Goal: Task Accomplishment & Management: Manage account settings

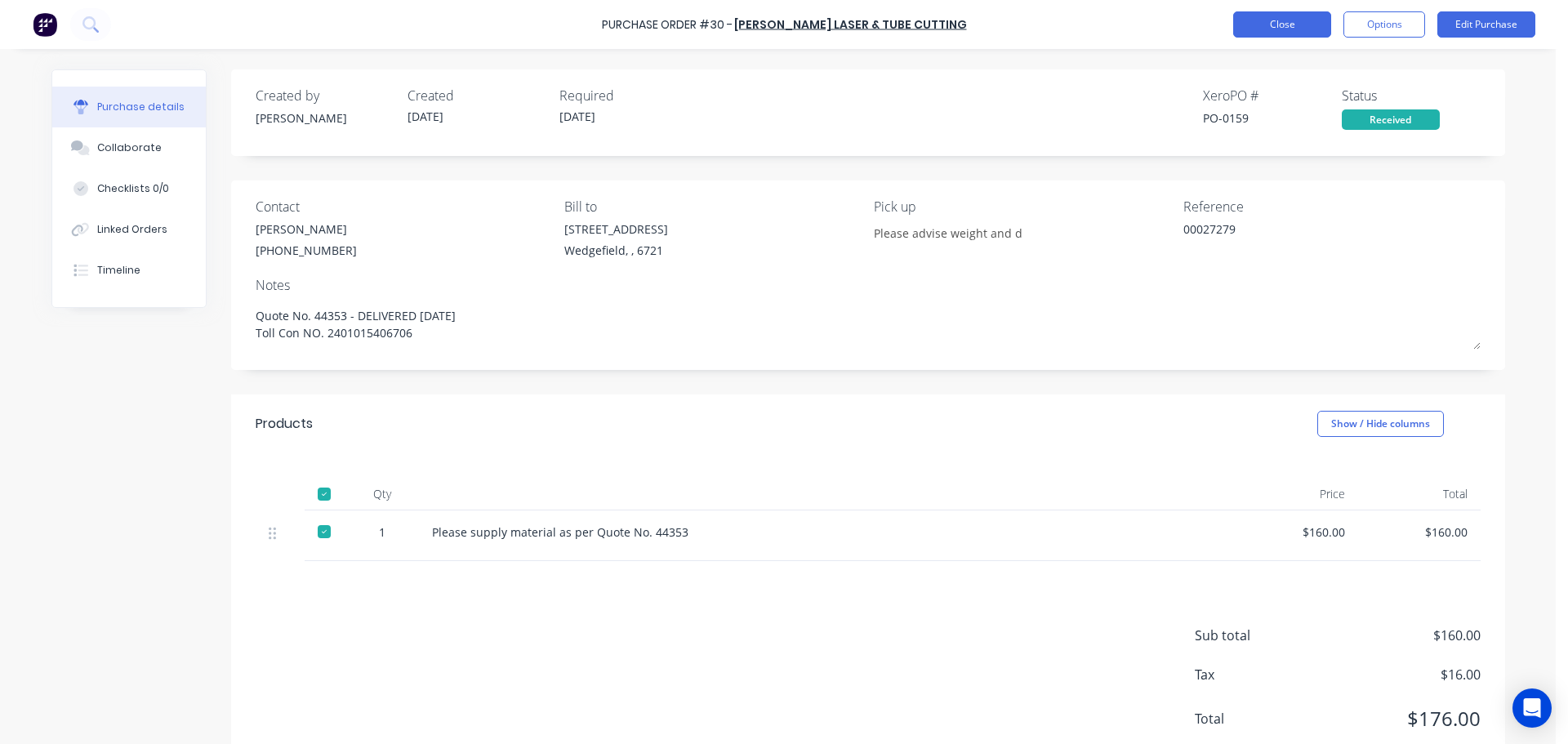
click at [1301, 20] on button "Close" at bounding box center [1281, 24] width 98 height 26
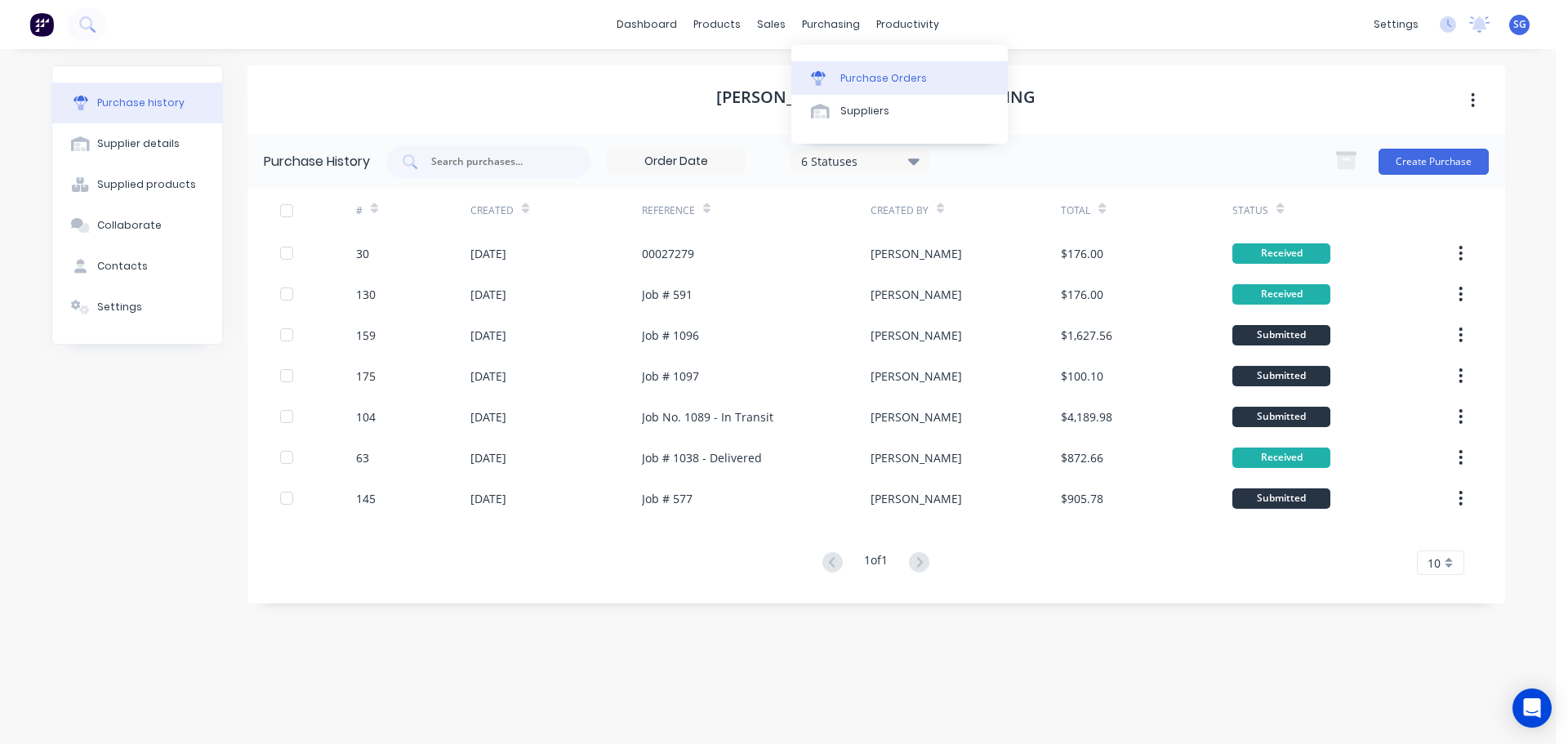
click at [880, 74] on div "Purchase Orders" at bounding box center [883, 78] width 87 height 14
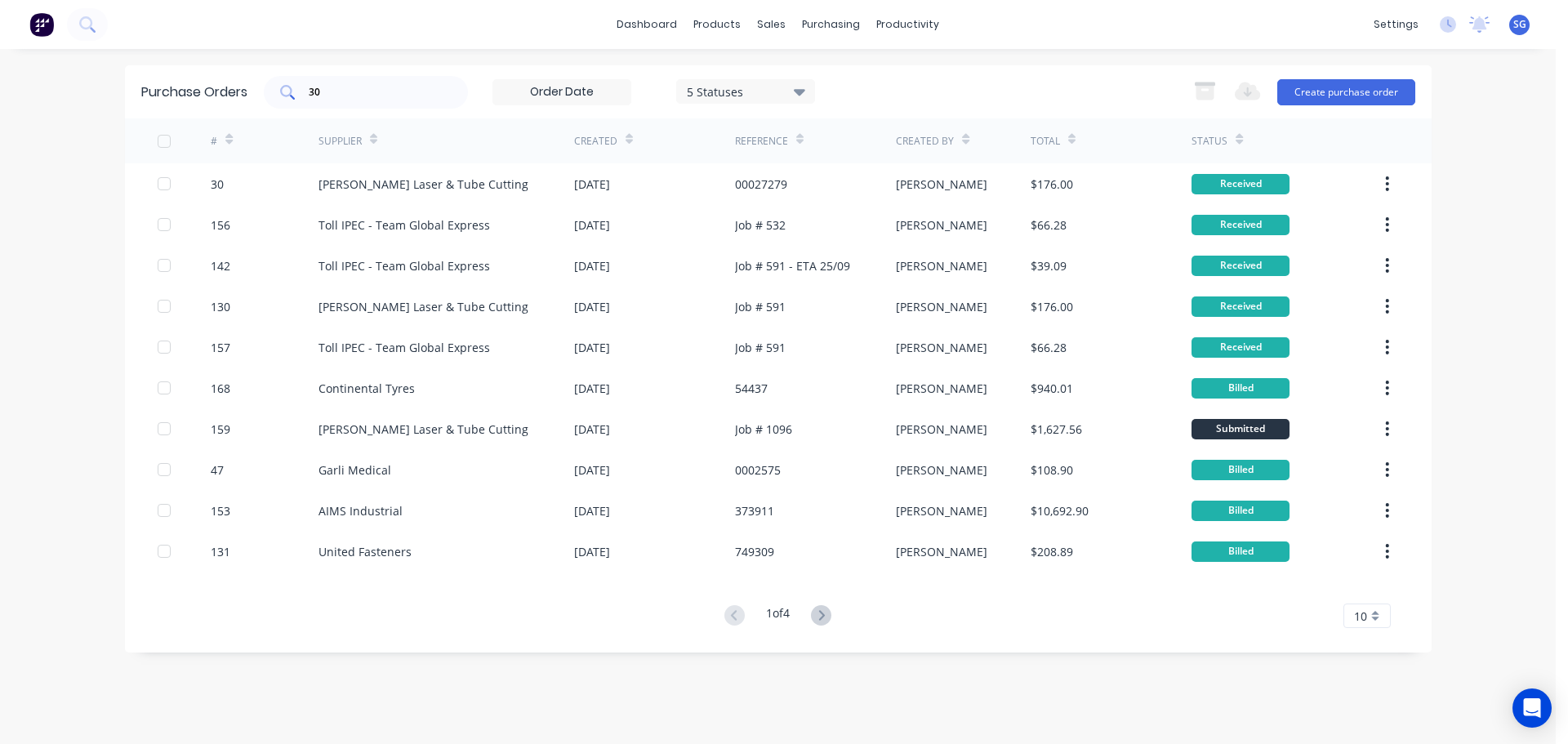
click at [353, 100] on input "30" at bounding box center [375, 91] width 135 height 16
type input "3"
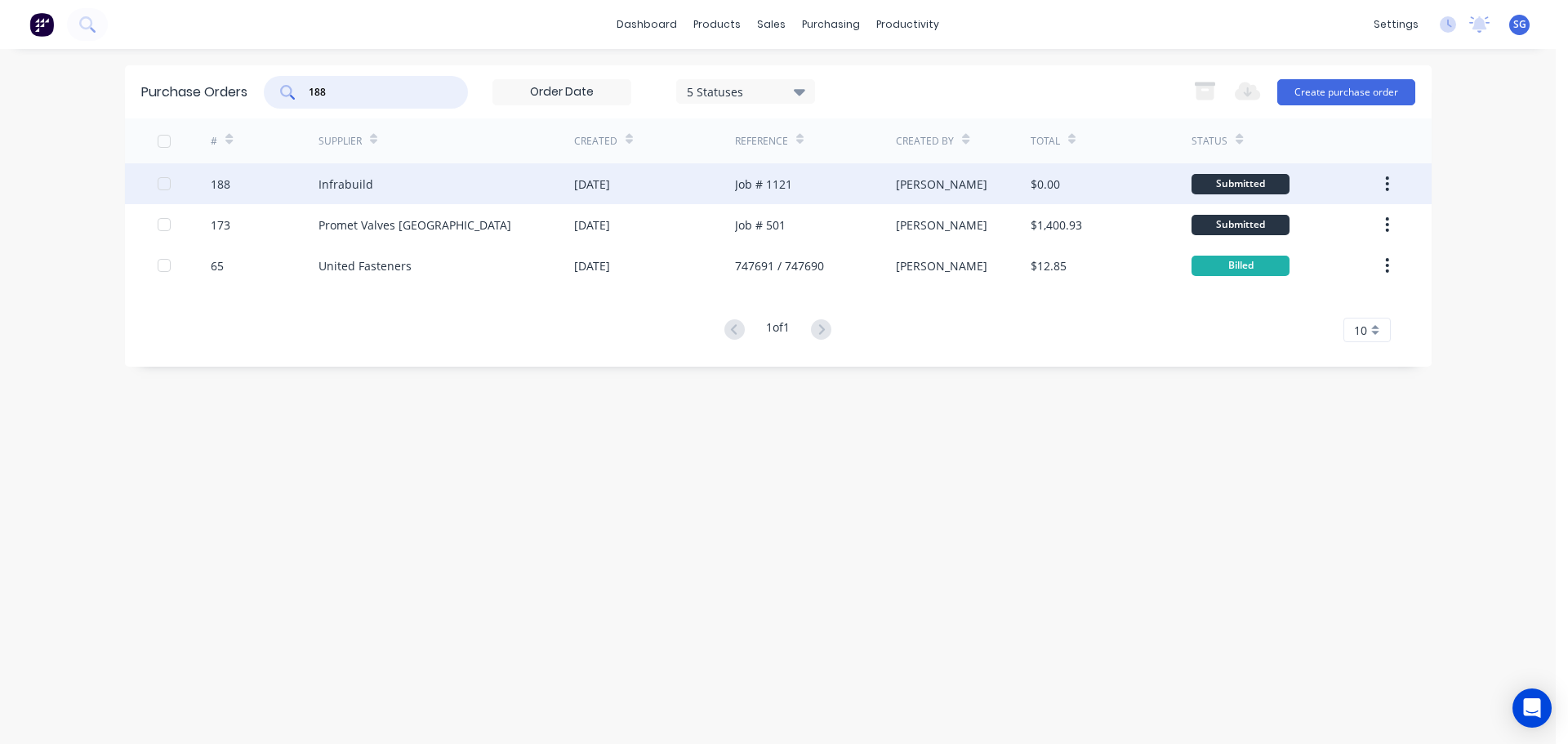
type input "188"
click at [331, 185] on div "Infrabuild" at bounding box center [346, 184] width 54 height 17
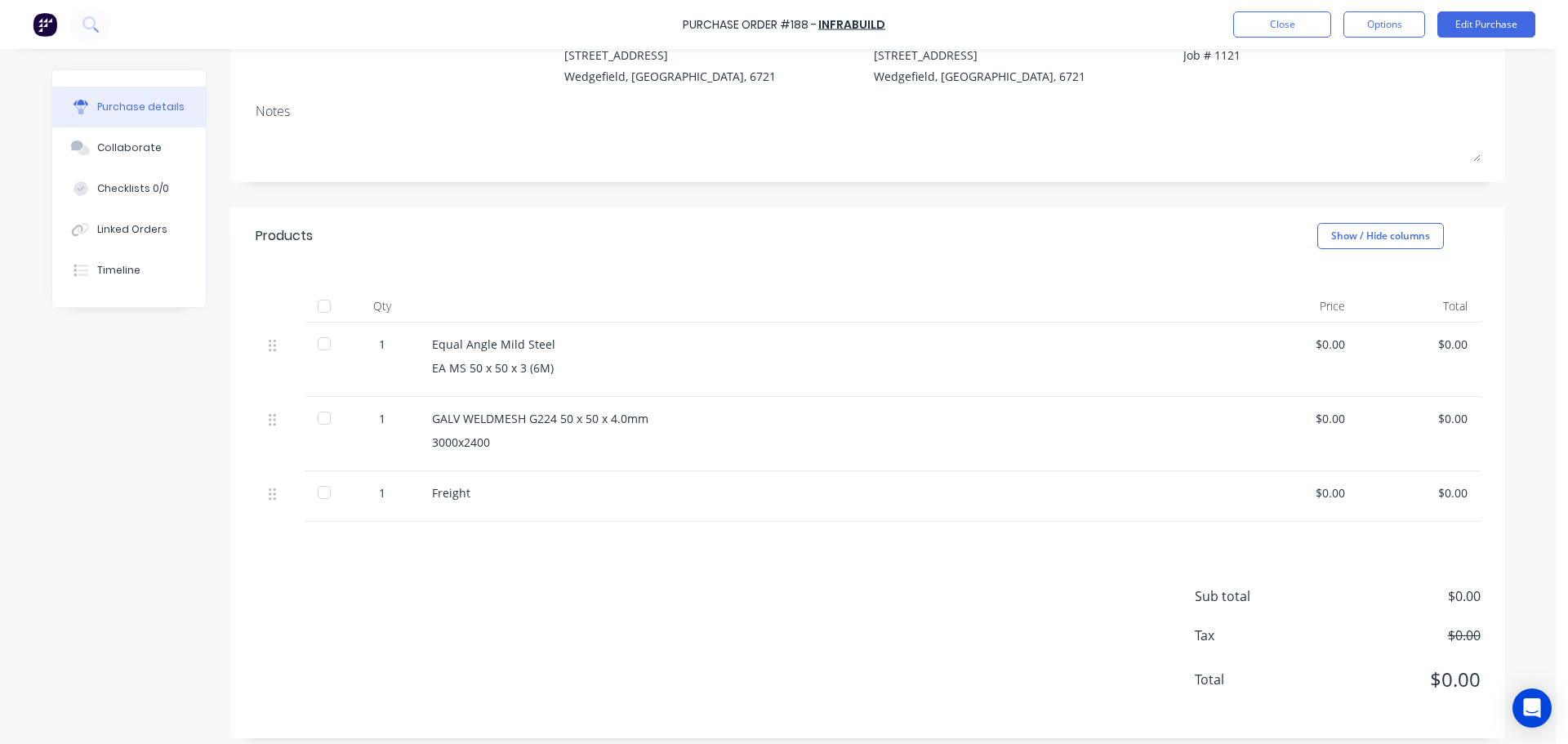
scroll to position [185, 0]
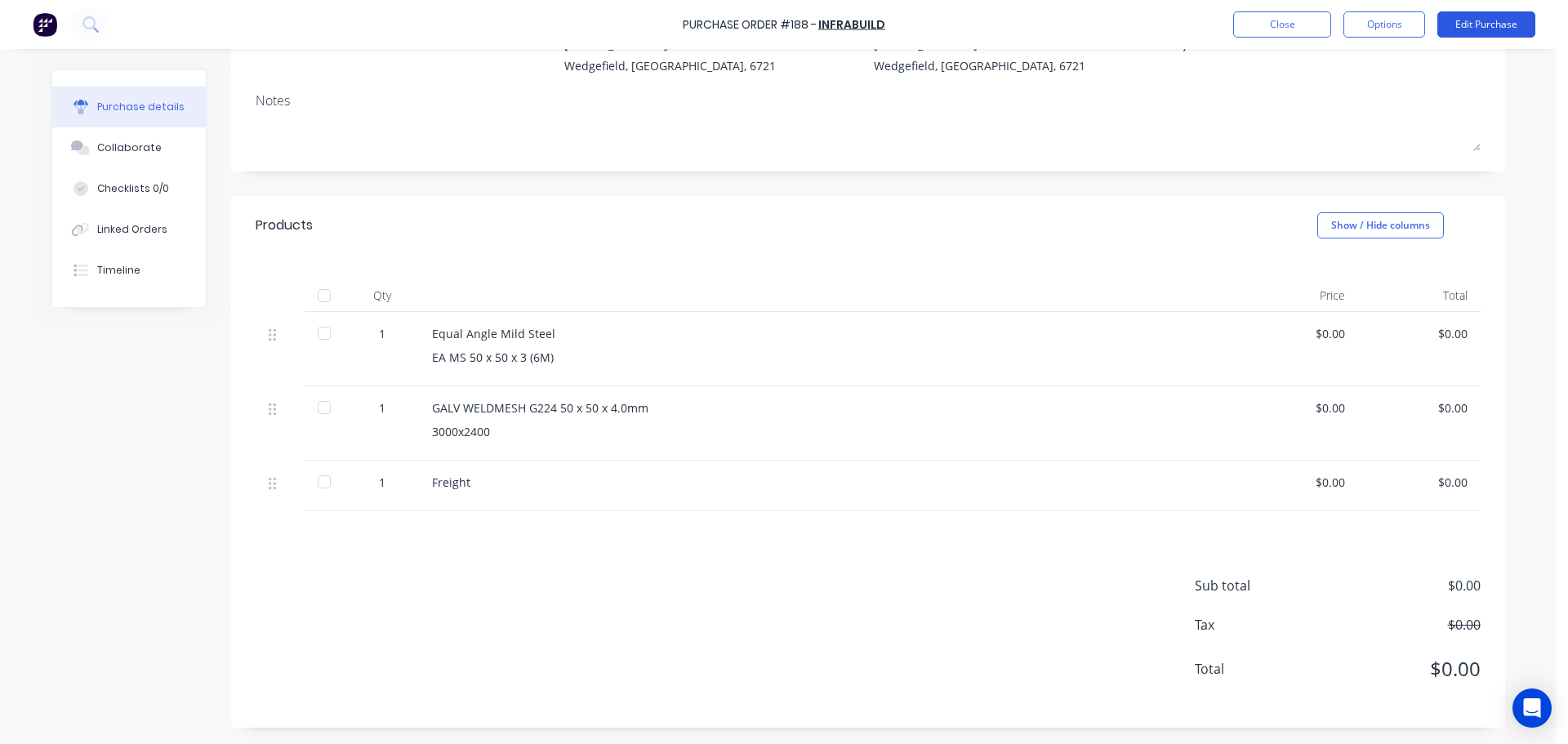
click at [1485, 26] on button "Edit Purchase" at bounding box center [1486, 24] width 98 height 26
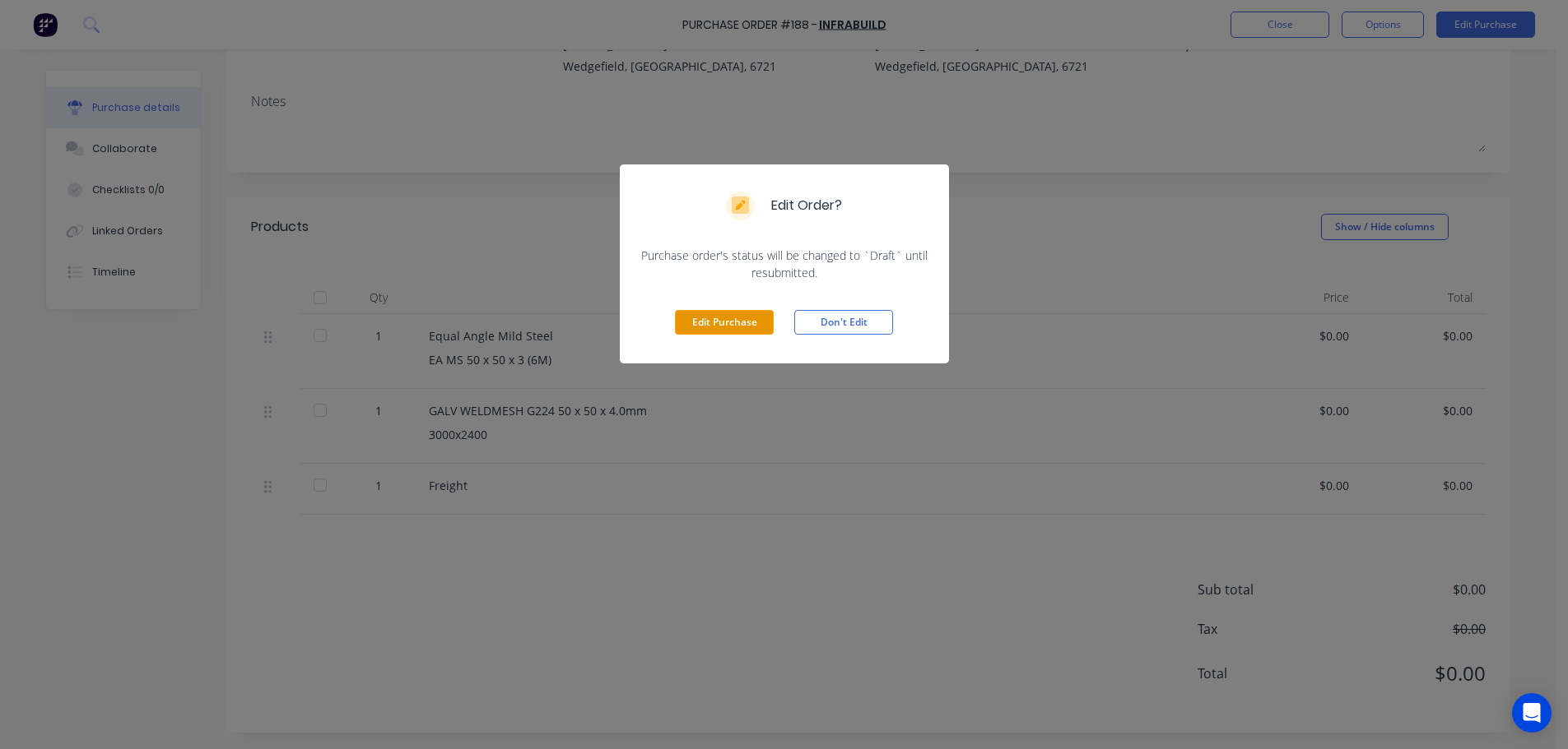
click at [714, 322] on button "Edit Purchase" at bounding box center [724, 322] width 99 height 25
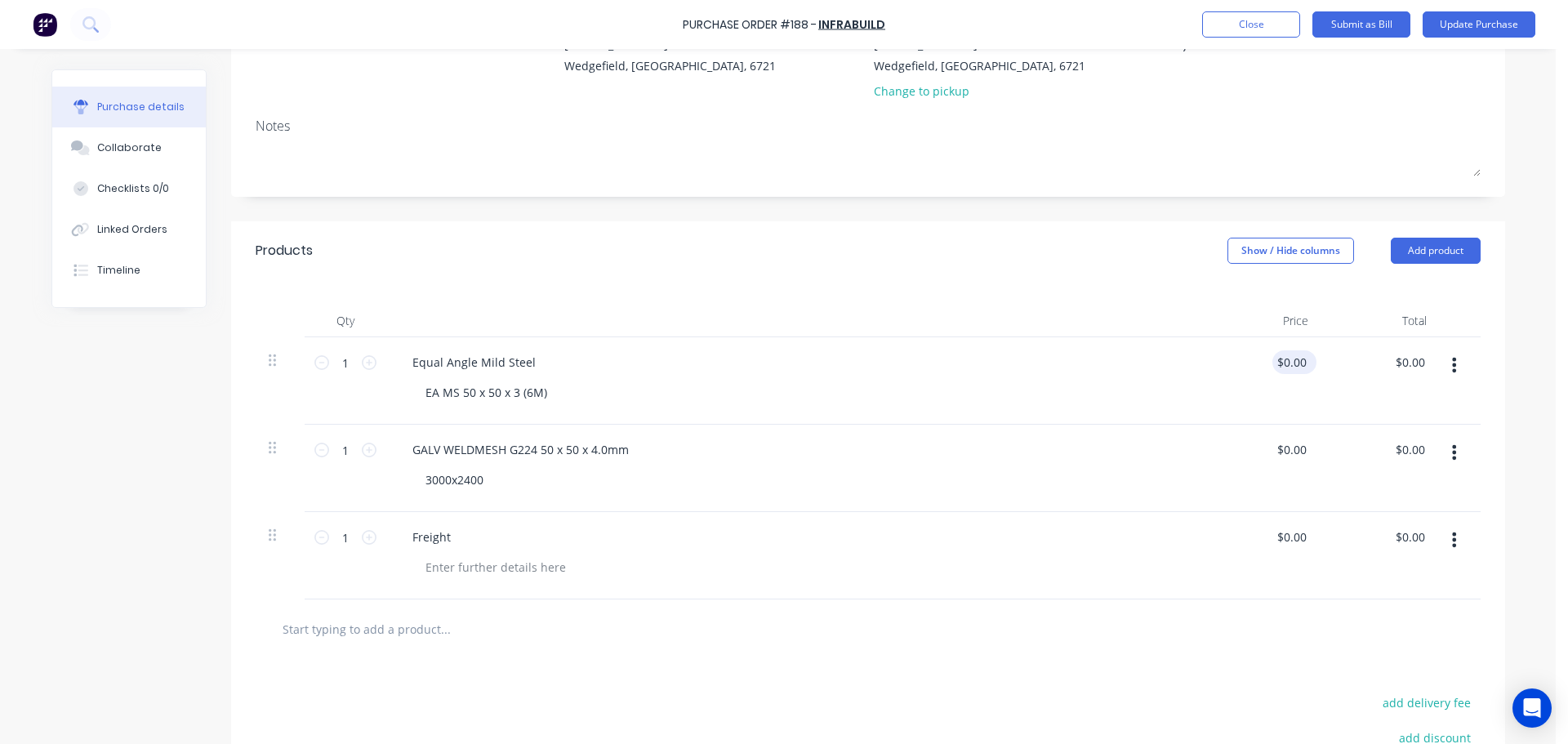
click at [1274, 368] on input "$0.00" at bounding box center [1290, 362] width 37 height 24
type textarea "x"
type input "0.00"
type textarea "x"
click at [1279, 368] on input "0.00" at bounding box center [1294, 362] width 31 height 24
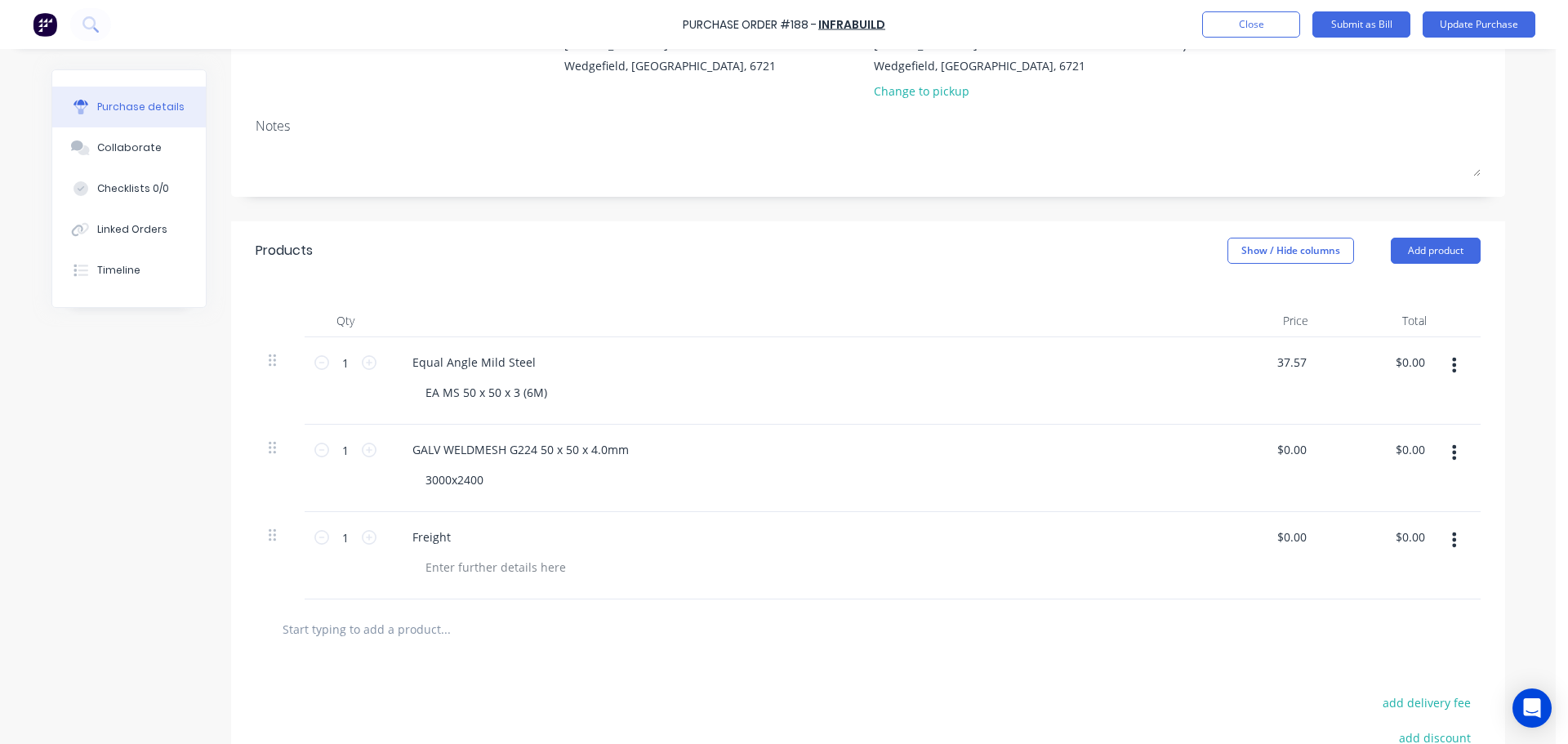
type input "37.57"
type textarea "x"
type input "$37.57"
type input "37.57"
type textarea "x"
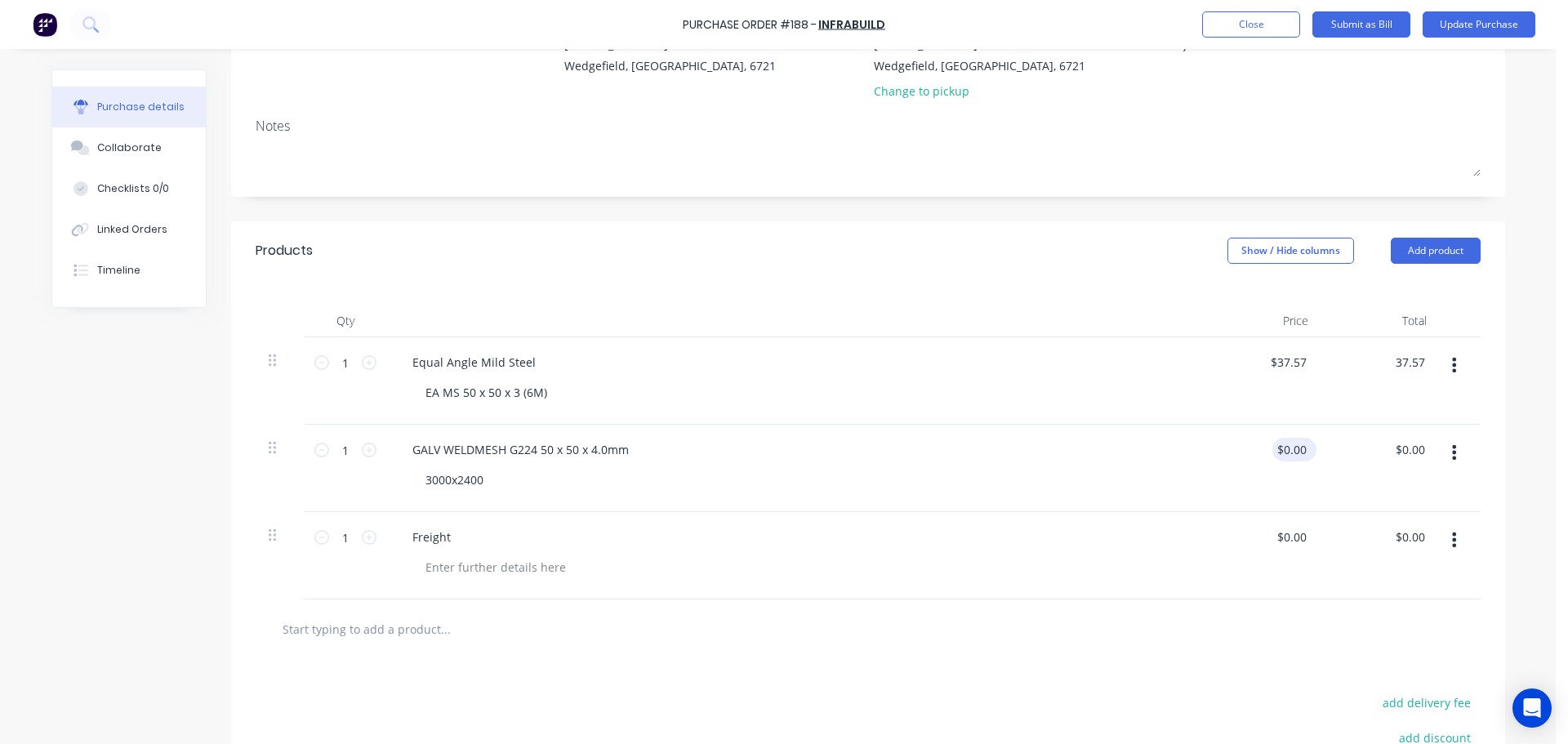
type input "$37.57"
type input "0.00"
click at [1290, 452] on input "0.00" at bounding box center [1290, 450] width 37 height 24
type textarea "x"
click at [1290, 452] on input "0.00" at bounding box center [1294, 450] width 31 height 24
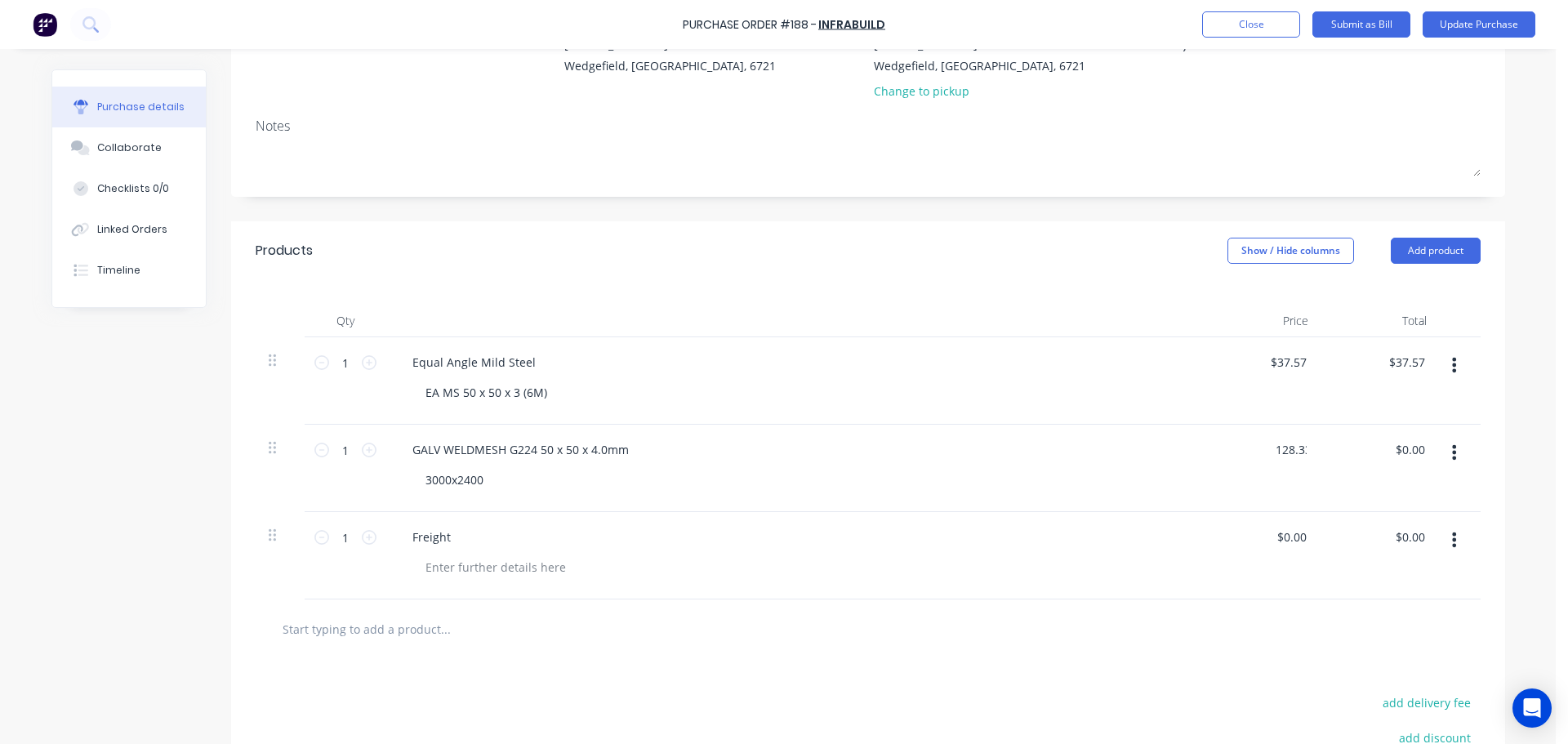
type input "128.33"
type textarea "x"
type input "$128.33"
type input "128.33"
type textarea "x"
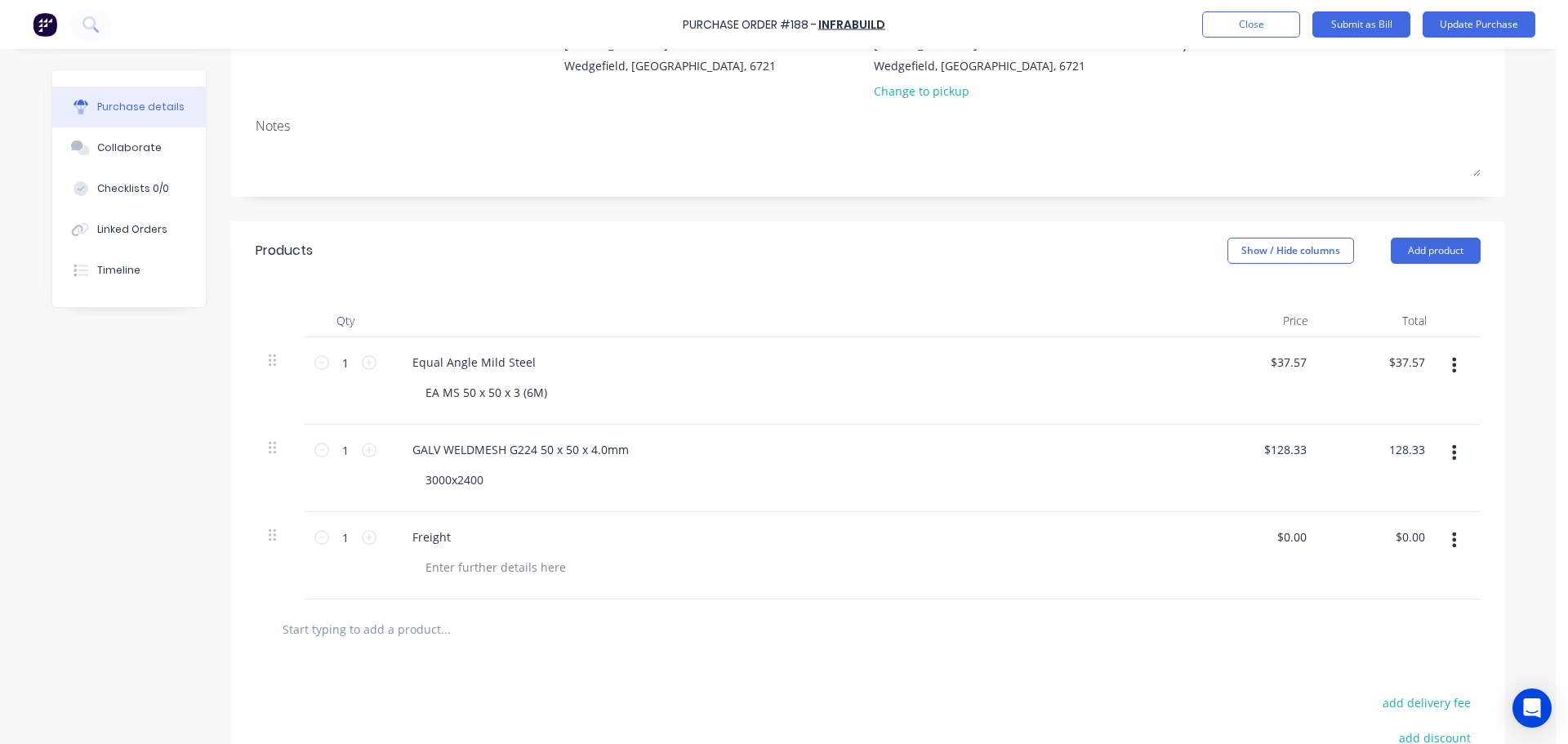
type input "$128.33"
click at [1452, 545] on button "button" at bounding box center [1454, 540] width 38 height 30
click at [1383, 677] on button "Delete" at bounding box center [1405, 681] width 139 height 32
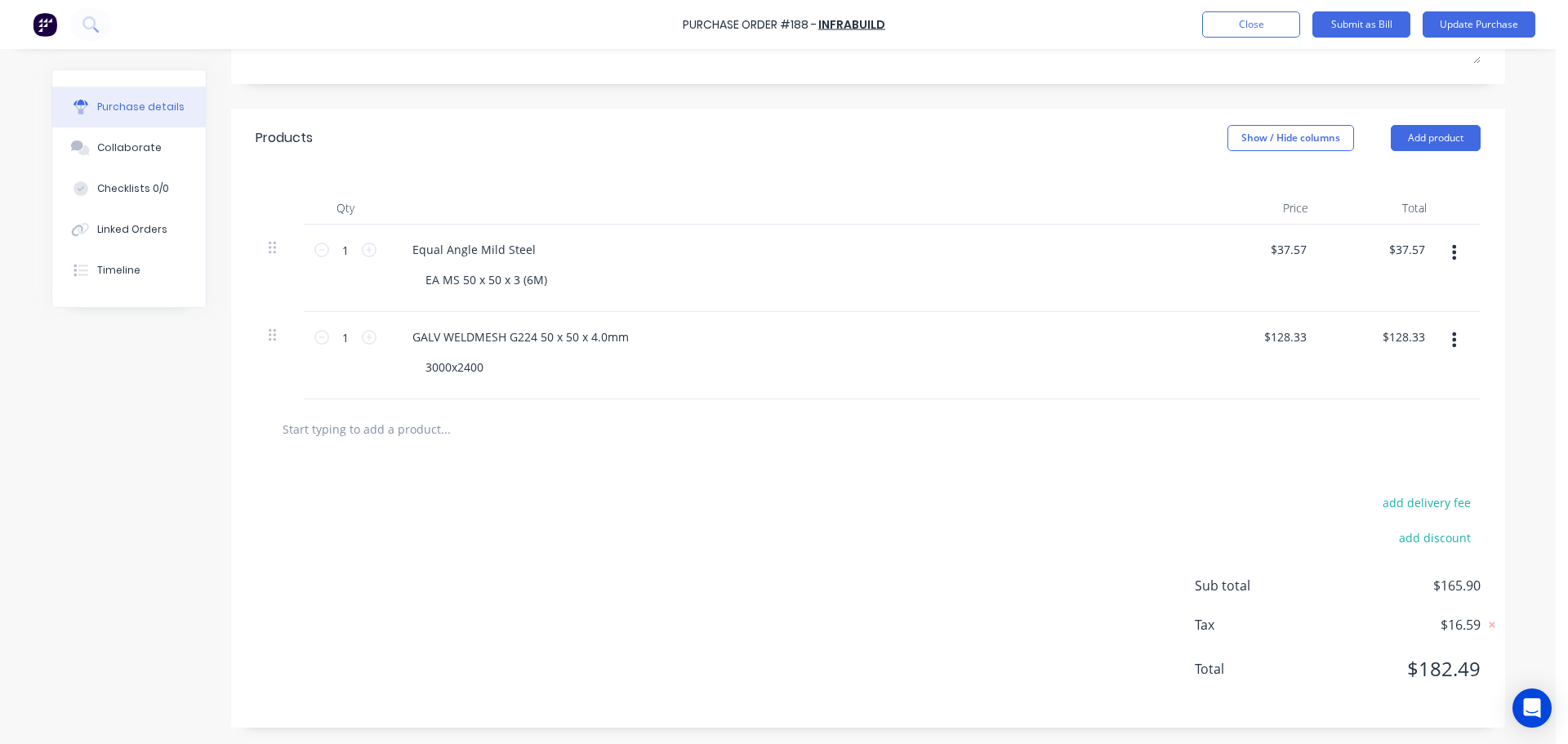
scroll to position [0, 0]
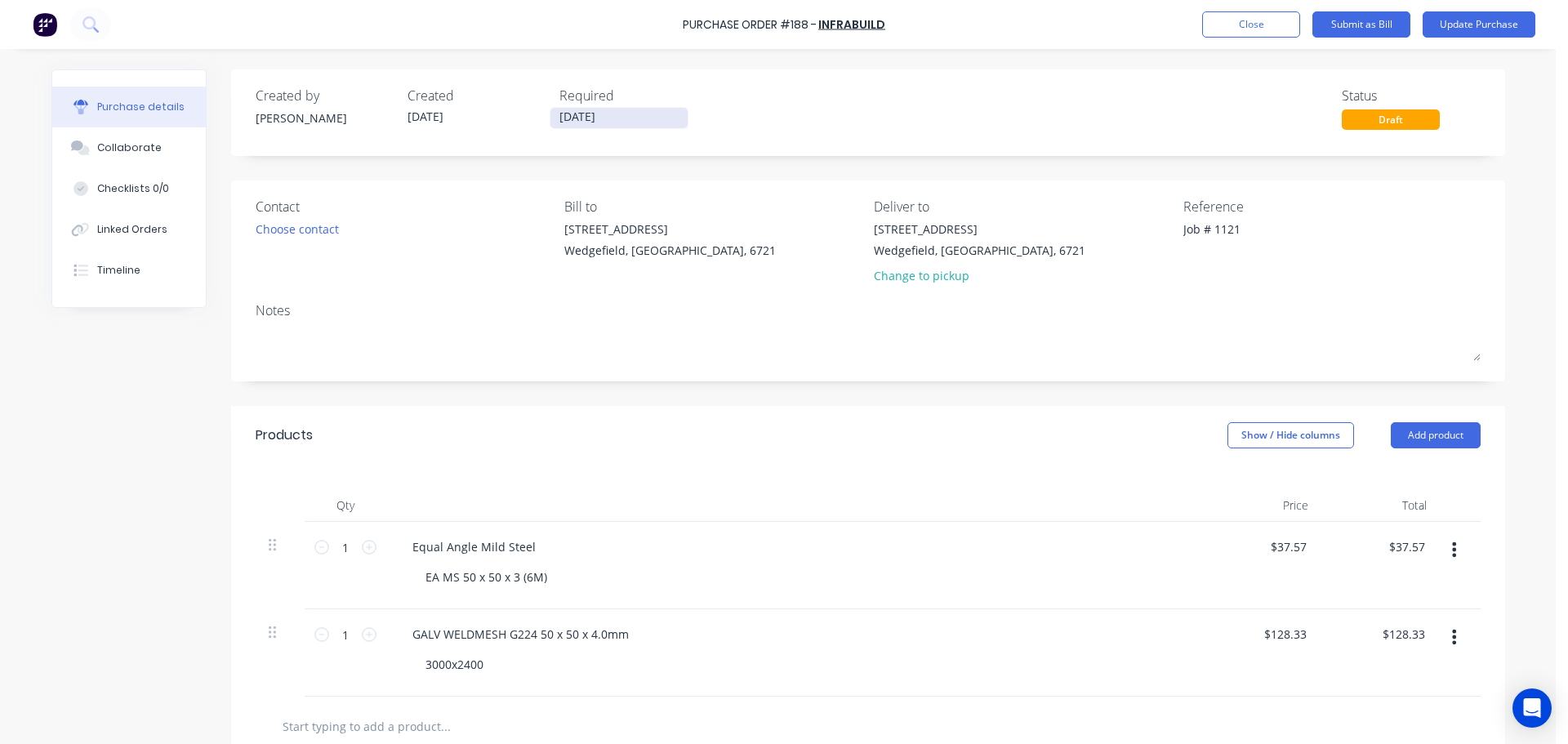
click at [603, 124] on input "[DATE]" at bounding box center [619, 117] width 137 height 20
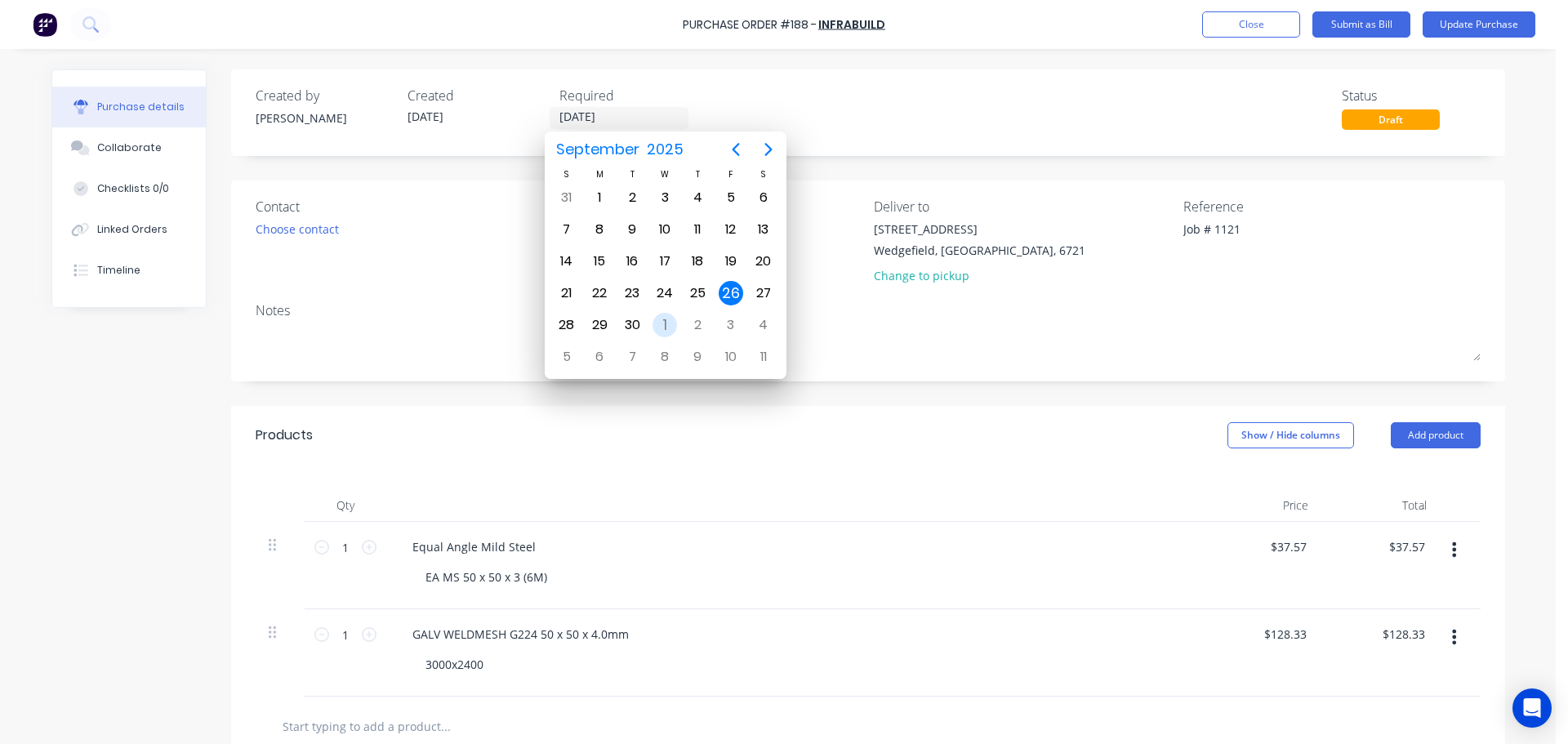
click at [661, 321] on div "1" at bounding box center [665, 326] width 25 height 25
type textarea "x"
type input "[DATE]"
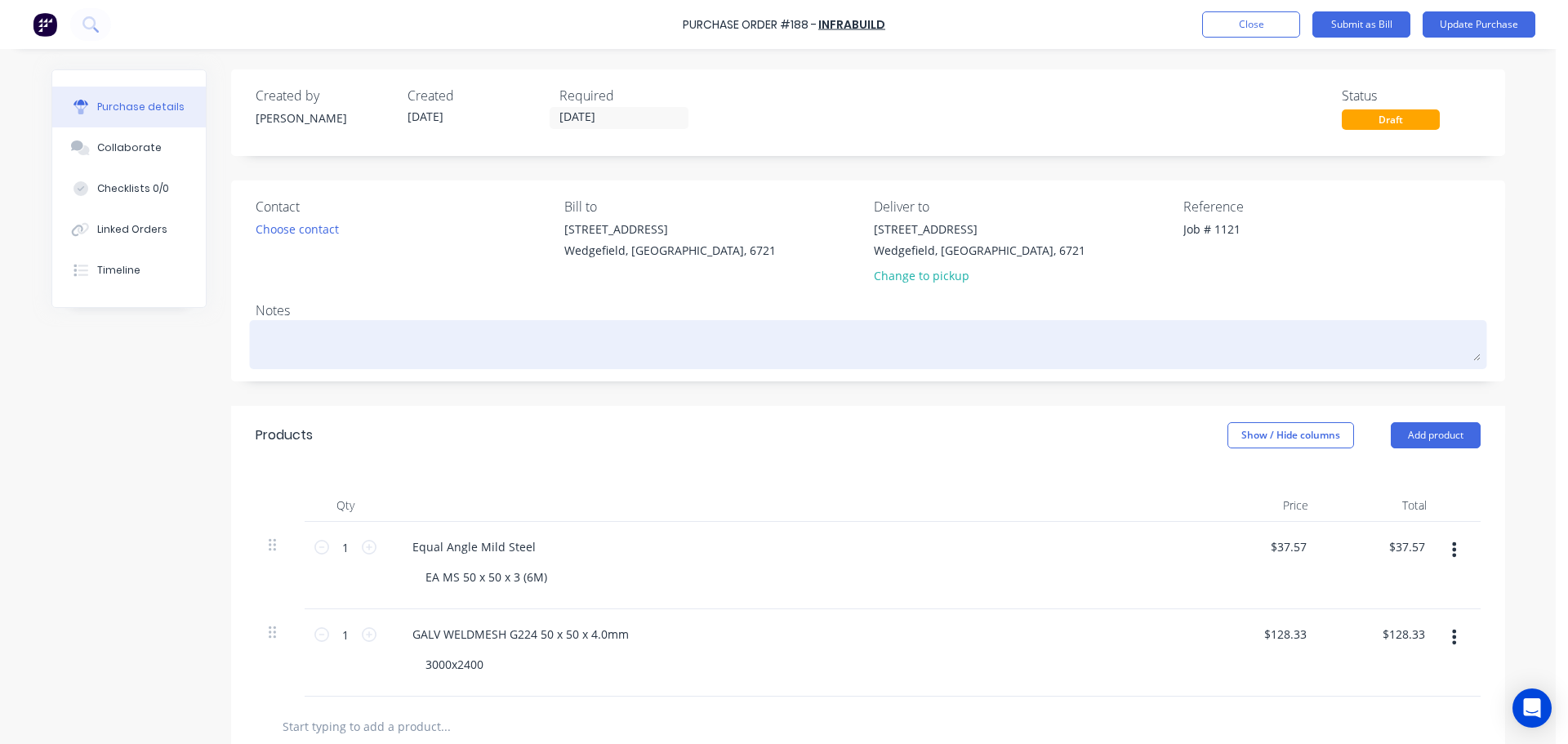
click at [261, 355] on textarea at bounding box center [867, 343] width 1225 height 37
type textarea "x"
type textarea "S"
type textarea "x"
type textarea "Sc"
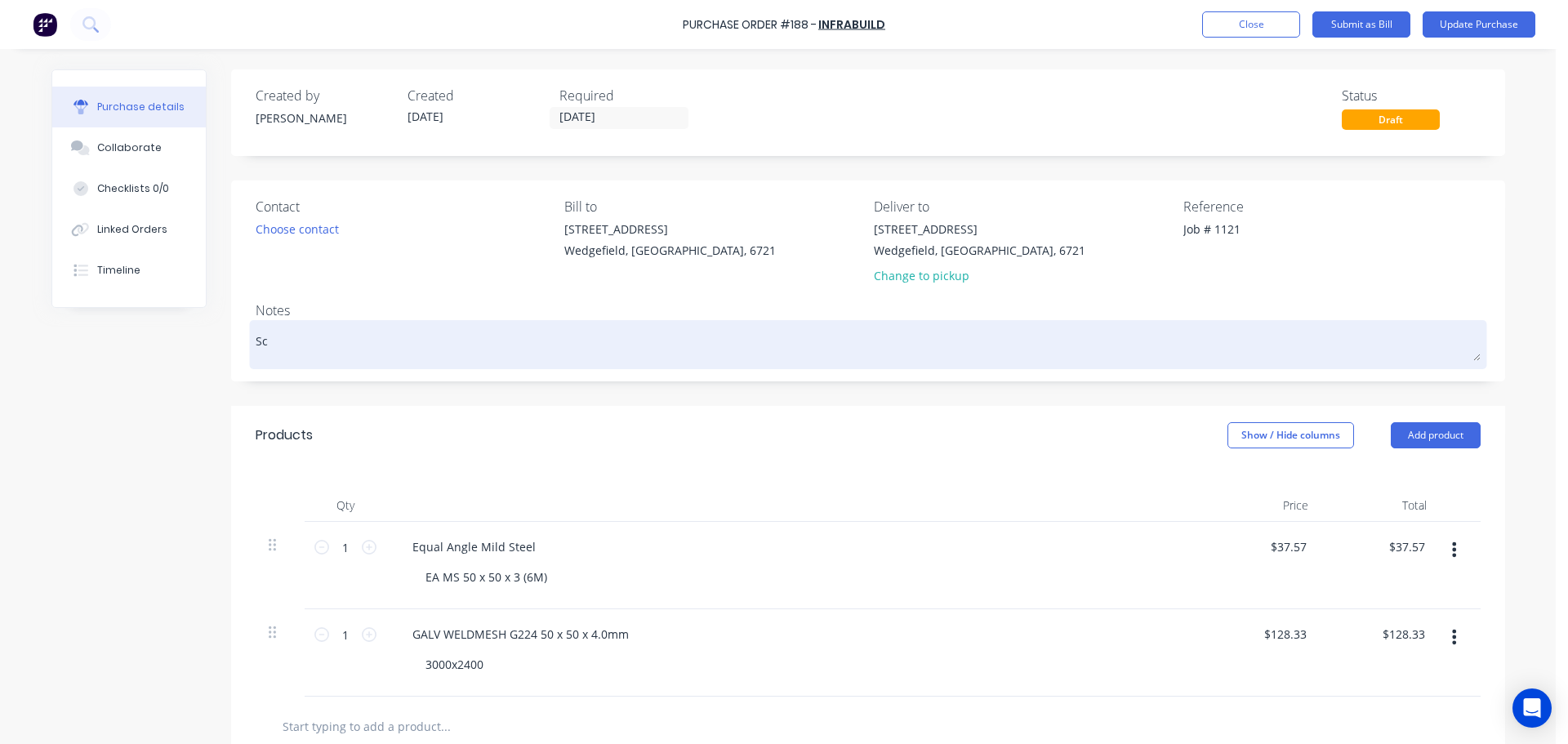
type textarea "x"
type textarea "Sce"
type textarea "x"
type textarea "Sced"
type textarea "x"
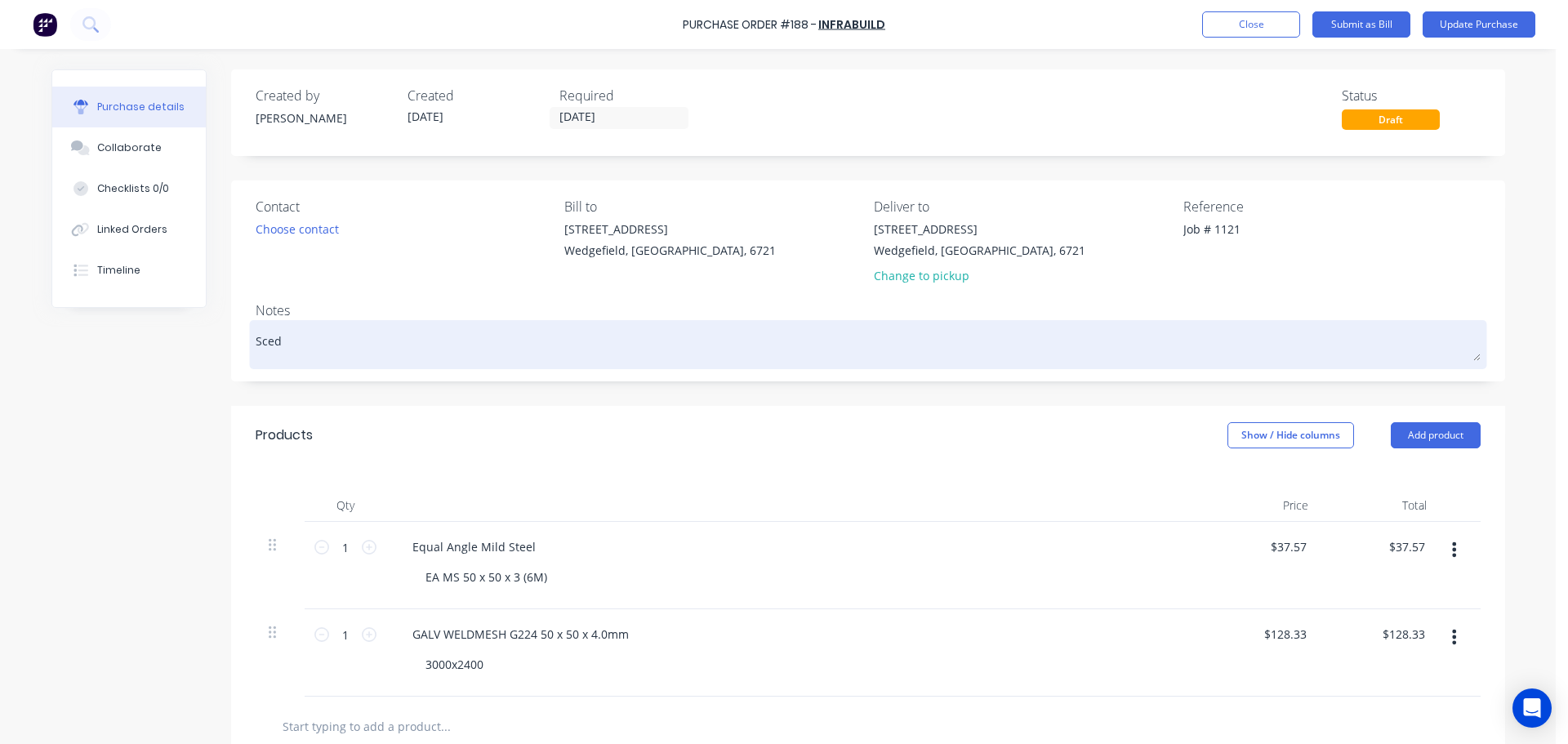
type textarea "Scedu"
type textarea "x"
type textarea "Scedul"
type textarea "x"
type textarea "Scedule"
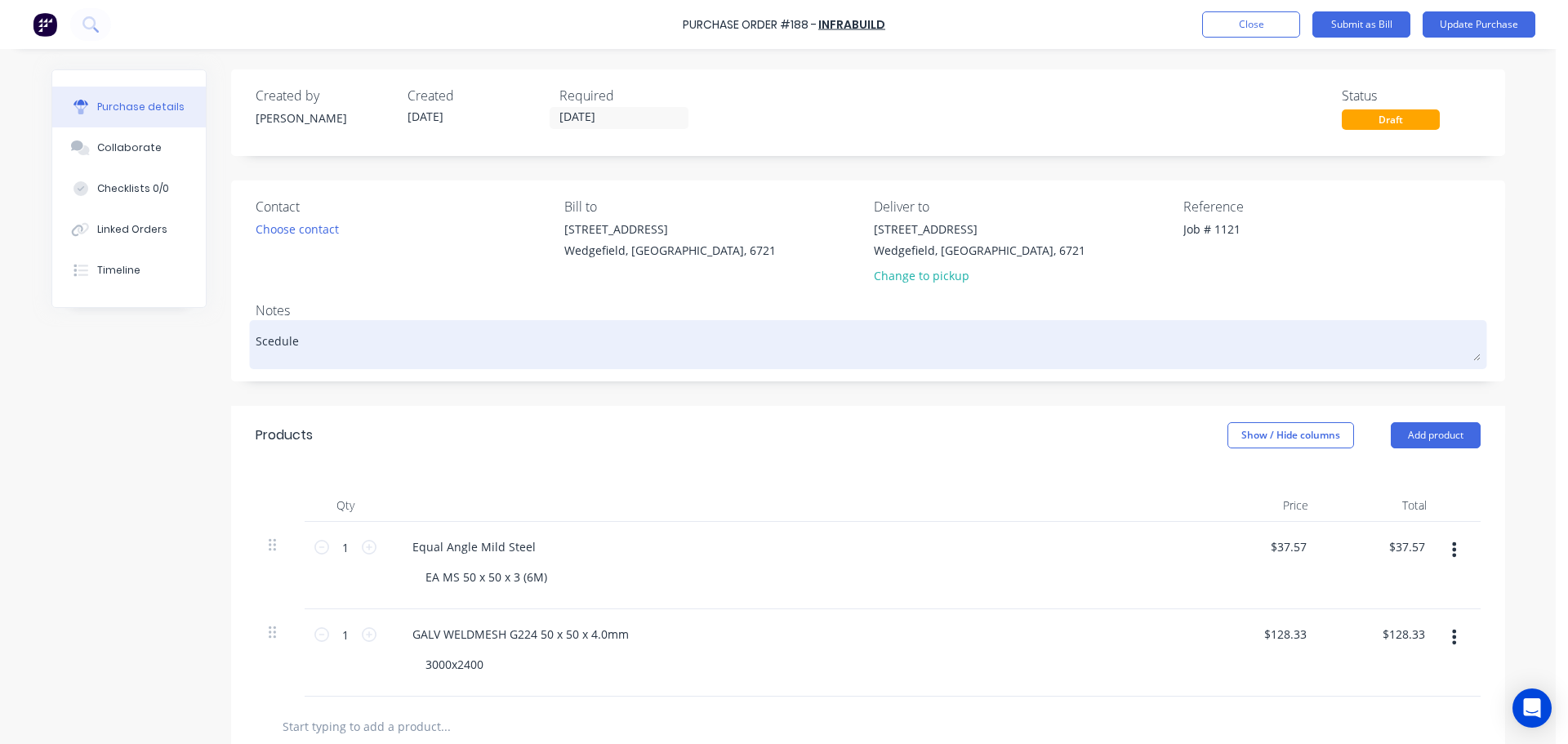
type textarea "x"
type textarea "Sceduled"
type textarea "x"
type textarea "Sceduled"
type textarea "x"
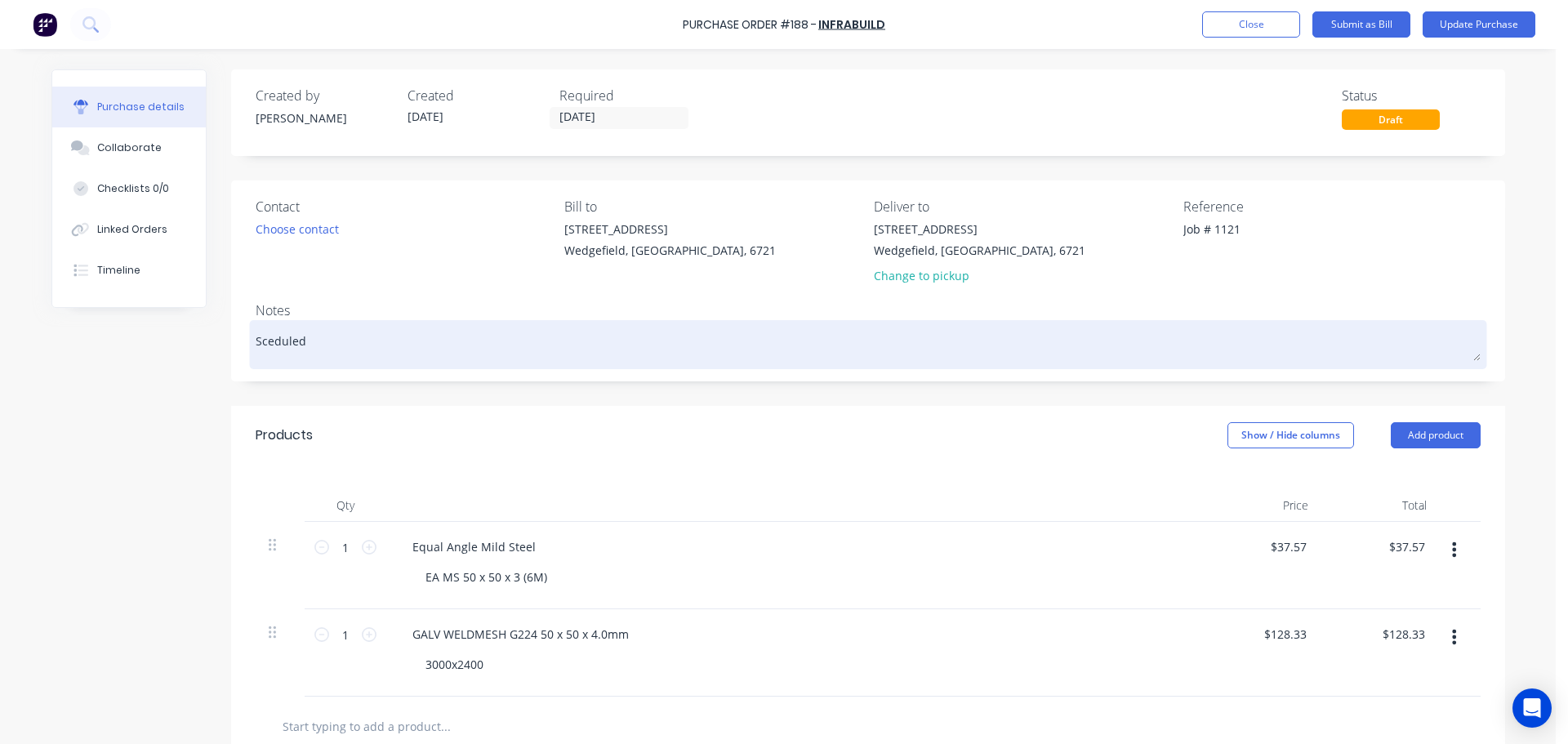
type textarea "Sceduled f"
type textarea "x"
type textarea "Sceduled fo"
type textarea "x"
type textarea "Sceduled for"
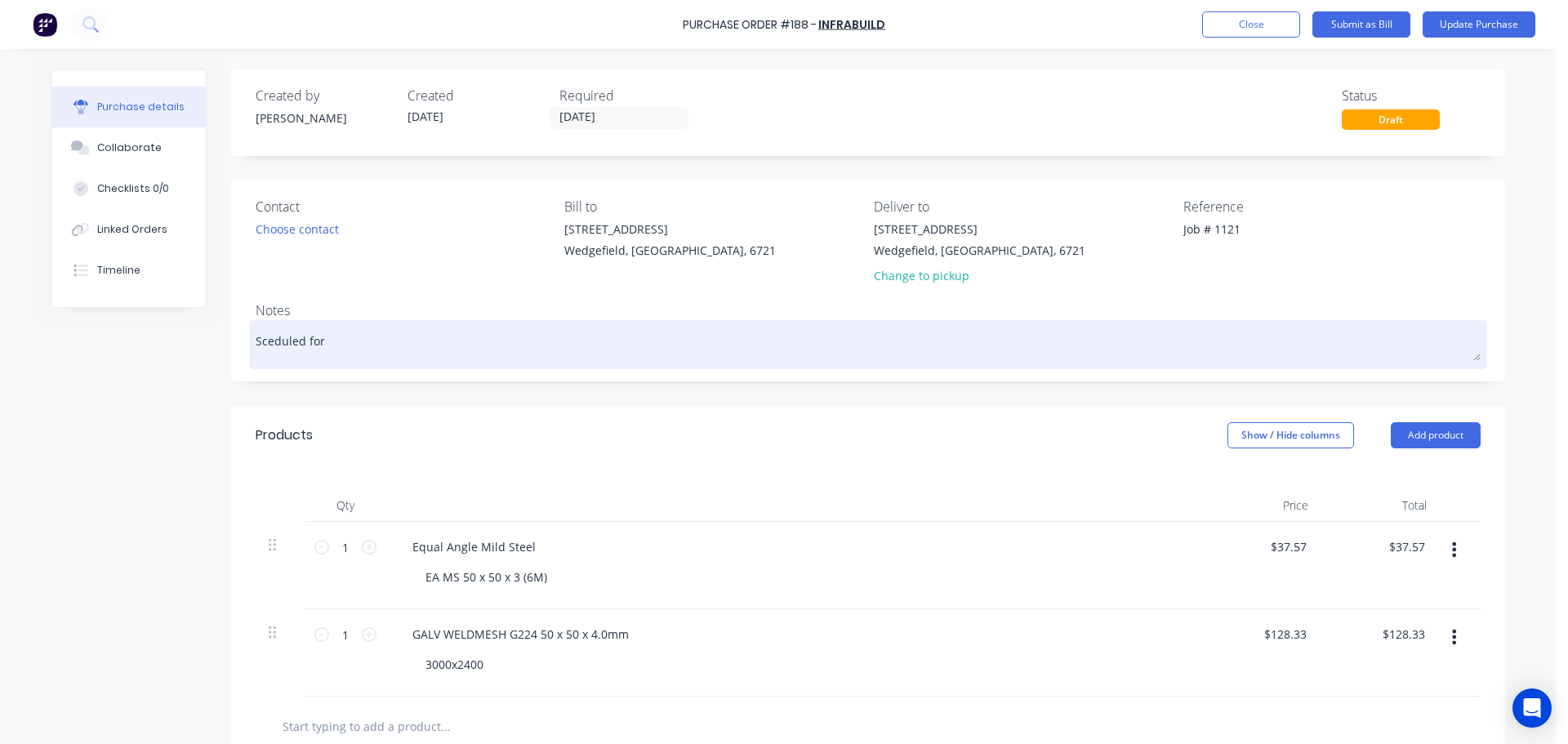
type textarea "x"
type textarea "Sceduled for"
type textarea "x"
type textarea "Sceduled for d"
type textarea "x"
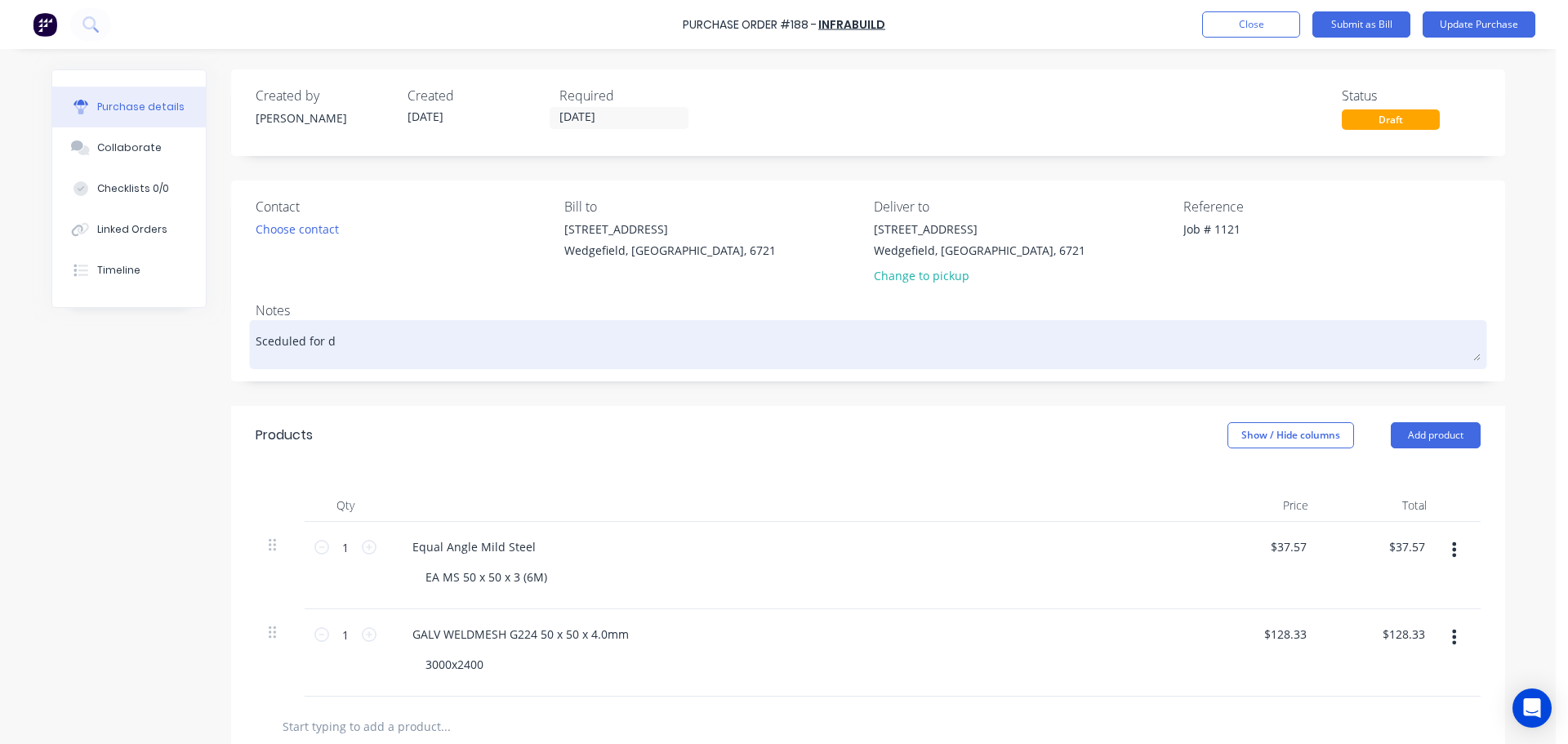
type textarea "Sceduled for de"
type textarea "x"
type textarea "Sceduled for del"
type textarea "x"
type textarea "Sceduled for deli"
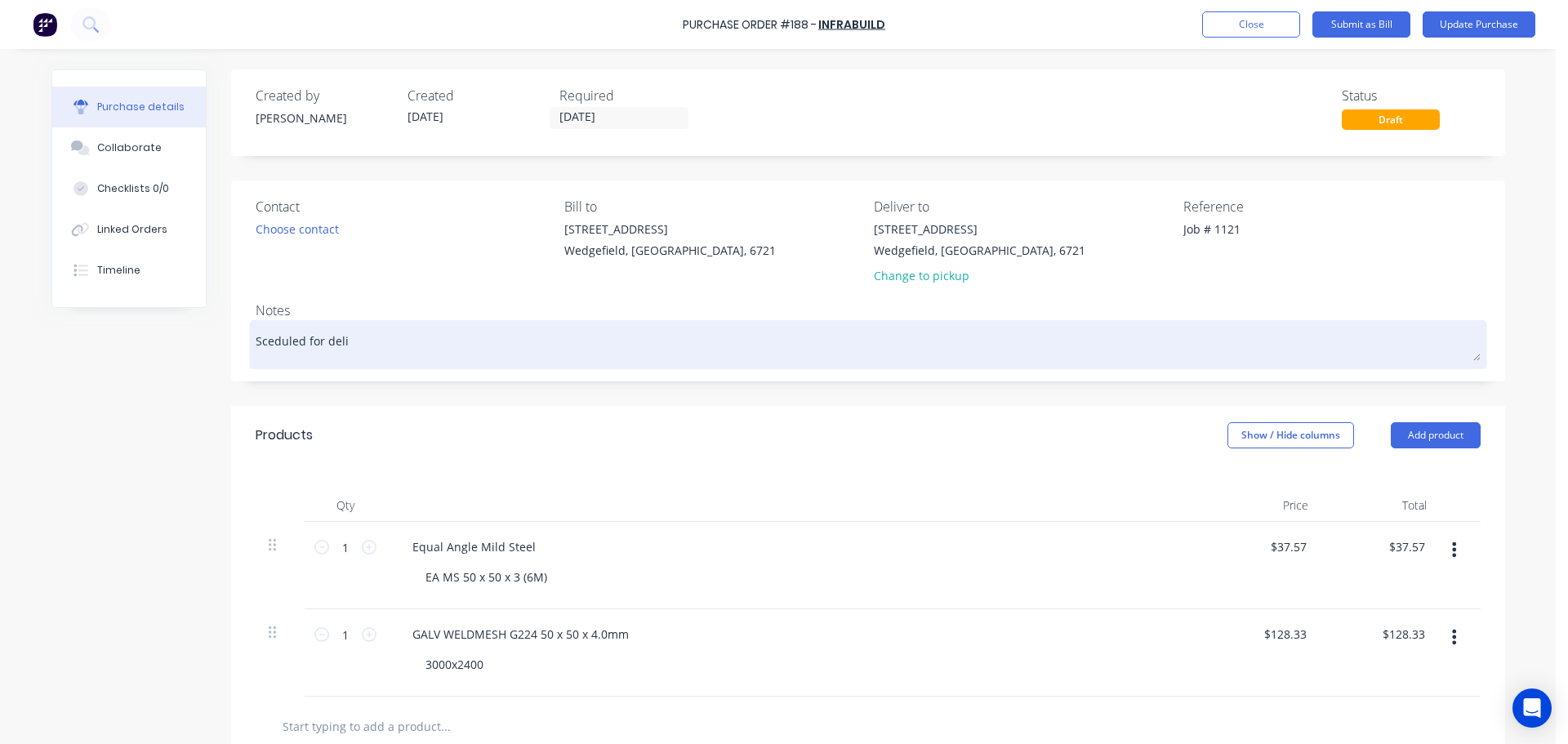
type textarea "x"
type textarea "Sceduled for deliv"
type textarea "x"
type textarea "Sceduled for delive"
type textarea "x"
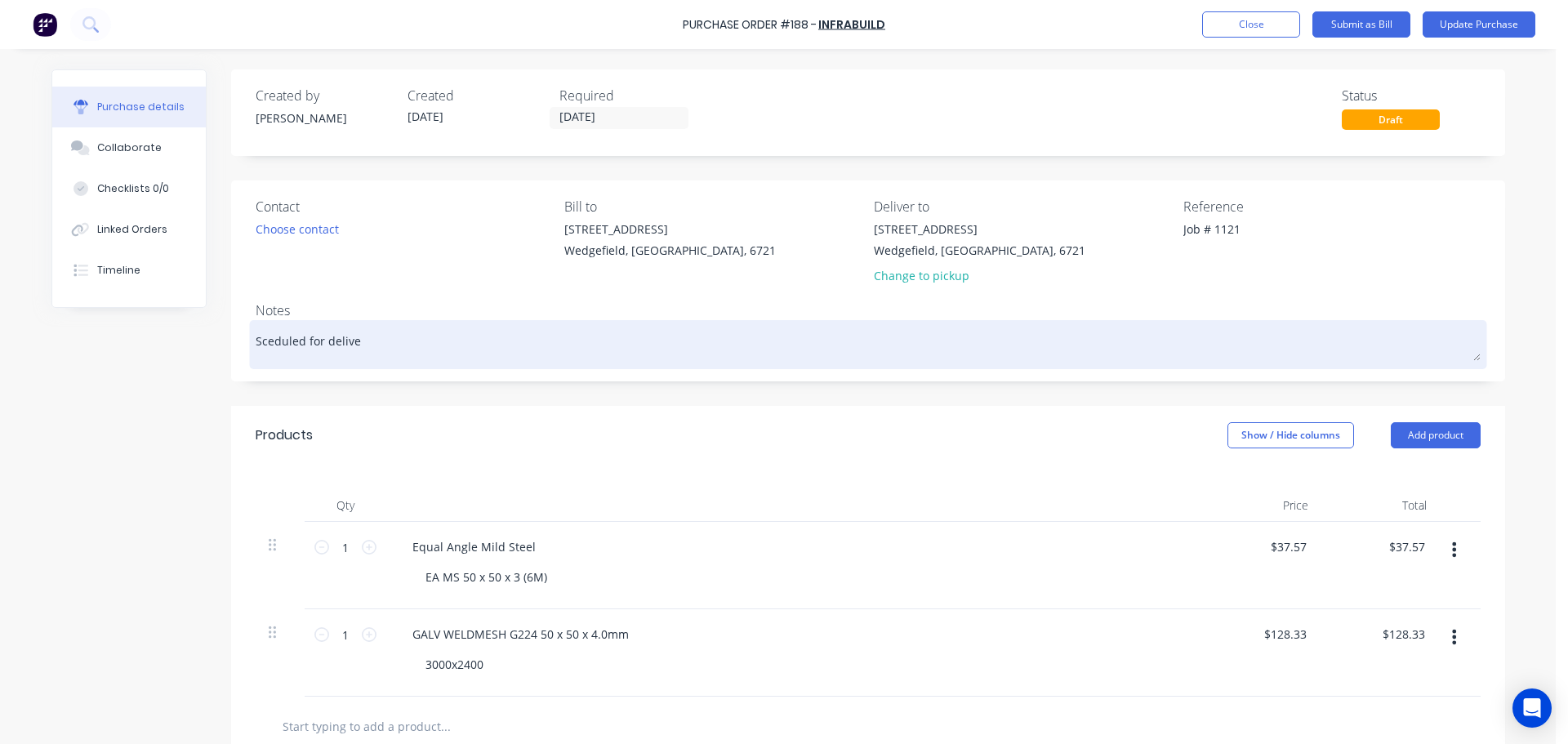
type textarea "Sceduled for deliver"
type textarea "x"
type textarea "Sceduled for delivery"
type textarea "x"
type textarea "Sceduled for delivery"
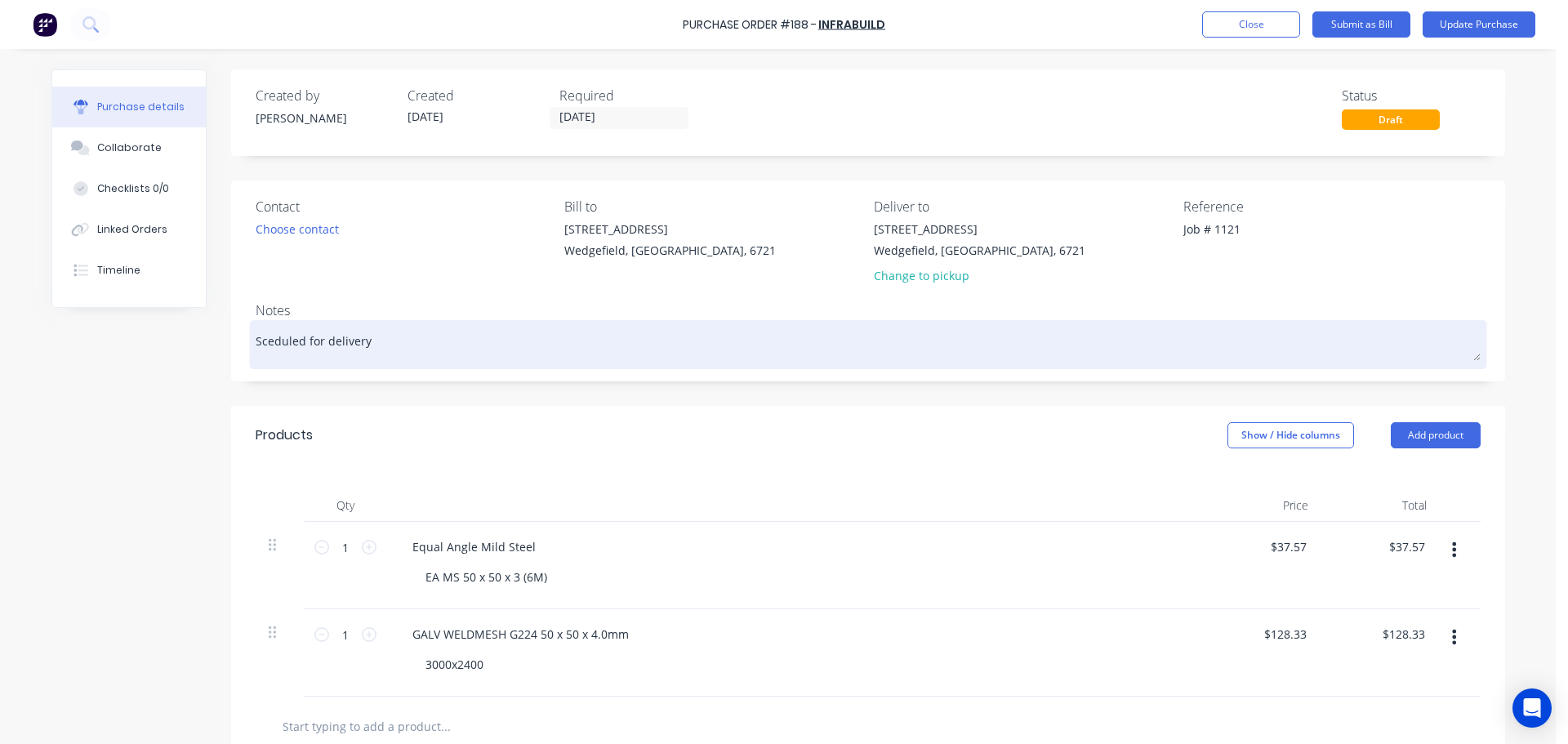
type textarea "x"
type textarea "Sceduled for delivery 0"
type textarea "x"
type textarea "Sceduled for delivery 01"
type textarea "x"
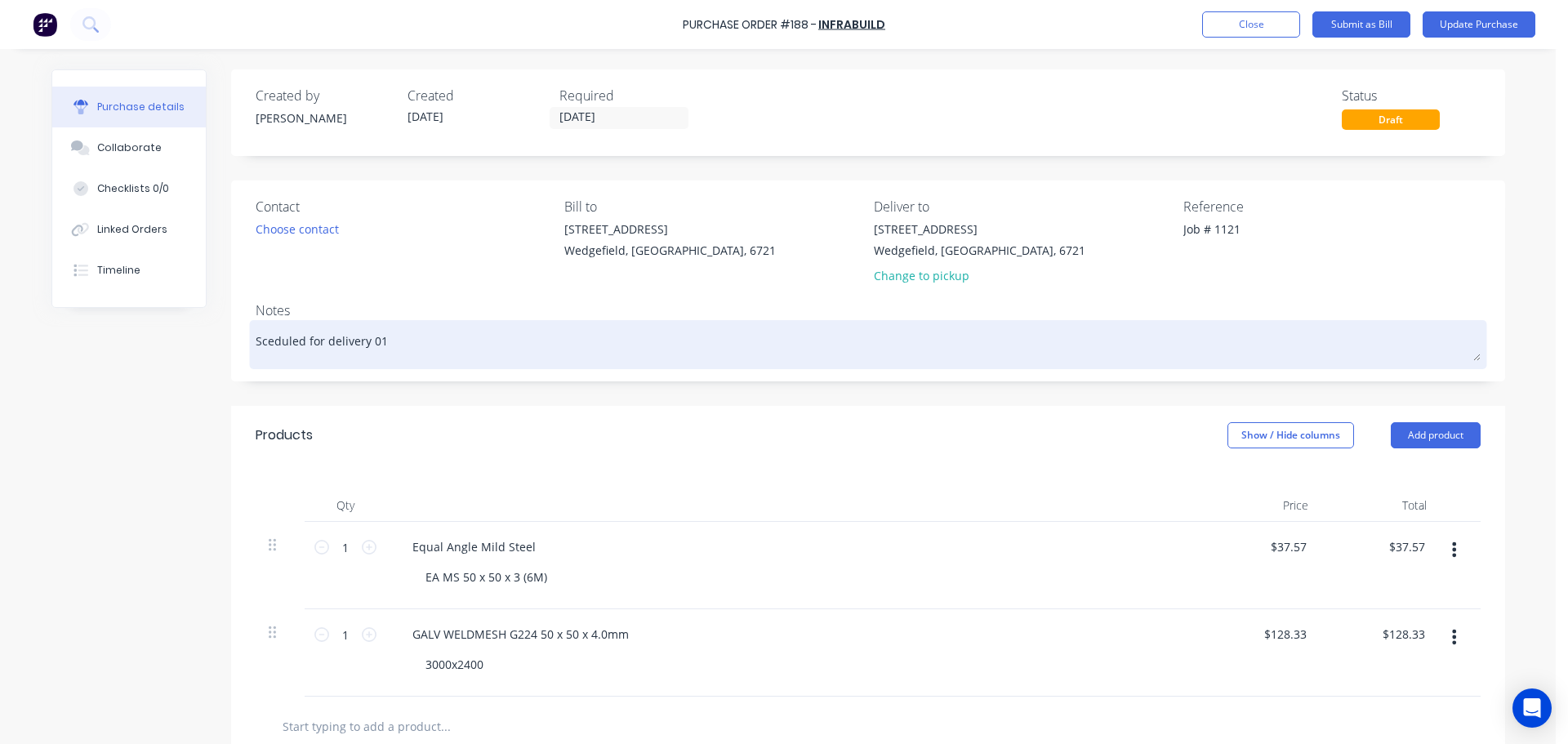
type textarea "Sceduled for delivery 01/"
type textarea "x"
type textarea "Sceduled for delivery 01/1"
type textarea "x"
type textarea "Sceduled for delivery 01/10"
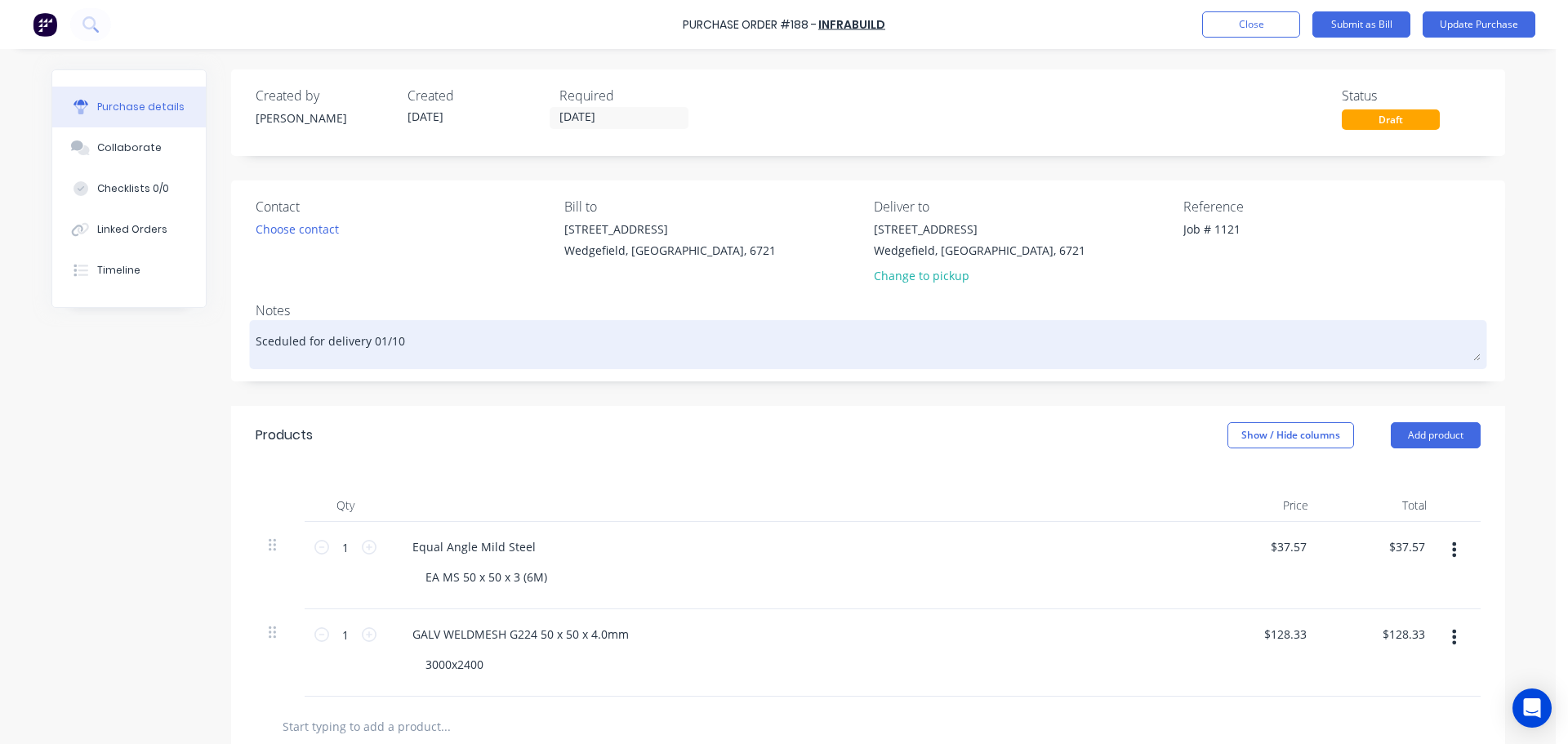
type textarea "x"
type textarea "Sceduled for delivery 01/10/"
type textarea "x"
type textarea "Sceduled for delivery 01/10/2"
type textarea "x"
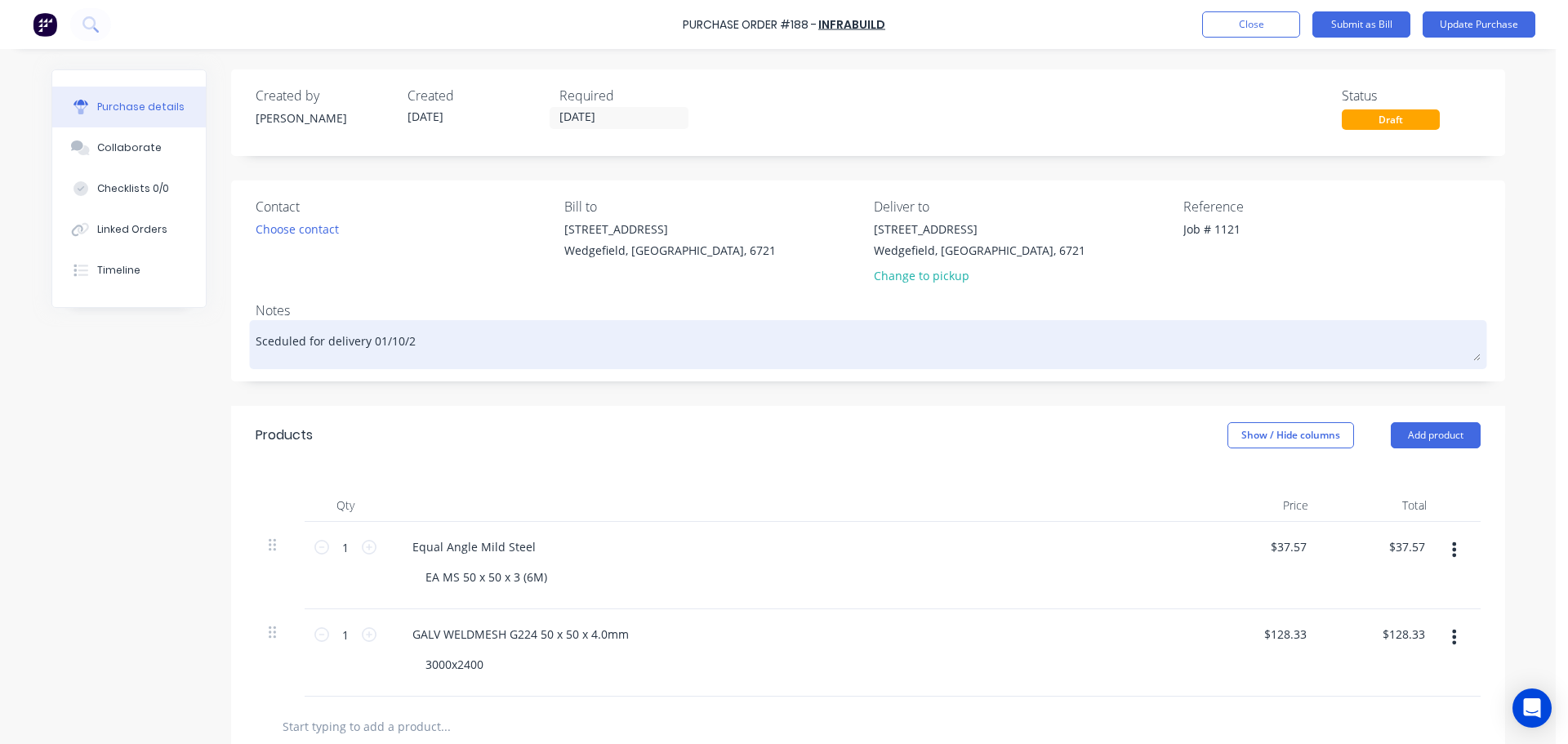
type textarea "Sceduled for delivery [DATE]"
click at [272, 341] on textarea "Sceduled for delivery [DATE]" at bounding box center [867, 343] width 1225 height 37
type textarea "x"
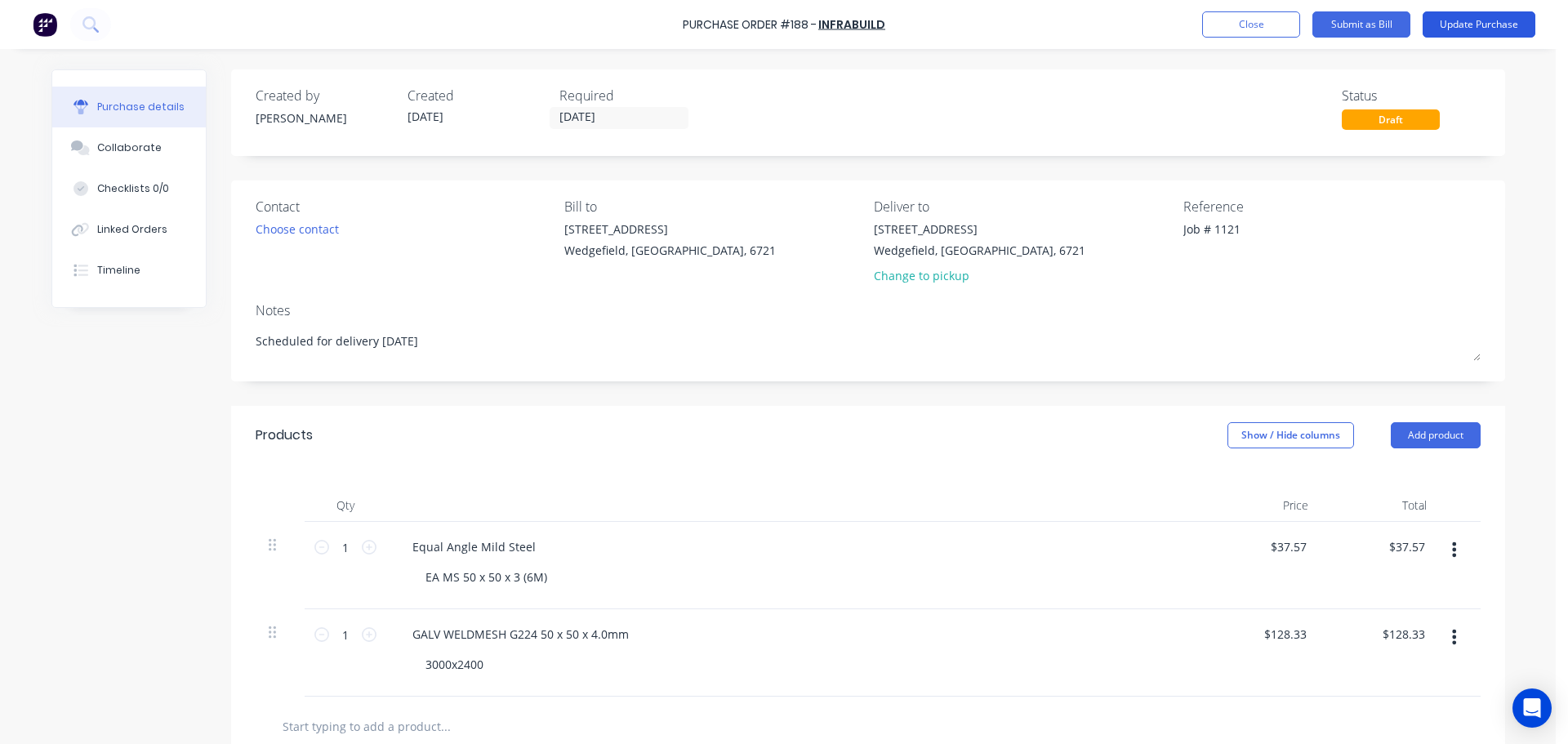
type textarea "Scheduled for delivery [DATE]"
type textarea "x"
type textarea "Scheduled for delivery [DATE]"
click at [1482, 23] on button "Update Purchase" at bounding box center [1479, 24] width 112 height 26
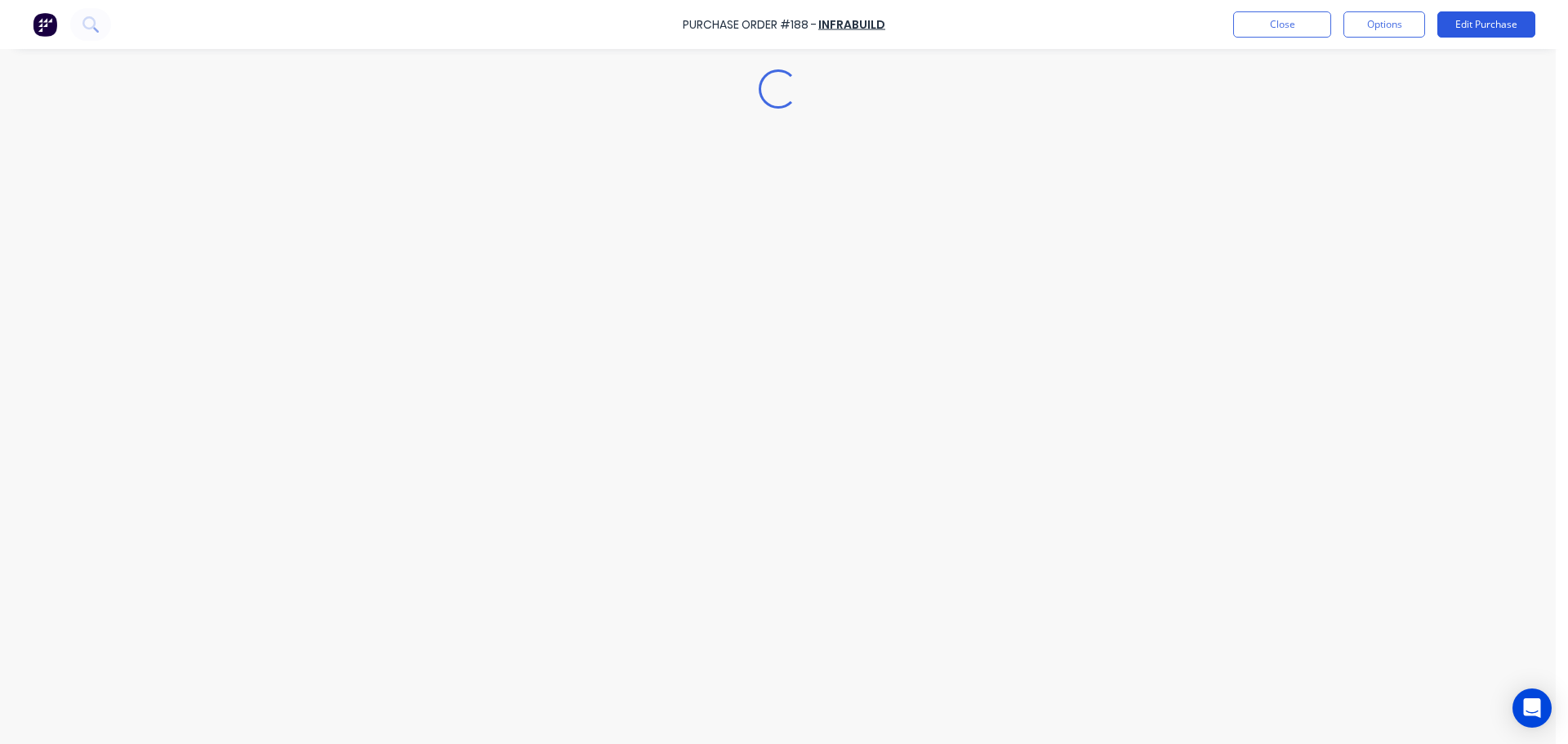
type textarea "x"
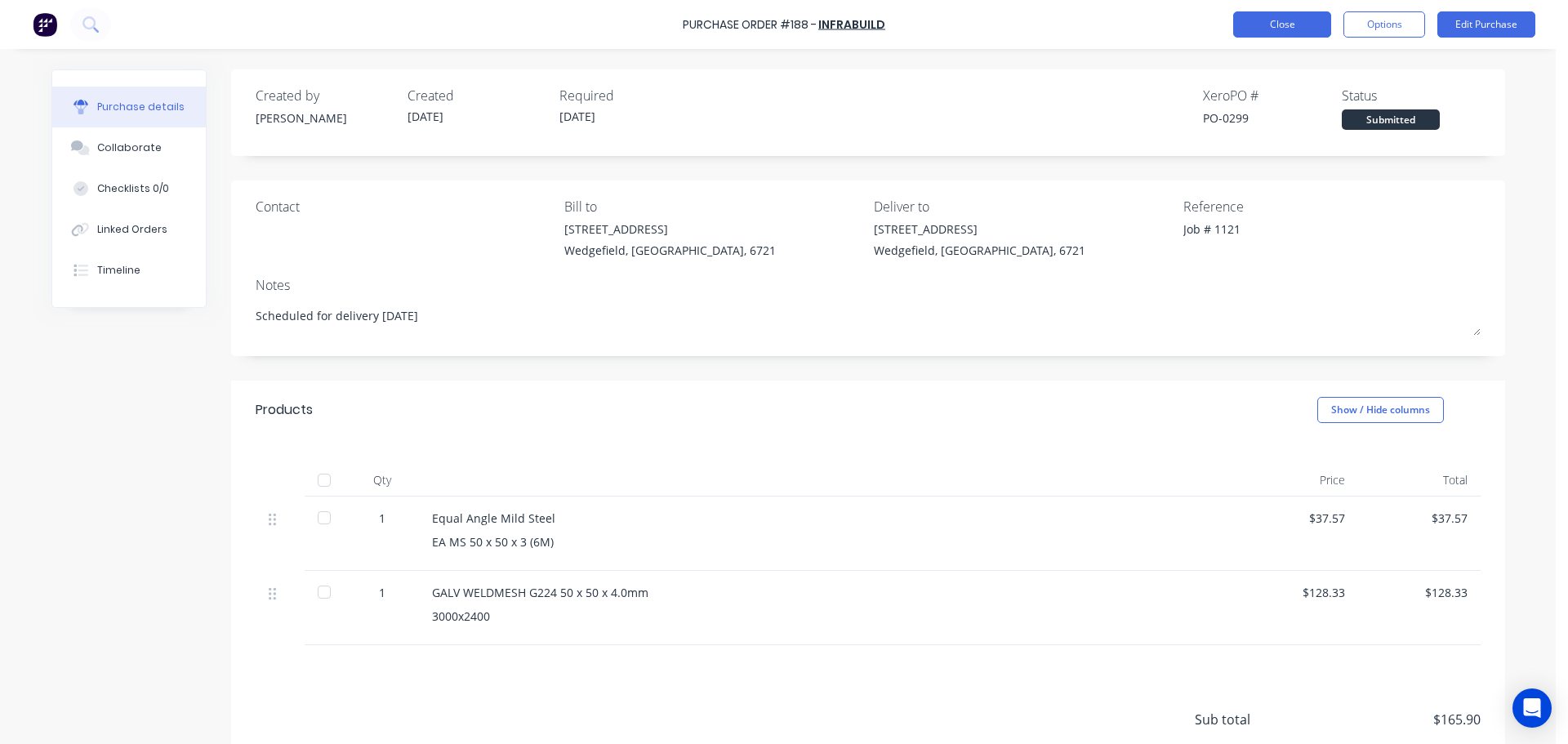
click at [1254, 30] on button "Close" at bounding box center [1281, 24] width 98 height 26
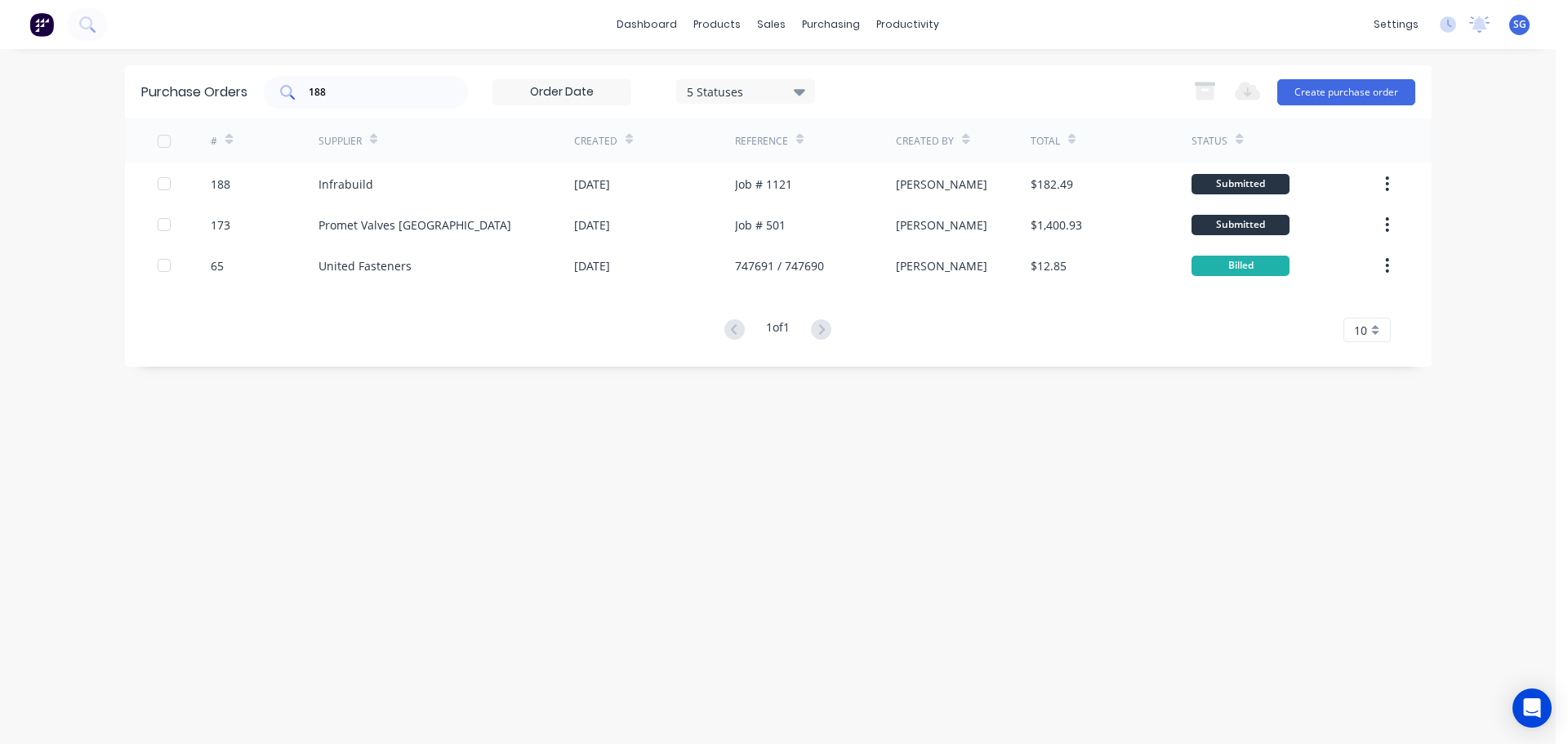
click at [319, 90] on input "188" at bounding box center [375, 91] width 135 height 16
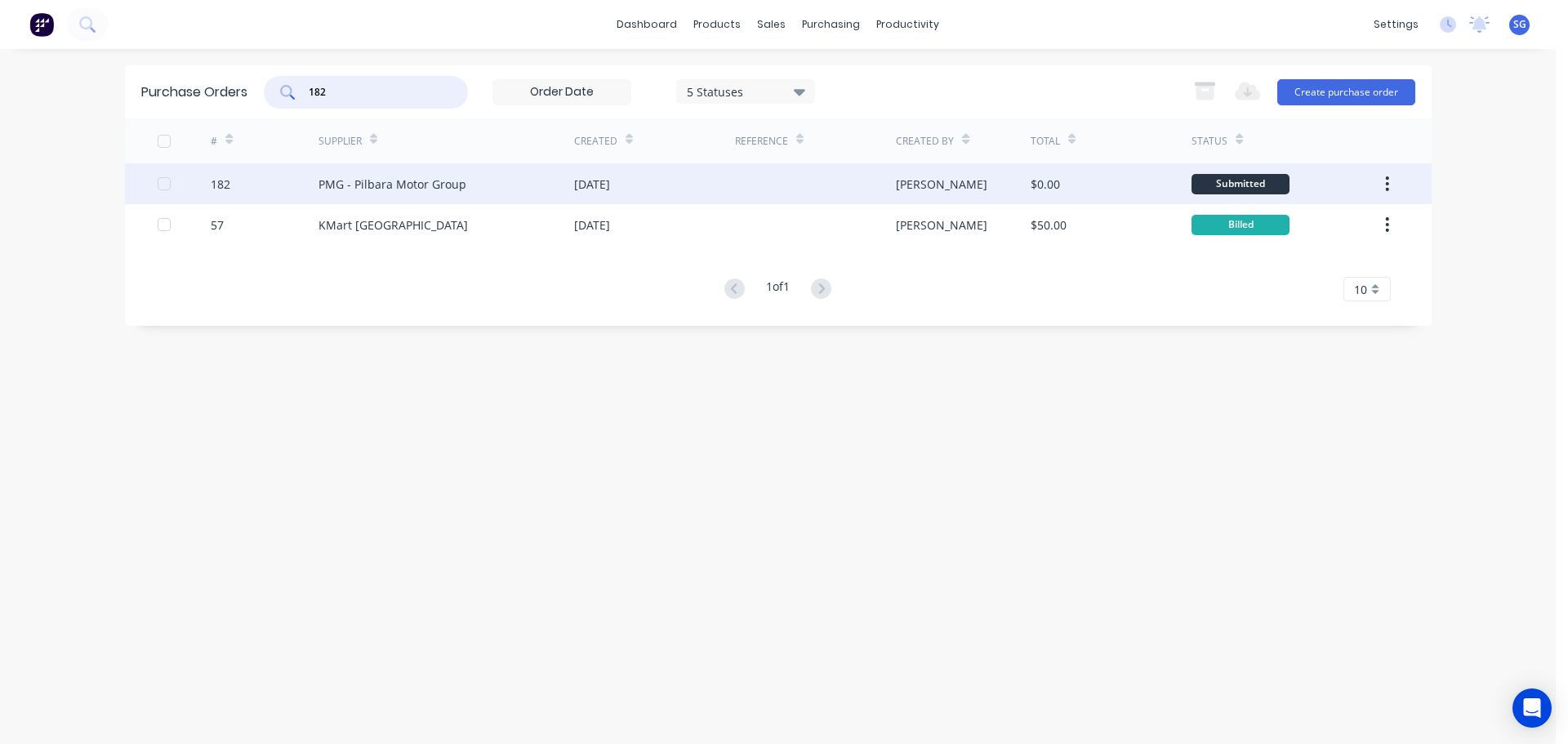
type input "182"
click at [441, 181] on div "PMG - Pilbara Motor Group" at bounding box center [392, 184] width 148 height 17
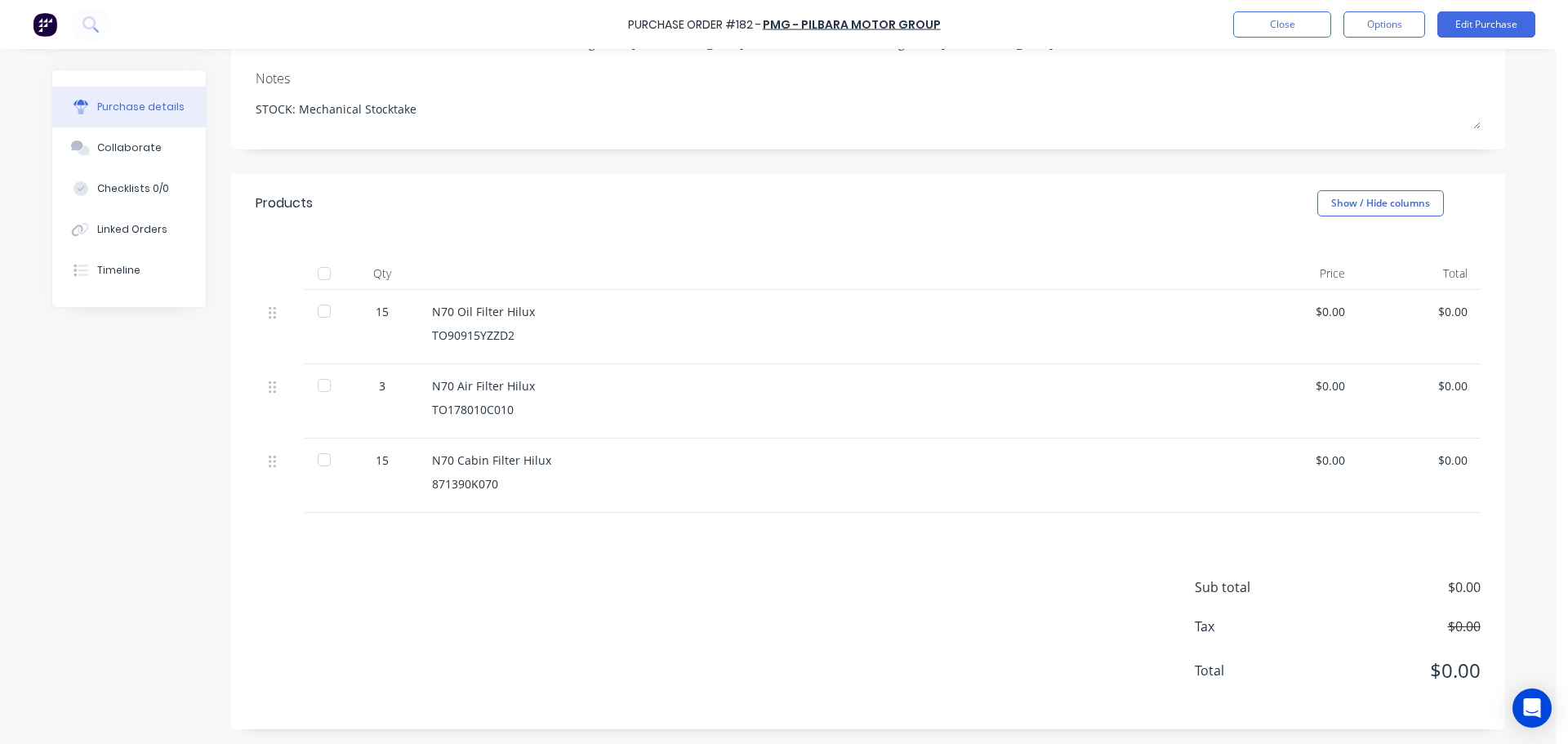
scroll to position [209, 0]
click at [1473, 28] on button "Edit Purchase" at bounding box center [1486, 24] width 98 height 26
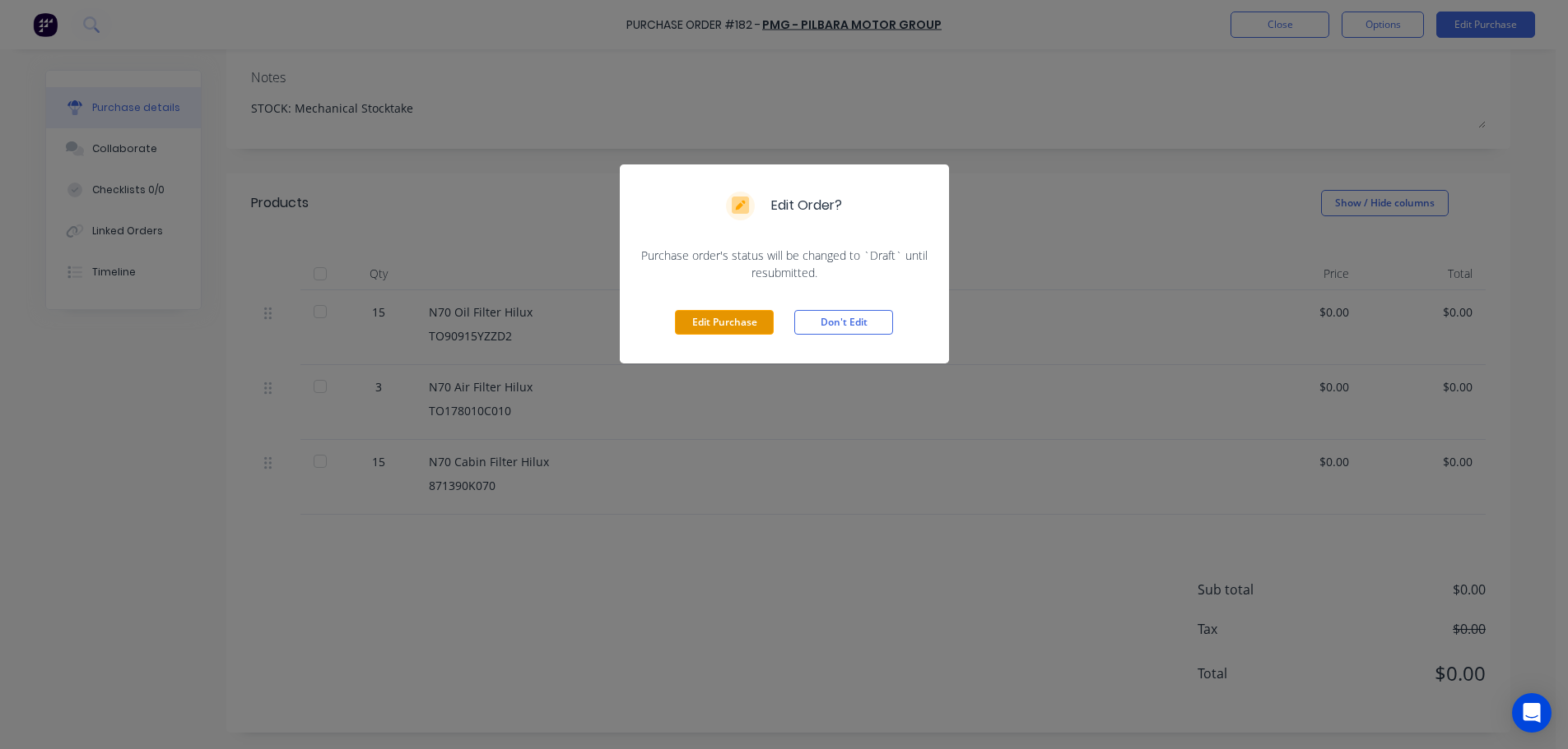
click at [703, 316] on button "Edit Purchase" at bounding box center [724, 322] width 99 height 25
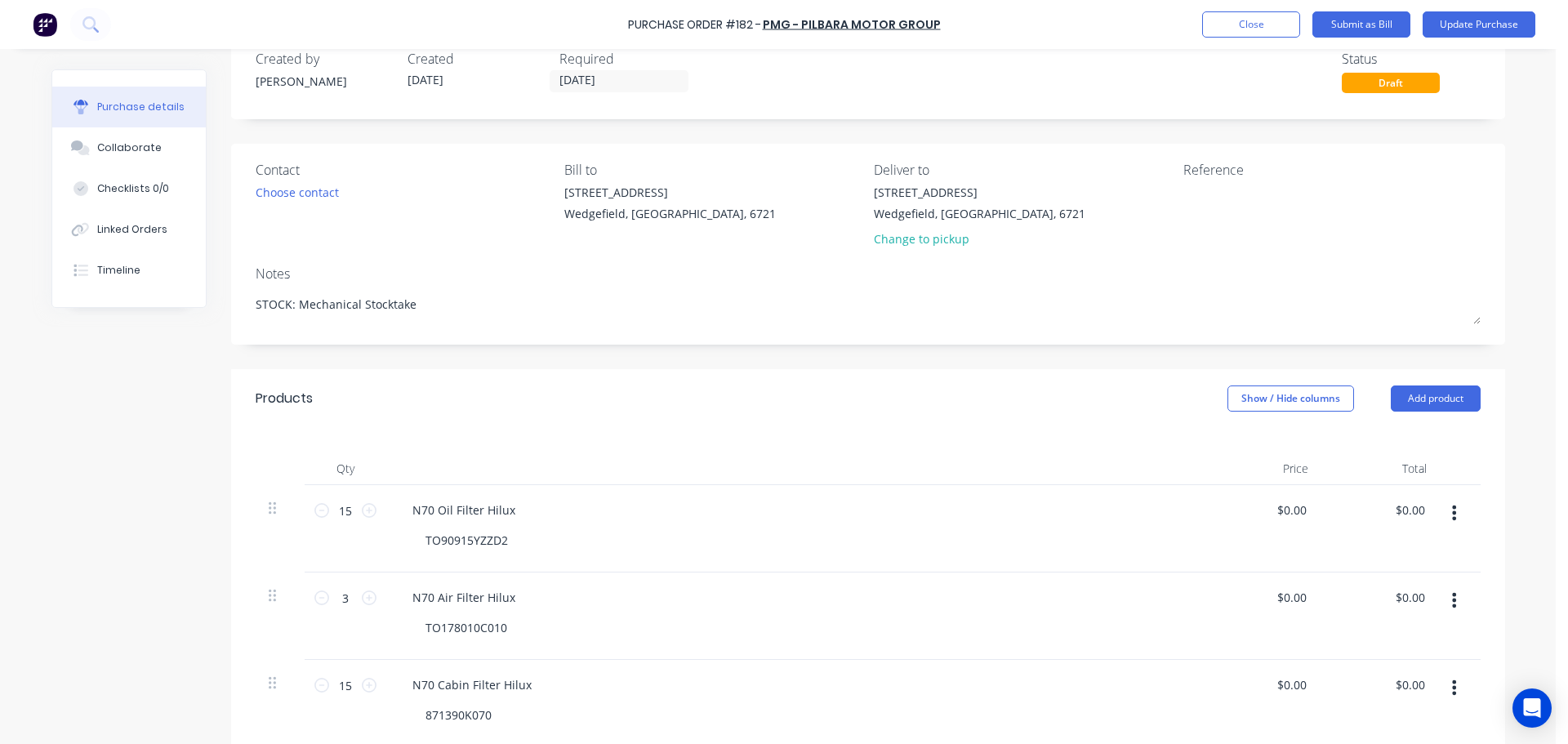
scroll to position [0, 0]
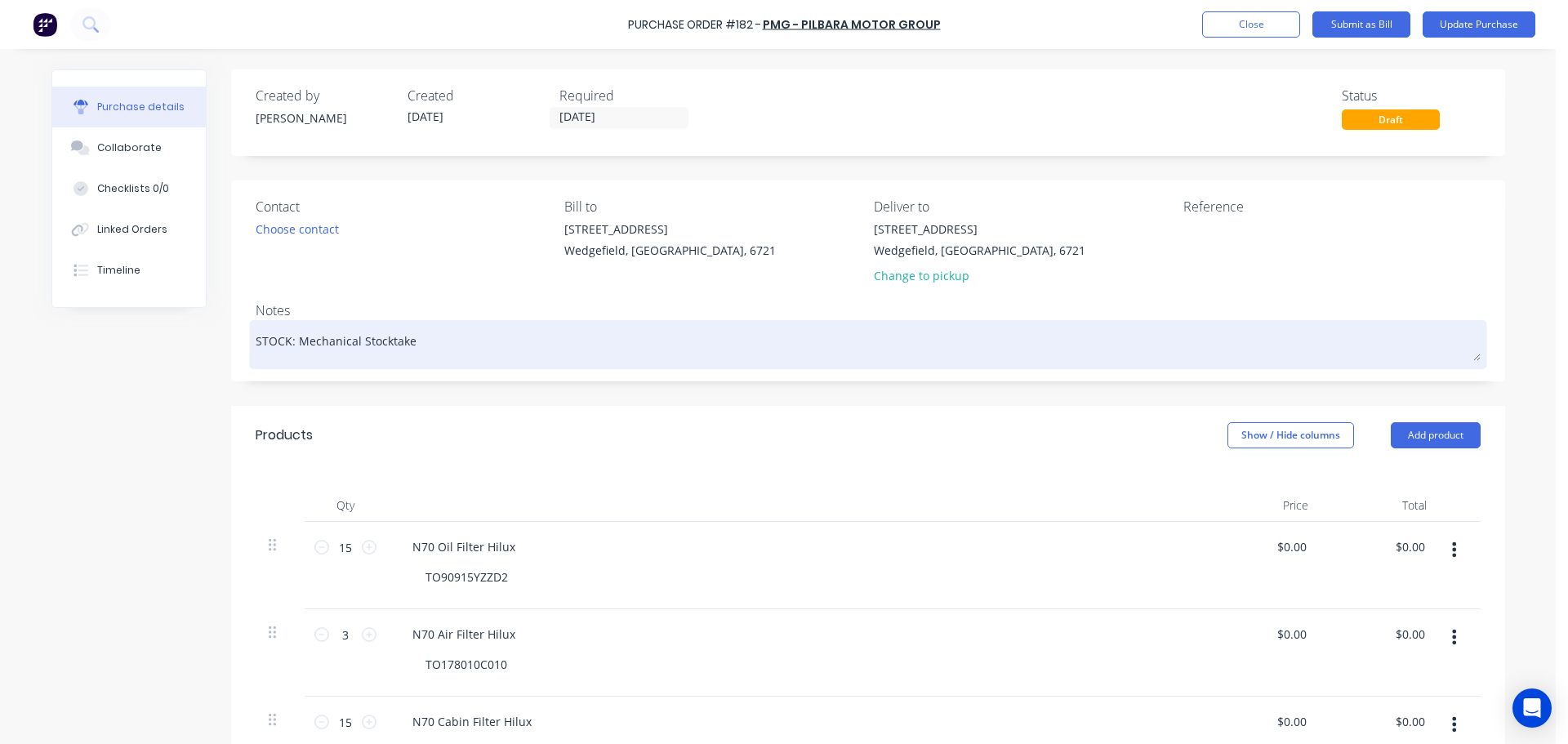
click at [408, 342] on textarea "STOCK: Mechanical Stocktake" at bounding box center [867, 343] width 1225 height 37
type textarea "x"
type textarea "STOCK: Mechanical Stocktake"
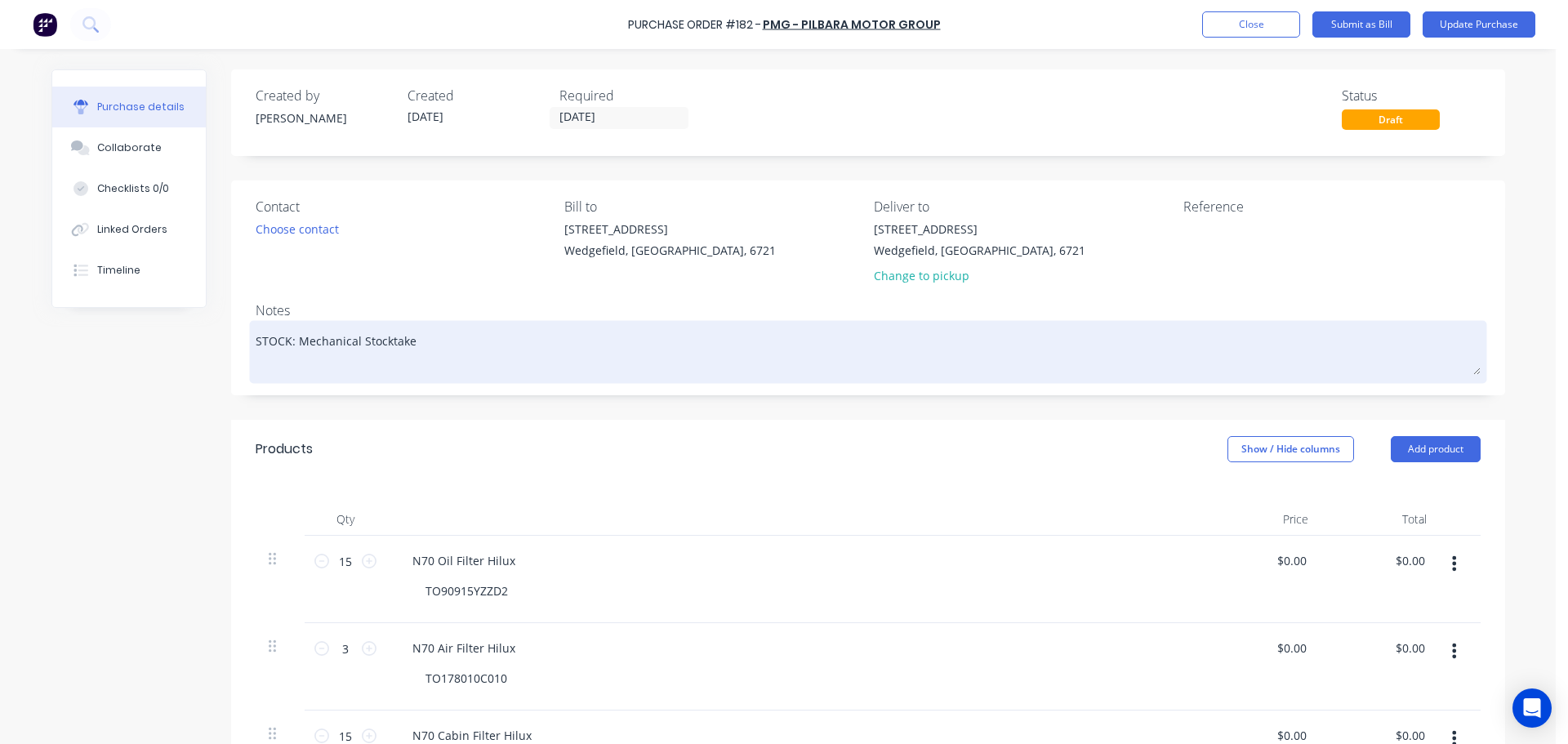
type textarea "x"
type textarea "STOCK: Mechanical Stocktake D"
type textarea "x"
type textarea "STOCK: Mechanical Stocktake DE"
type textarea "x"
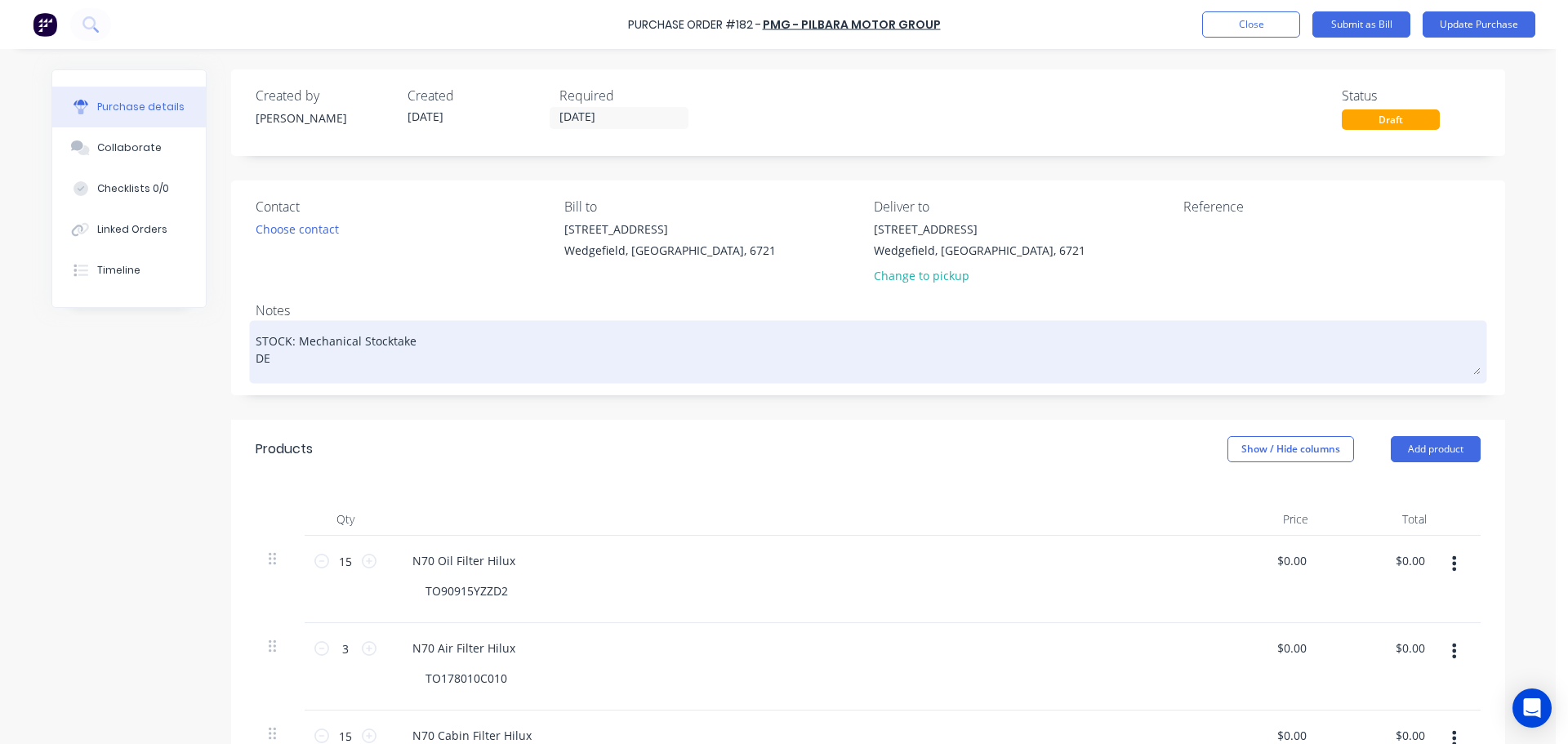
type textarea "STOCK: Mechanical Stocktake DEL"
type textarea "x"
type textarea "STOCK: Mechanical Stocktake DELI"
type textarea "x"
type textarea "STOCK: Mechanical Stocktake DELIV"
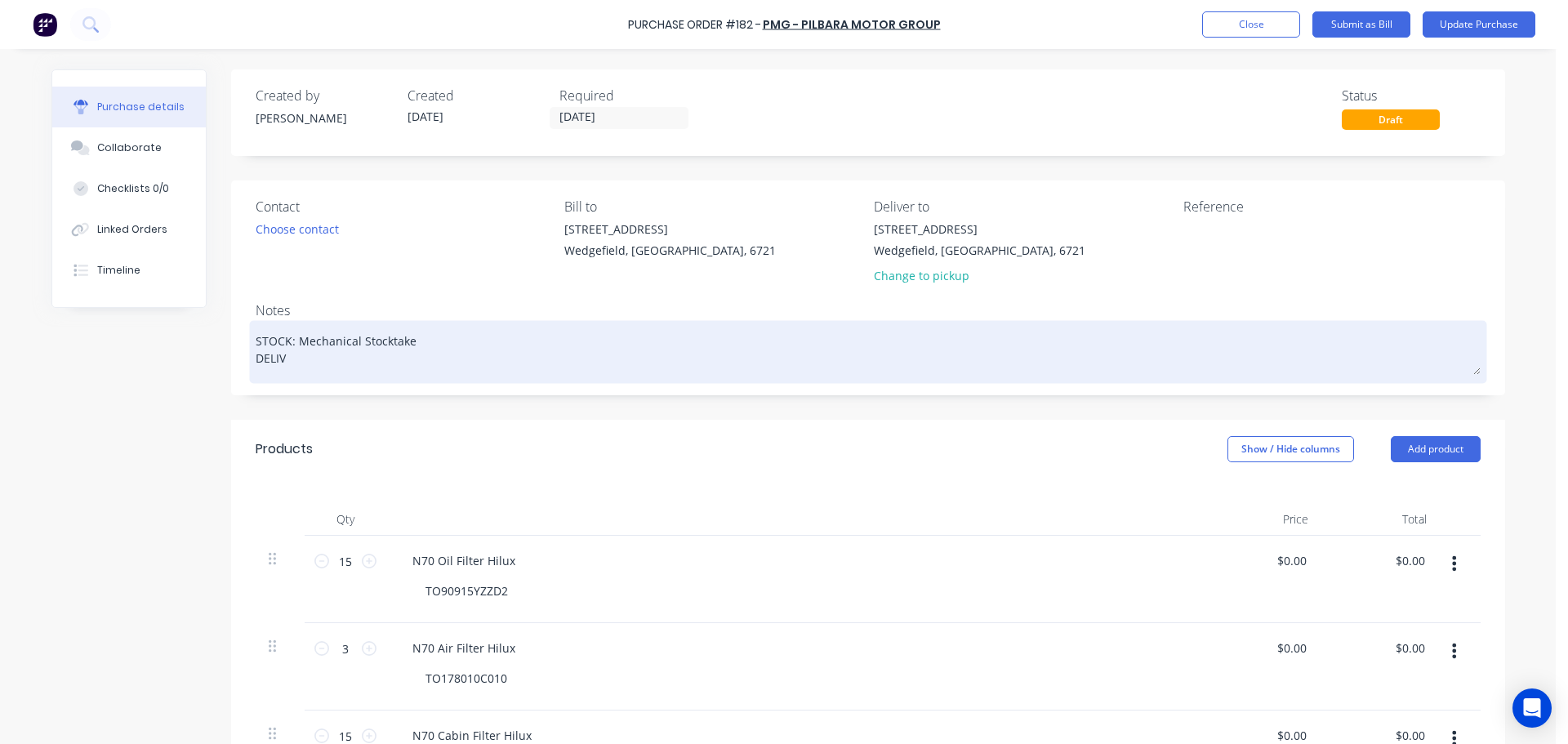
type textarea "x"
type textarea "STOCK: Mechanical Stocktake DELIVE"
type textarea "x"
type textarea "STOCK: Mechanical Stocktake DELIVER"
type textarea "x"
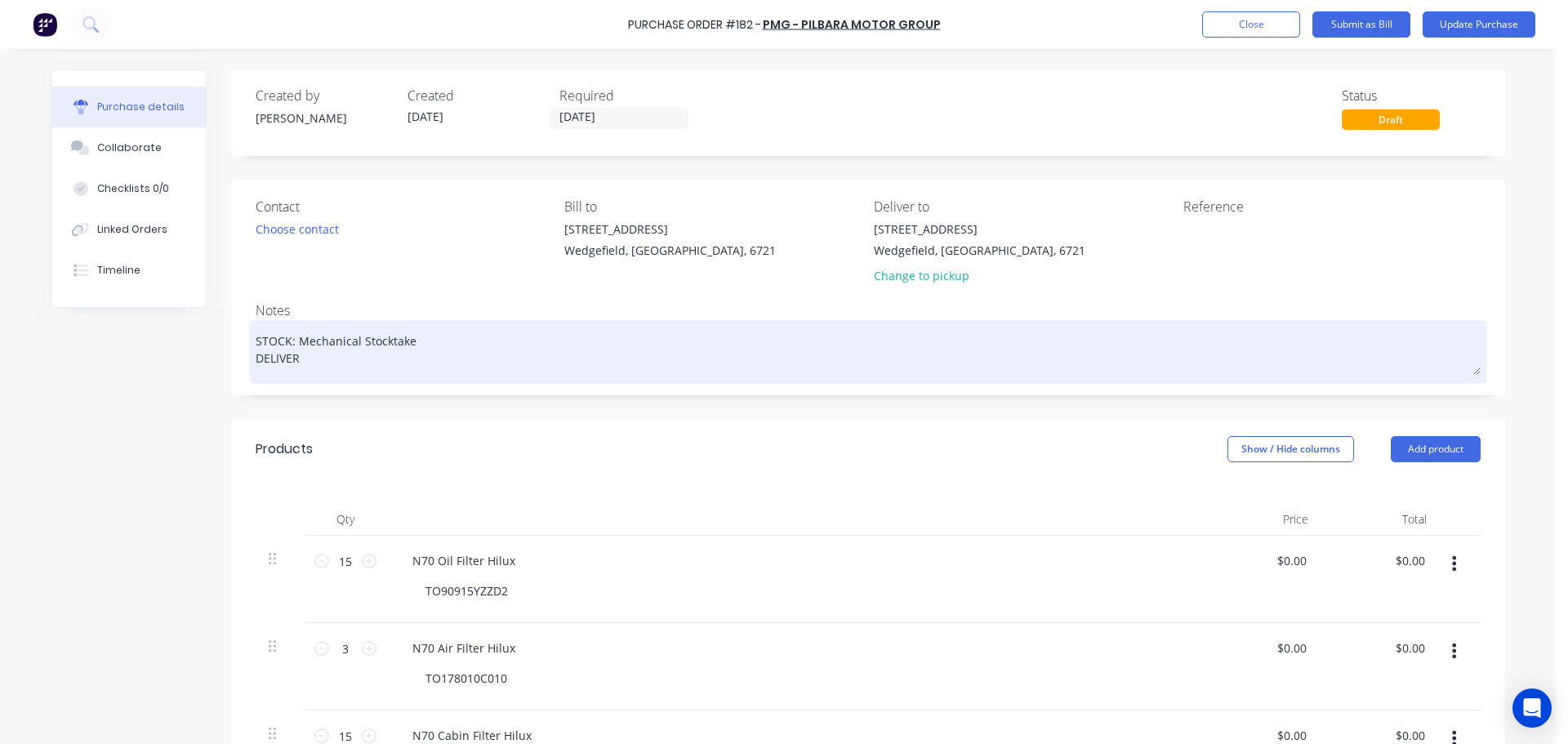
type textarea "STOCK: Mechanical Stocktake DELIVERE"
type textarea "x"
type textarea "STOCK: Mechanical Stocktake DELIVERED"
type textarea "x"
type textarea "STOCK: Mechanical Stocktake DELIVERED"
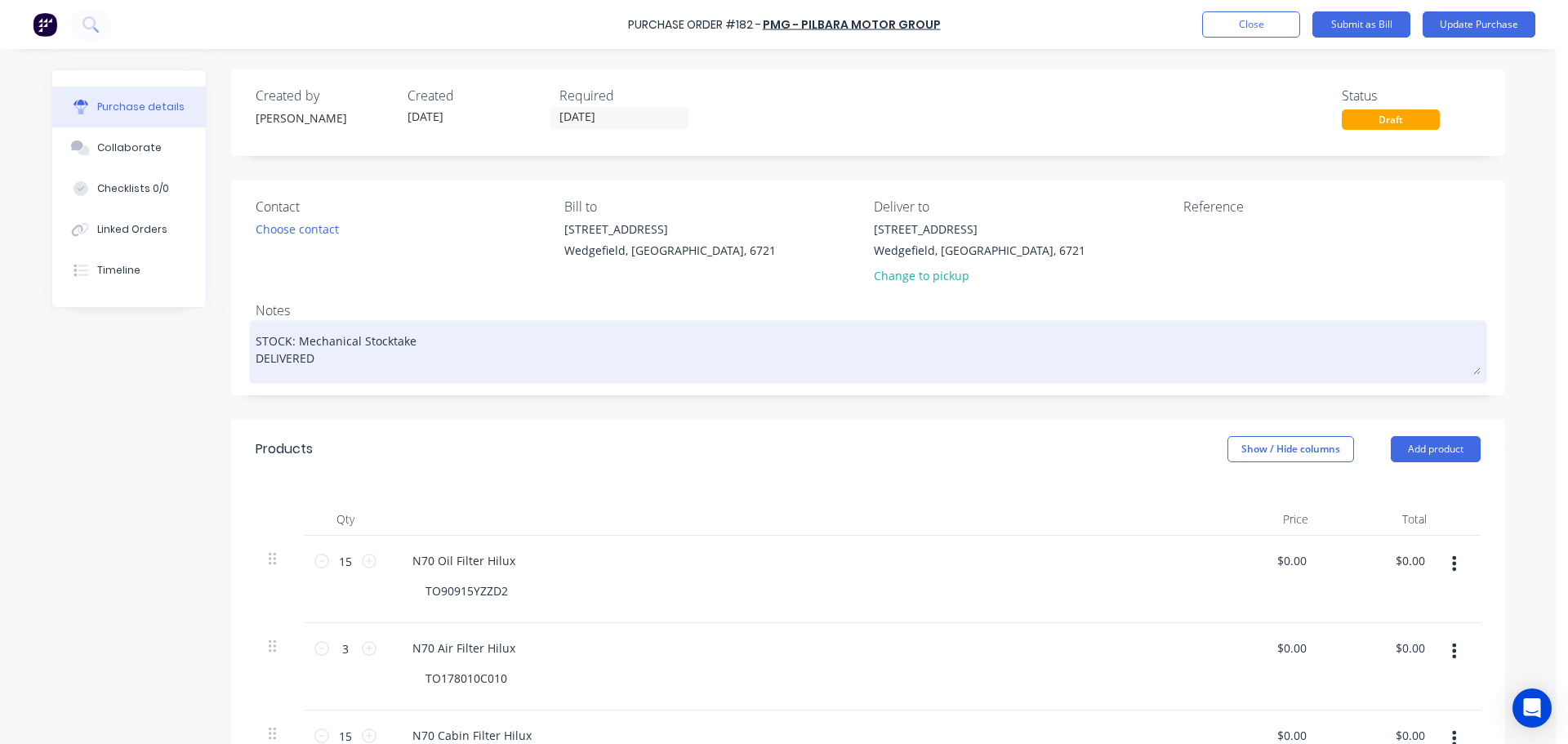
type textarea "x"
type textarea "STOCK: Mechanical Stocktake DELIVERED -"
type textarea "x"
type textarea "STOCK: Mechanical Stocktake DELIVERED -"
type textarea "x"
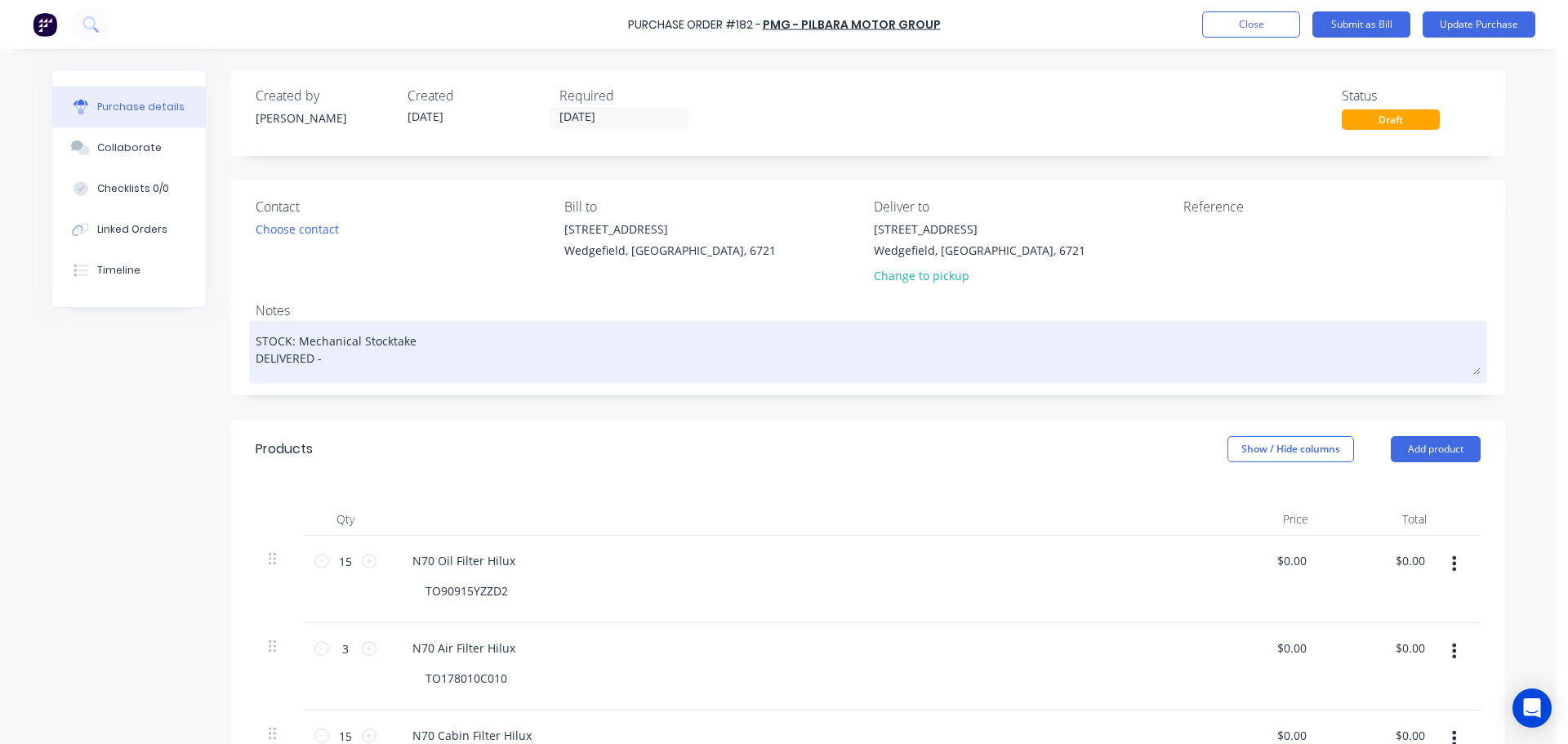
type textarea "STOCK: Mechanical Stocktake DELIVERED - 2"
type textarea "x"
type textarea "STOCK: Mechanical Stocktake DELIVERED - 26"
type textarea "x"
type textarea "STOCK: Mechanical Stocktake DELIVERED - 26/"
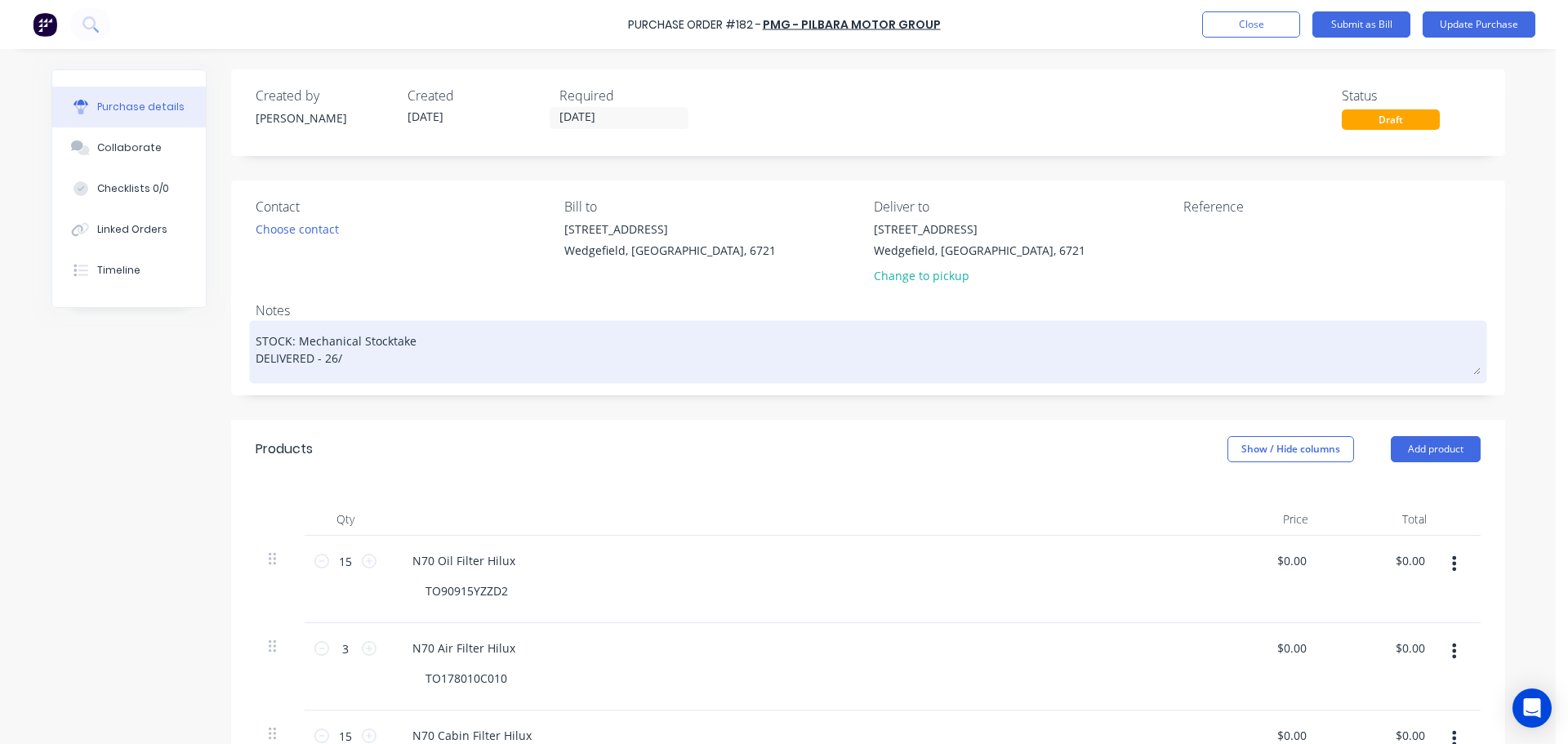
type textarea "x"
type textarea "STOCK: Mechanical Stocktake DELIVERED - 26/0"
type textarea "x"
type textarea "STOCK: Mechanical Stocktake DELIVERED - 26/09"
type textarea "x"
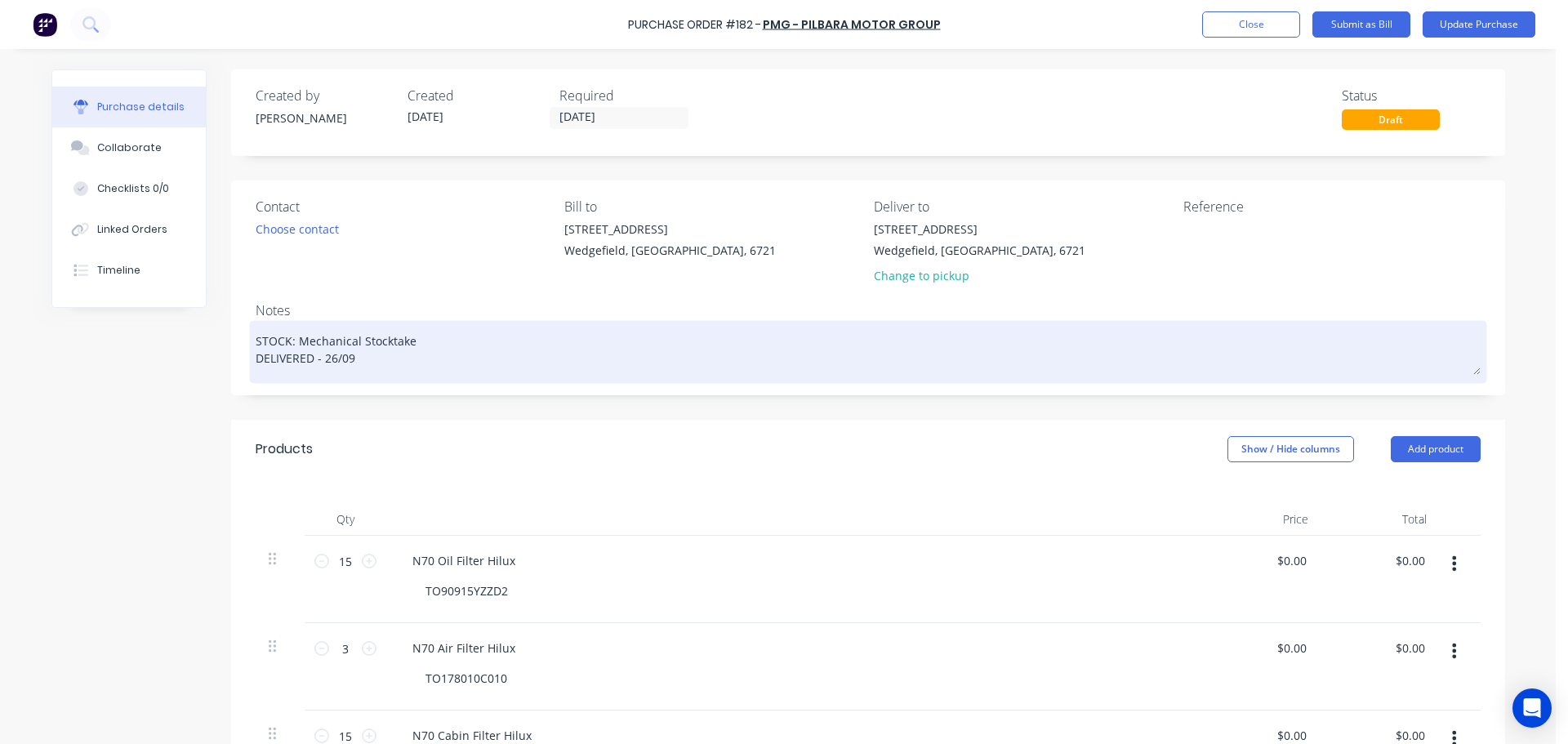
type textarea "STOCK: Mechanical Stocktake DELIVERED - 26/09/"
type textarea "x"
type textarea "STOCK: Mechanical Stocktake DELIVERED - 26/09/2"
type textarea "x"
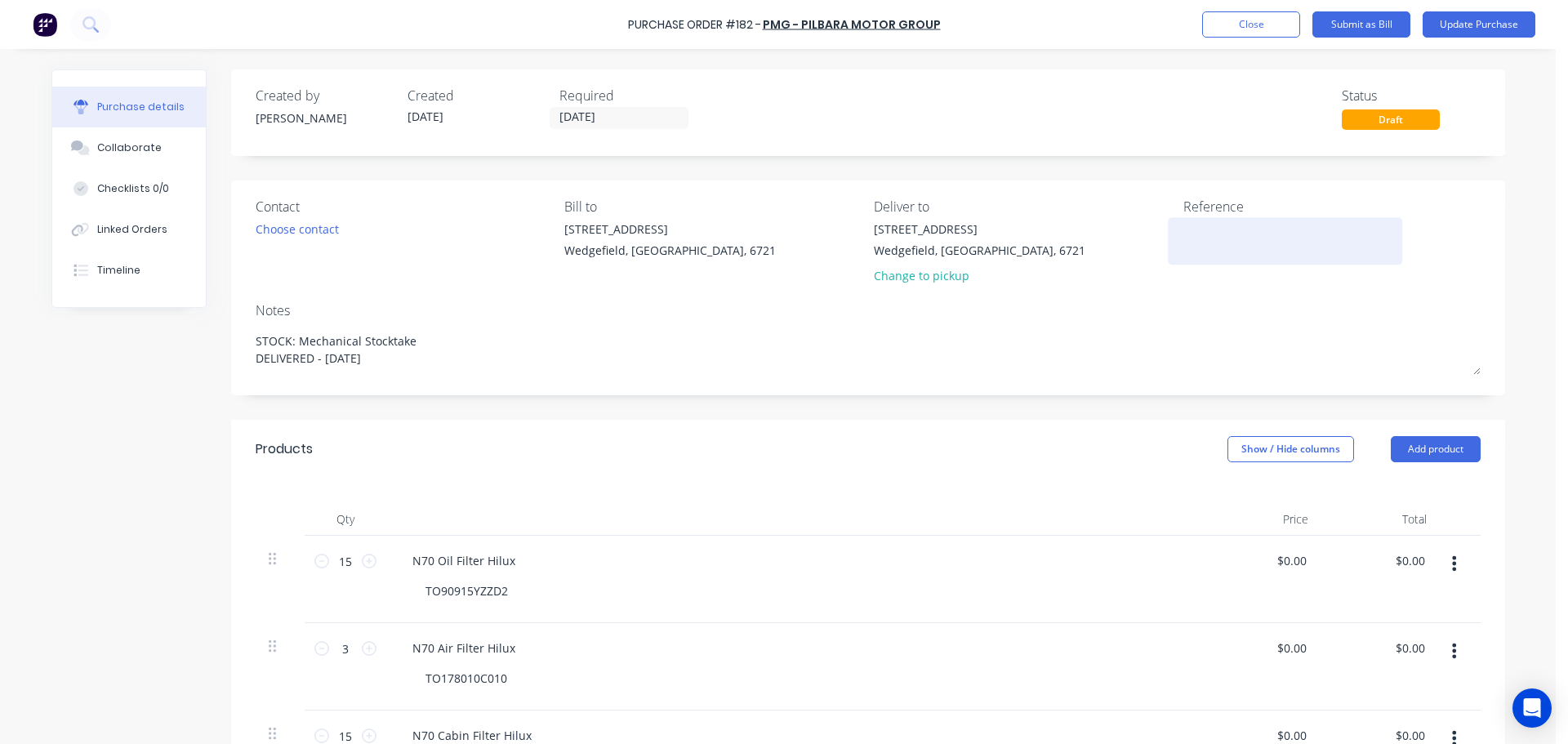
type textarea "STOCK: Mechanical Stocktake DELIVERED - [DATE]"
type textarea "x"
type textarea "STOCK: Mechanical Stocktake DELIVERED - [DATE]"
click at [1225, 236] on textarea at bounding box center [1285, 239] width 204 height 37
type textarea "P123052718"
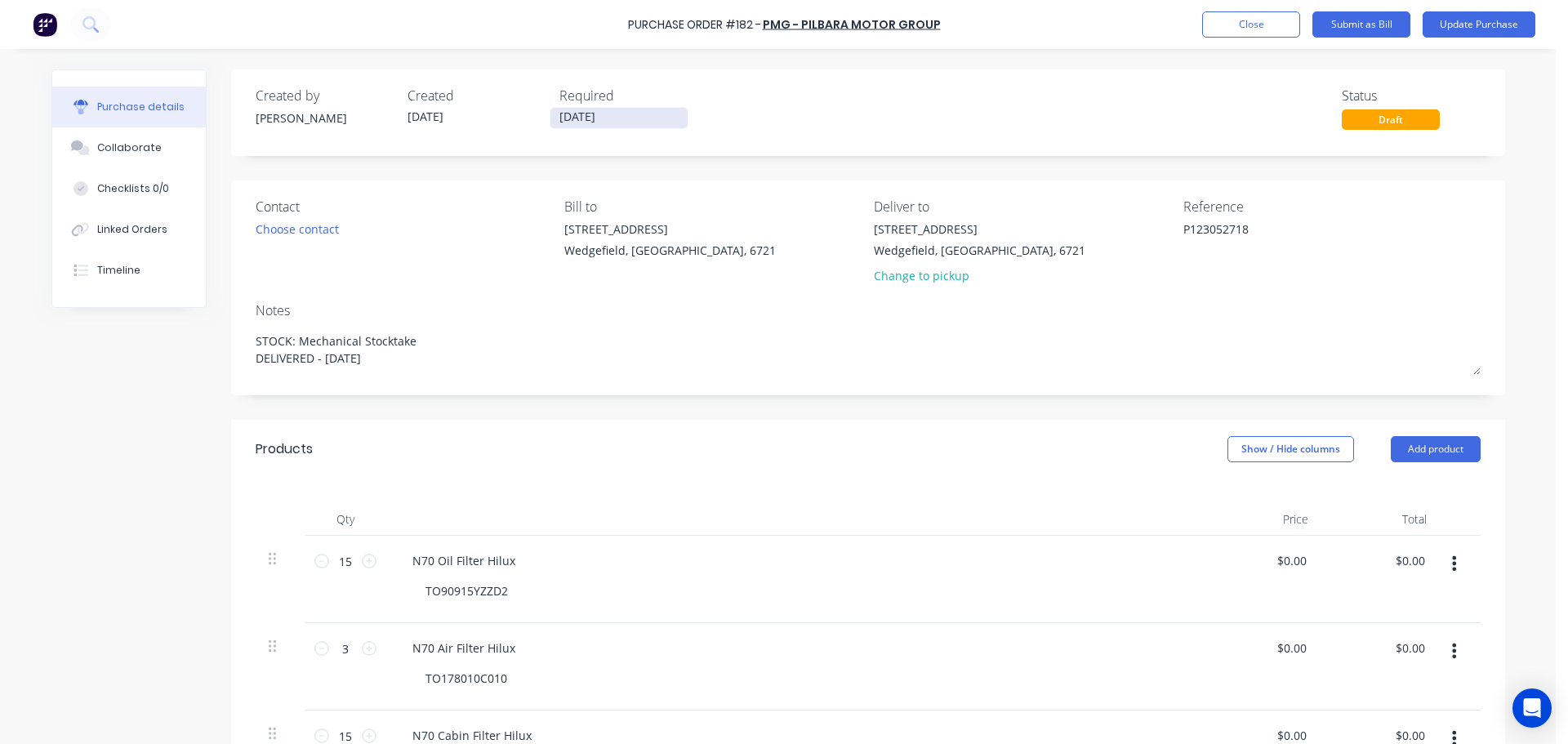
type textarea "x"
type textarea "P123052718"
click at [625, 118] on input "[DATE]" at bounding box center [619, 117] width 137 height 20
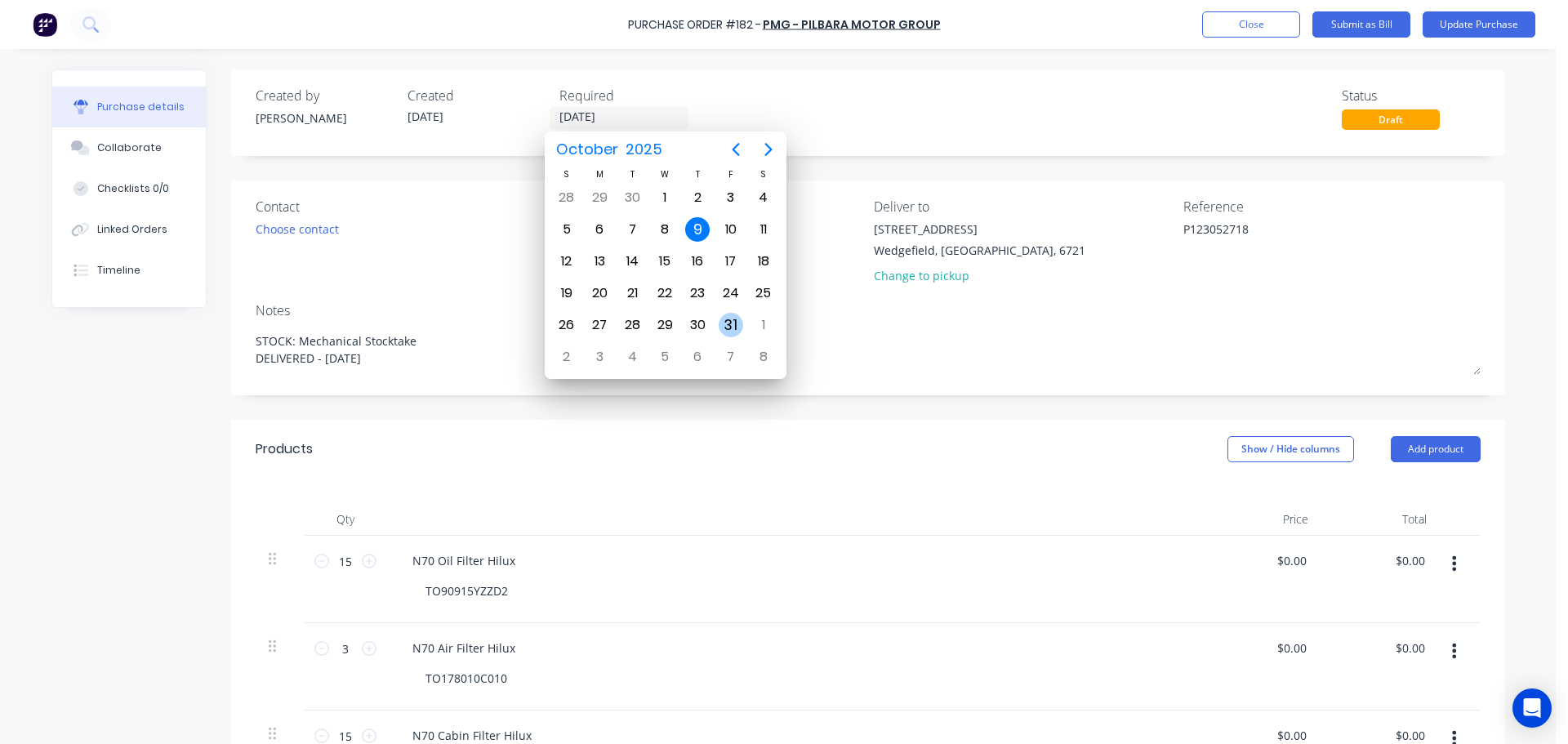
click at [727, 325] on div "31" at bounding box center [731, 326] width 25 height 25
type textarea "x"
type input "[DATE]"
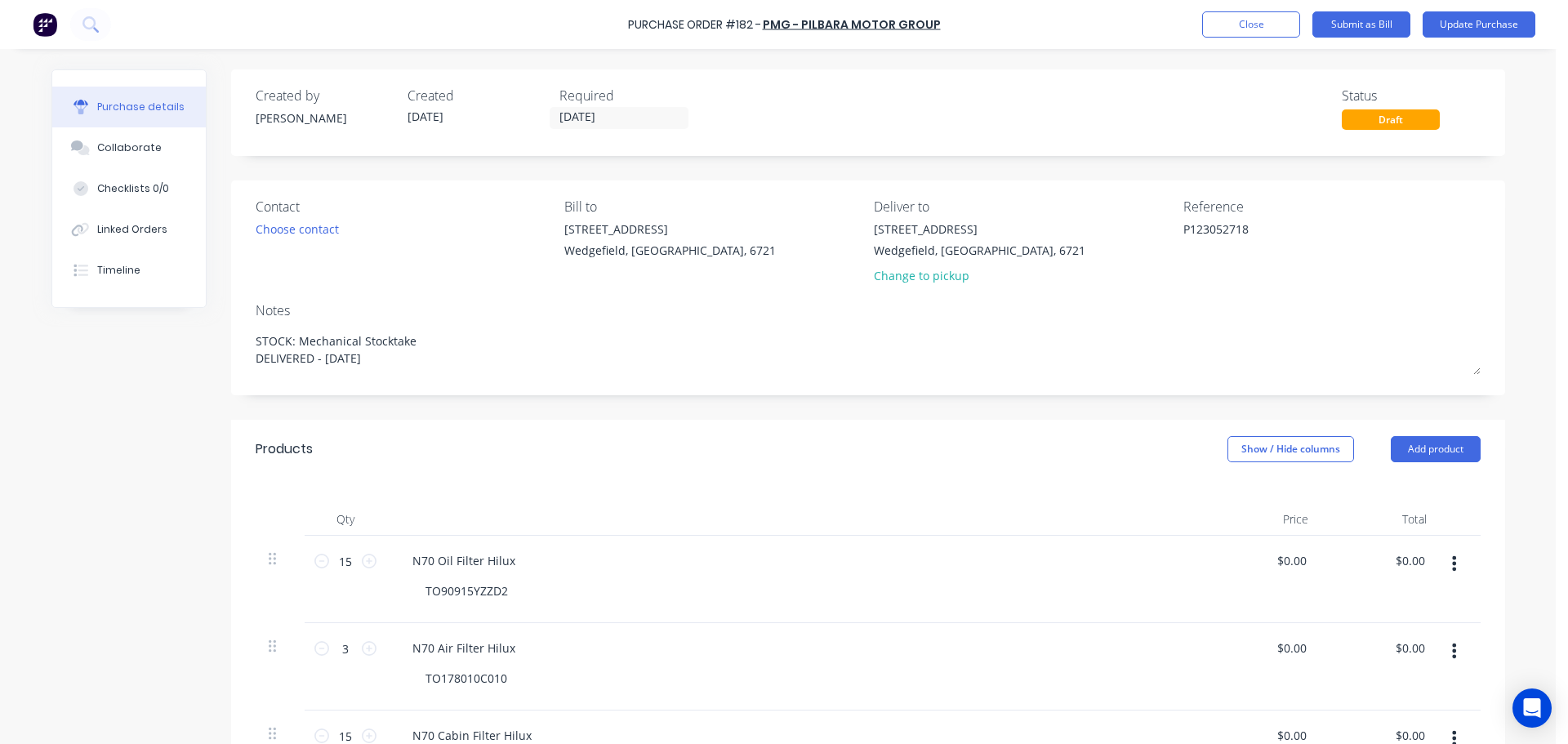
scroll to position [245, 0]
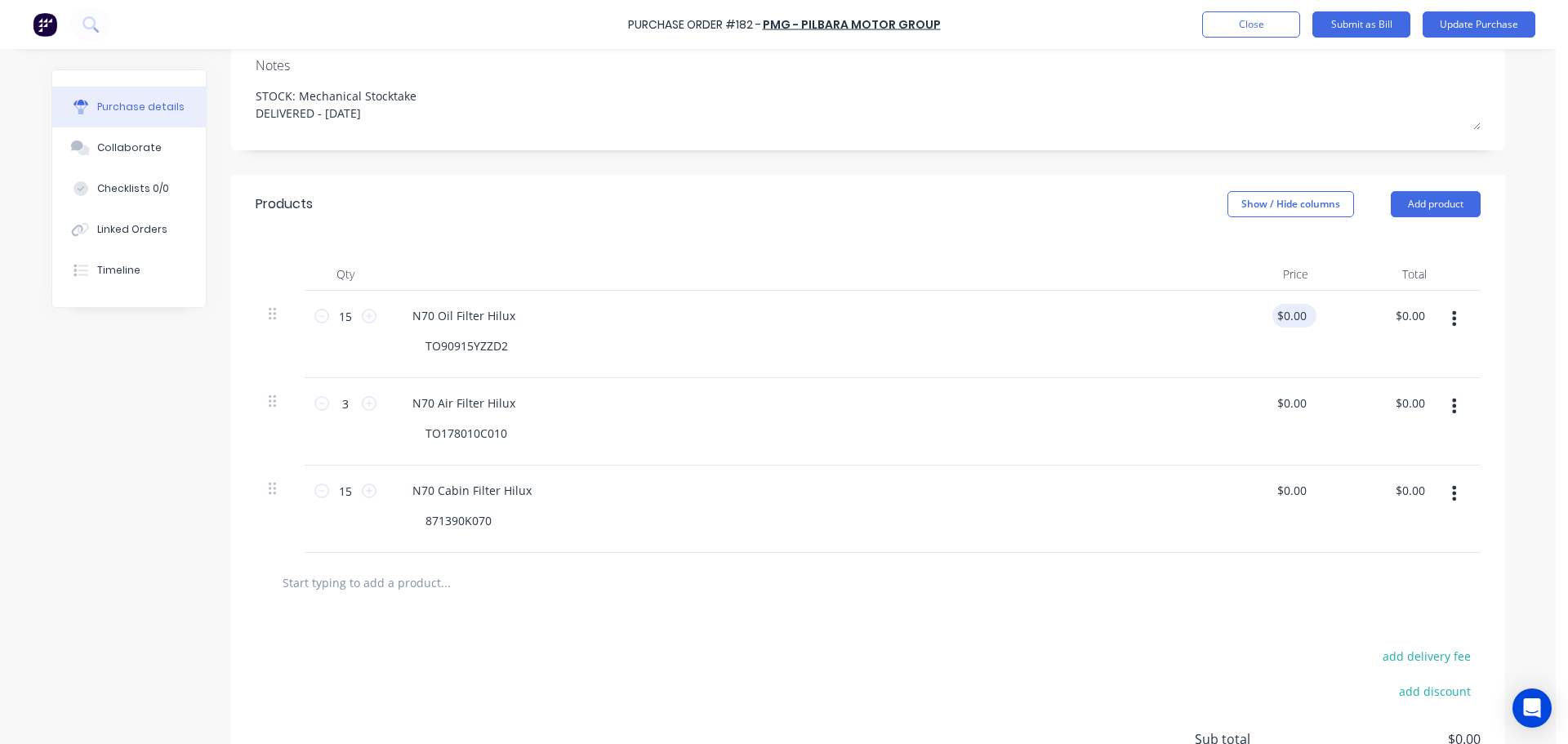
type textarea "x"
type input "0.00"
click at [1290, 314] on input "0.00" at bounding box center [1290, 315] width 37 height 24
type textarea "x"
click at [1290, 314] on input "0.00" at bounding box center [1294, 315] width 31 height 24
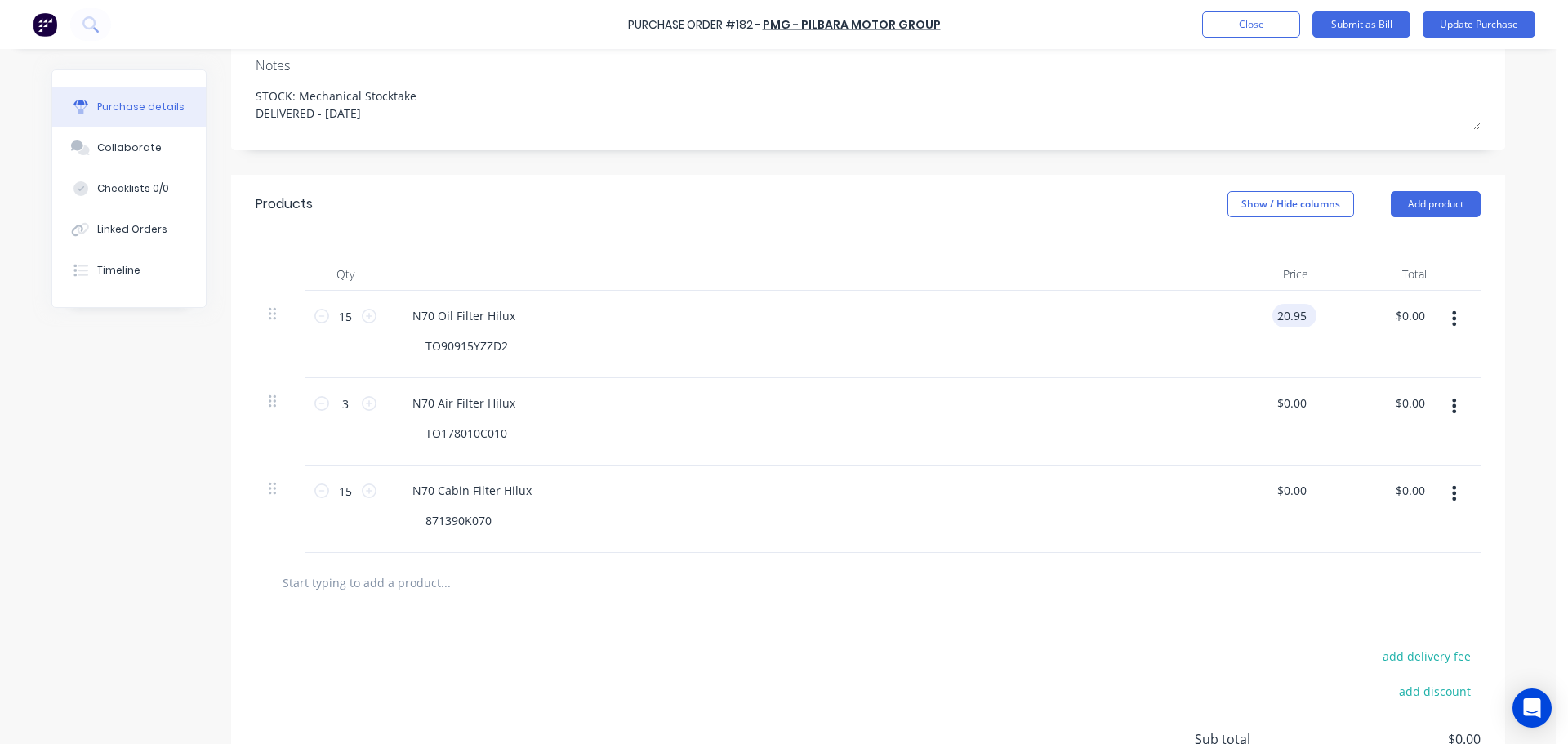
type input "20.95"
type textarea "x"
type input "$20.95"
type input "314.25"
type textarea "x"
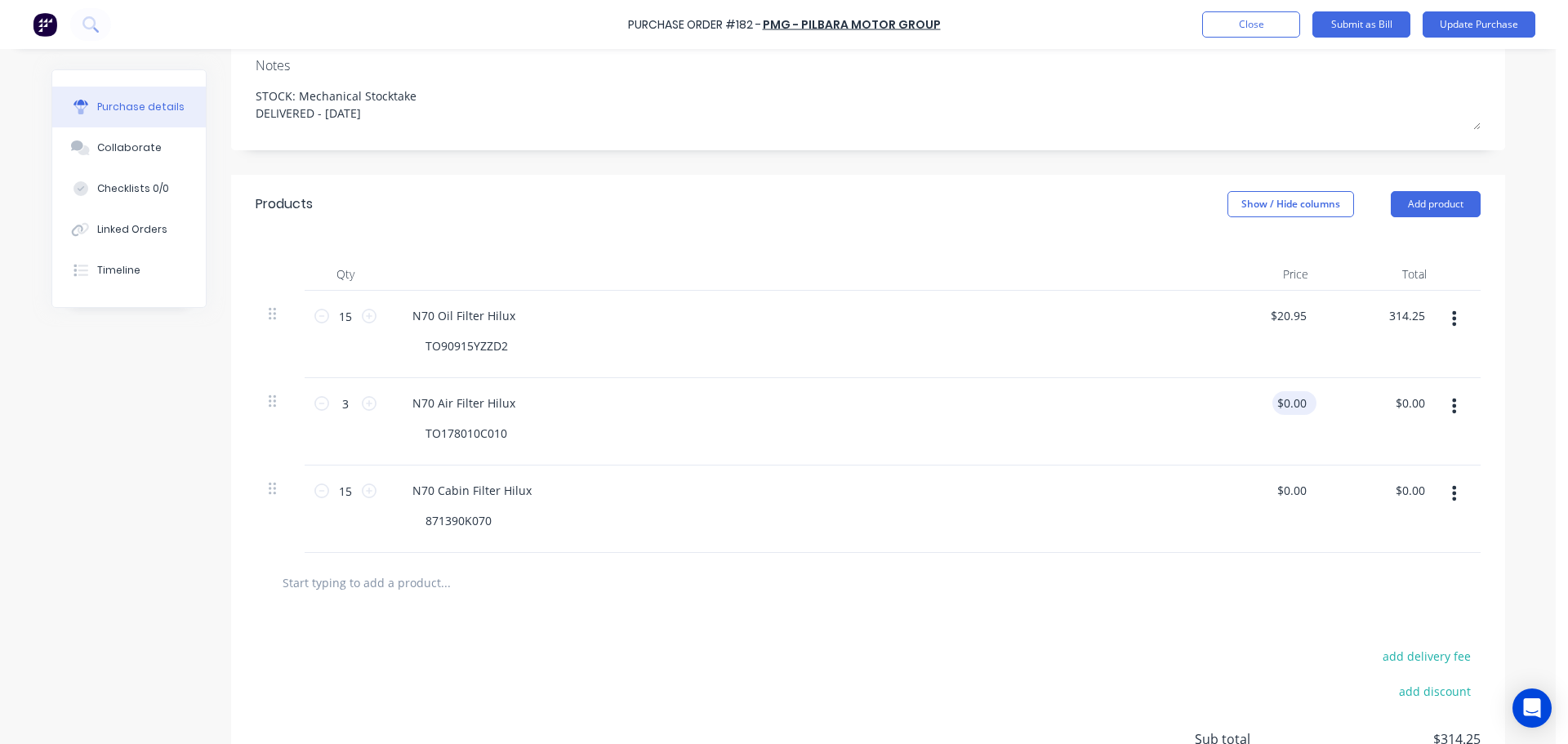
type input "$314.25"
type input "0.00"
click at [1286, 399] on input "0.00" at bounding box center [1294, 403] width 31 height 24
type textarea "x"
click at [1286, 399] on input "0.00" at bounding box center [1294, 403] width 31 height 24
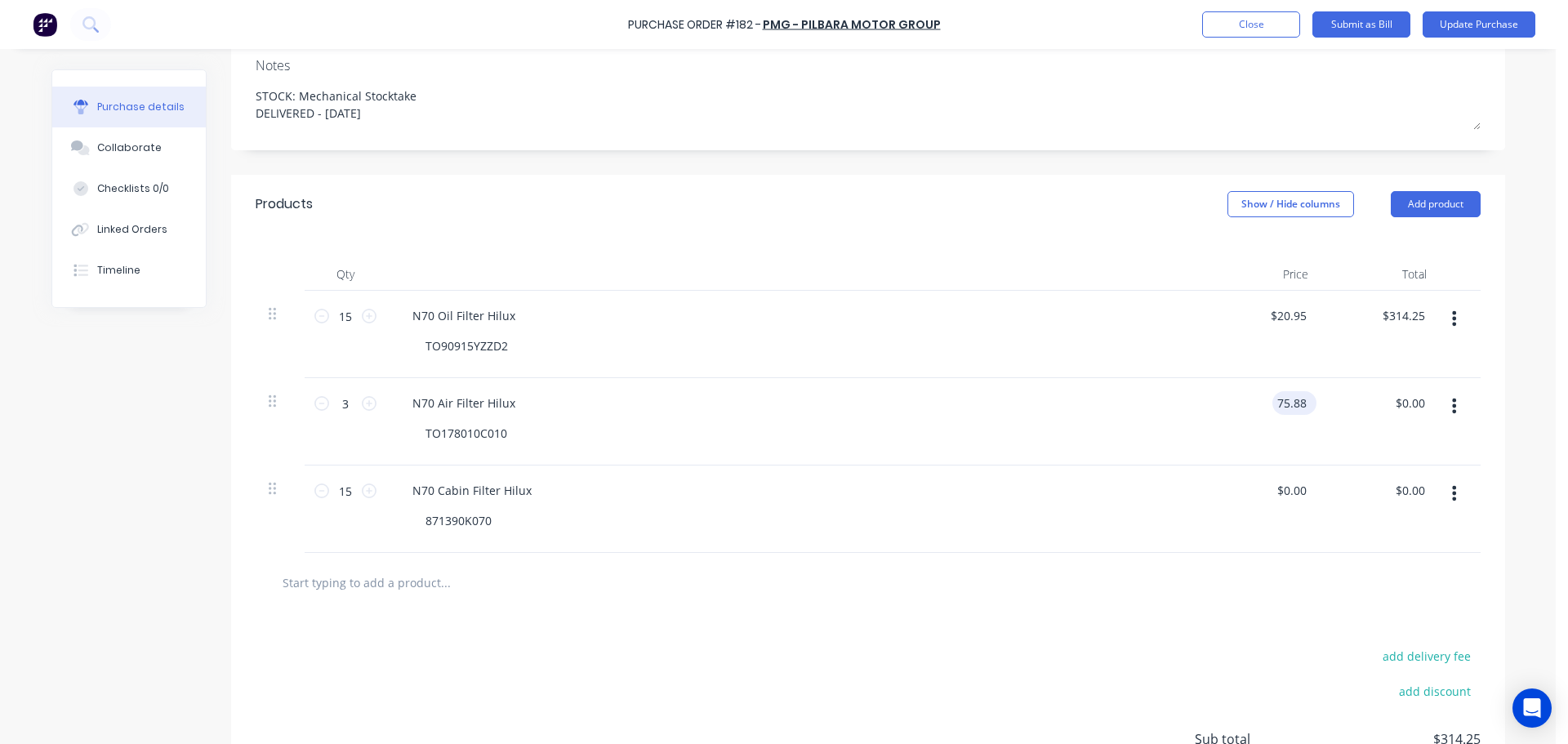
type input "75.88"
type textarea "x"
type input "$75.88"
type input "227.64"
type textarea "x"
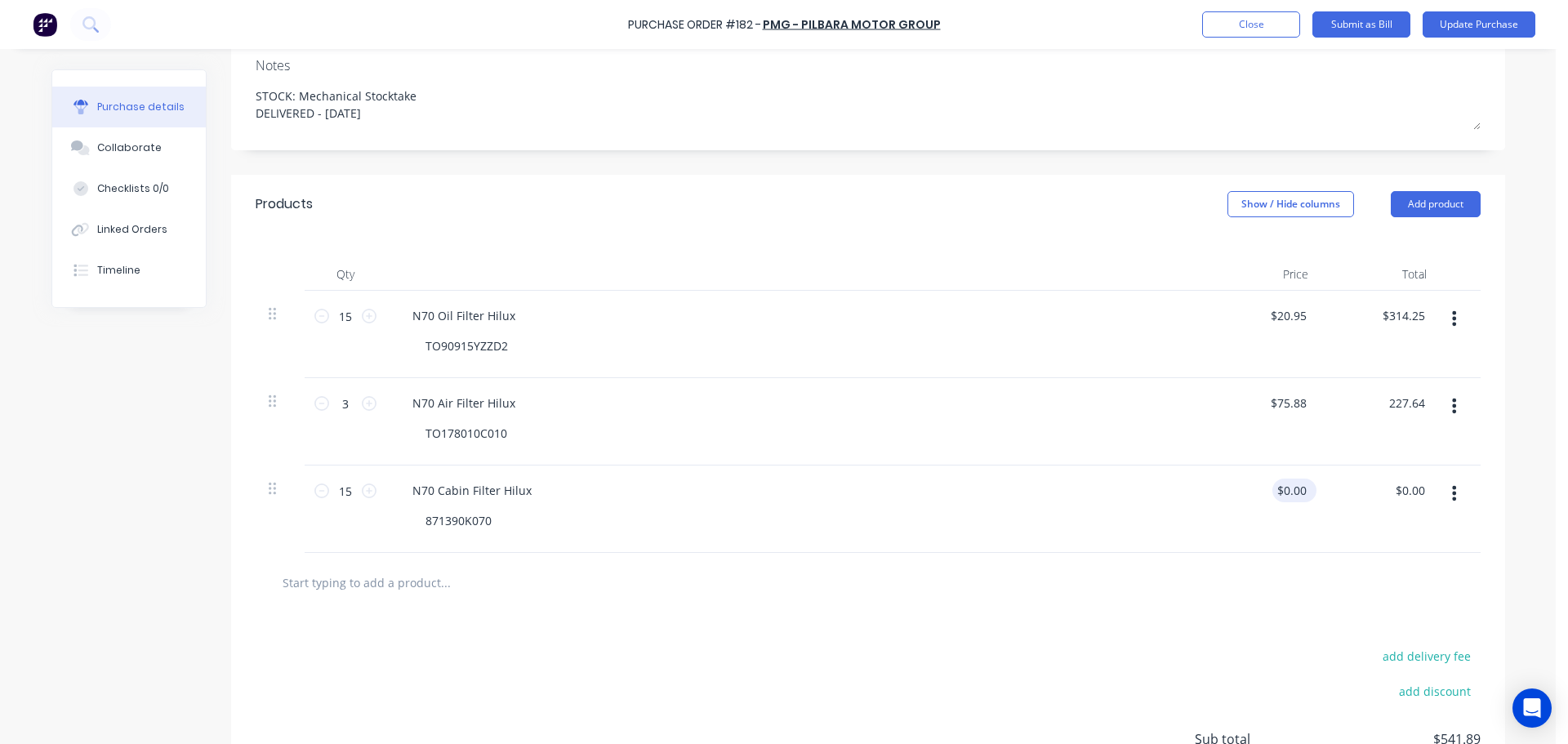
type input "$227.64"
type input "0.00"
click at [1286, 497] on input "0.00" at bounding box center [1294, 491] width 31 height 24
type textarea "x"
click at [1286, 497] on input "0.00" at bounding box center [1294, 491] width 31 height 24
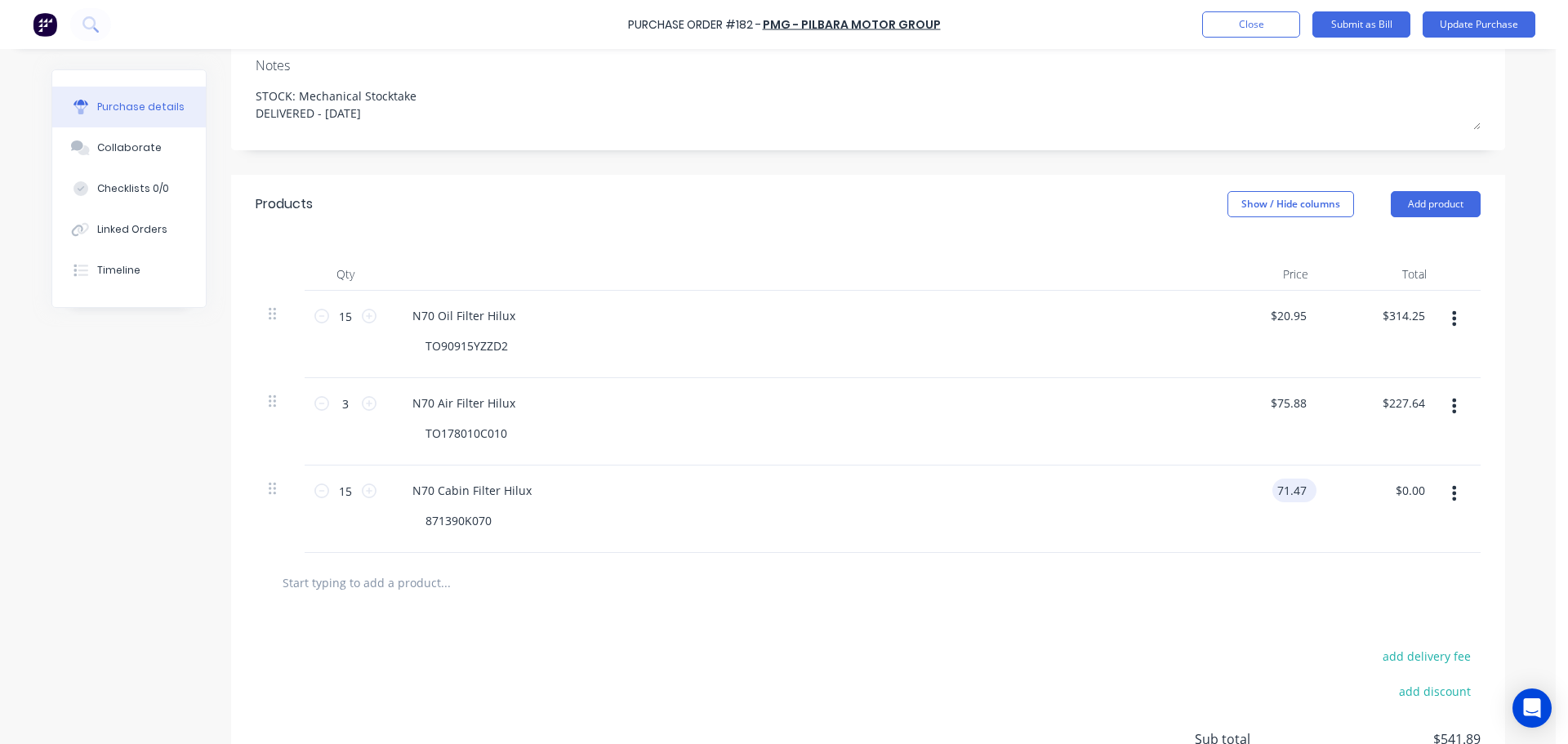
type input "71.47"
type textarea "x"
type input "$71.47"
type input "1072.05"
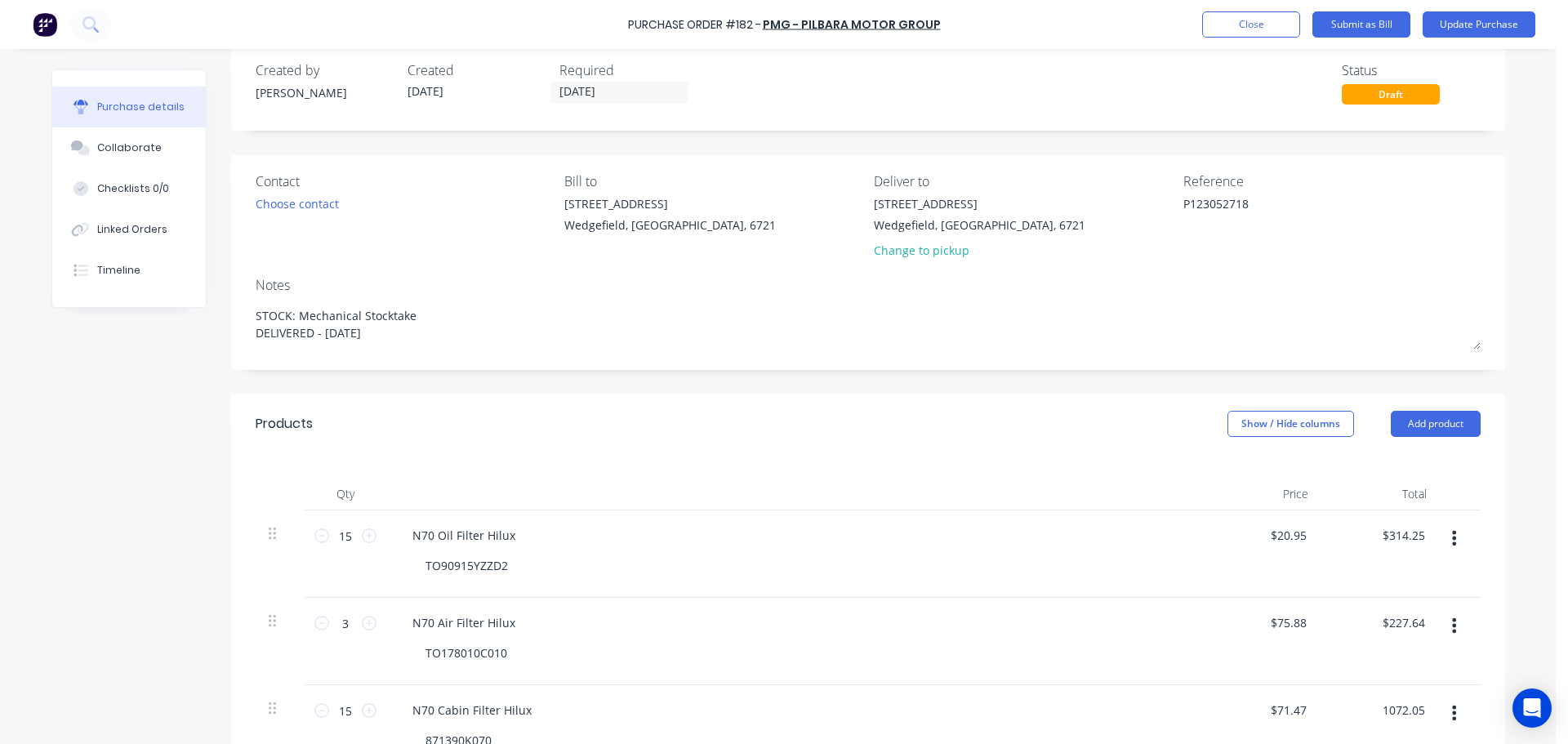
scroll to position [0, 0]
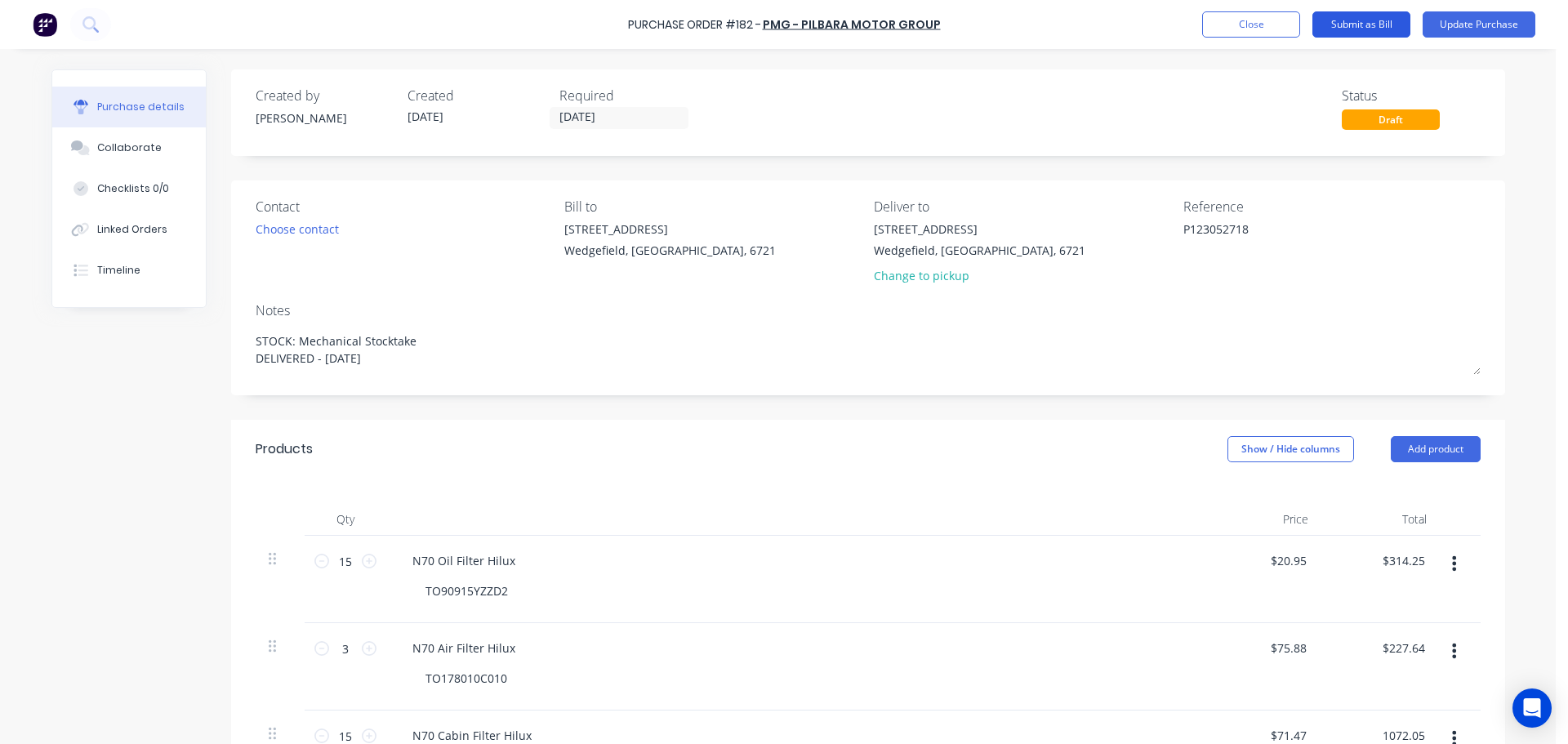
type textarea "x"
type input "$1,072.05"
click at [1349, 22] on button "Submit as Bill" at bounding box center [1361, 24] width 98 height 26
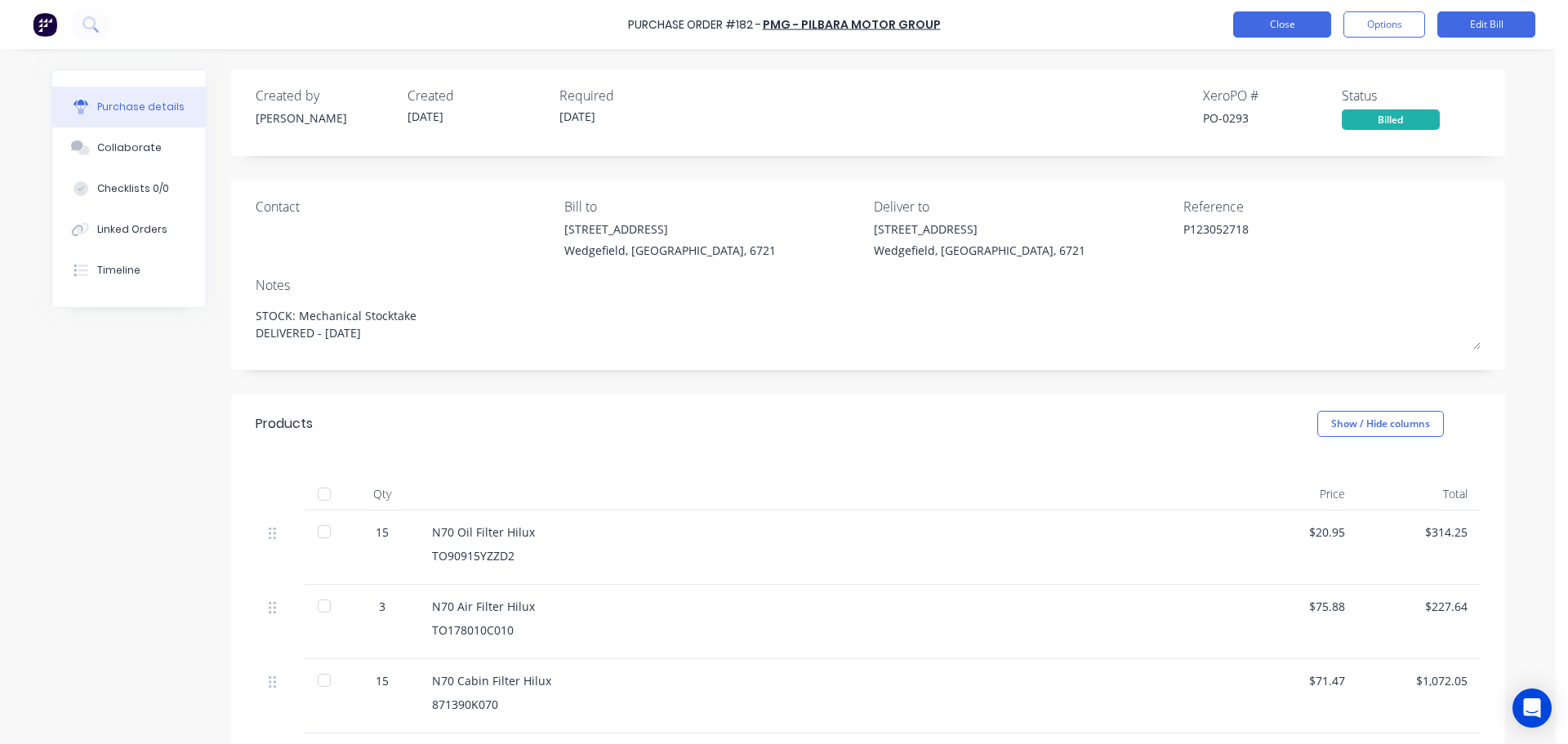
click at [1260, 26] on button "Close" at bounding box center [1281, 24] width 98 height 26
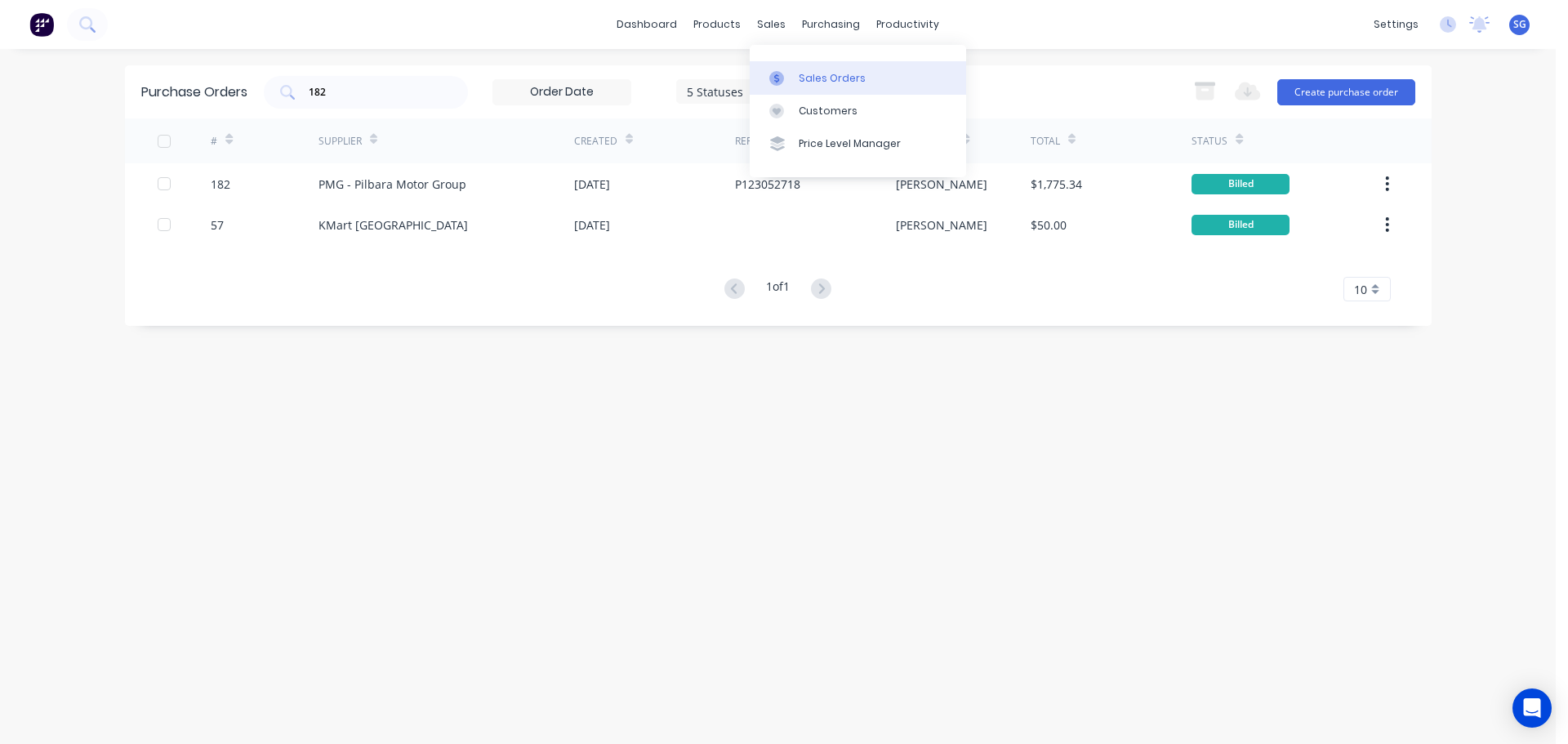
click at [784, 69] on link "Sales Orders" at bounding box center [857, 77] width 216 height 32
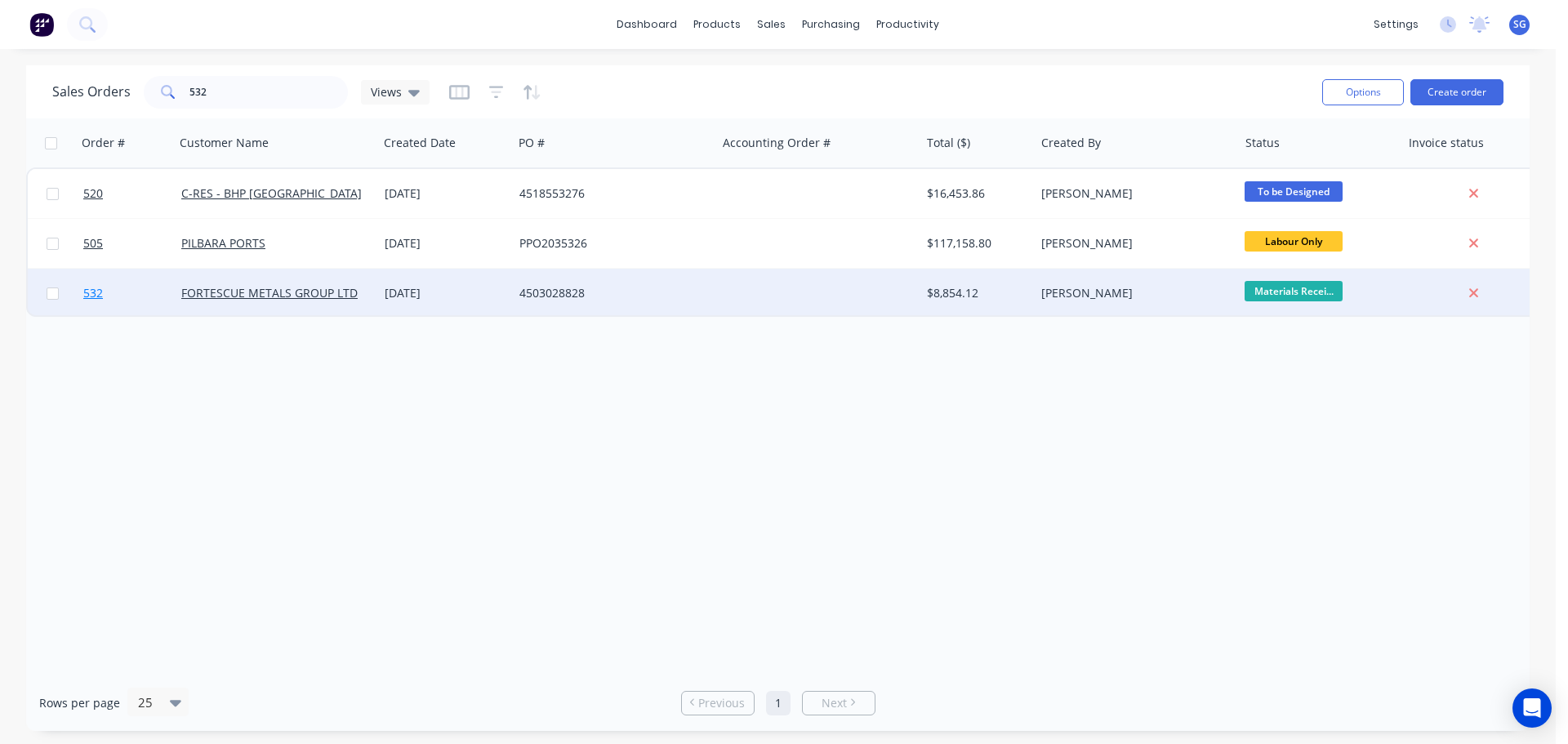
click at [89, 292] on span "532" at bounding box center [92, 292] width 20 height 16
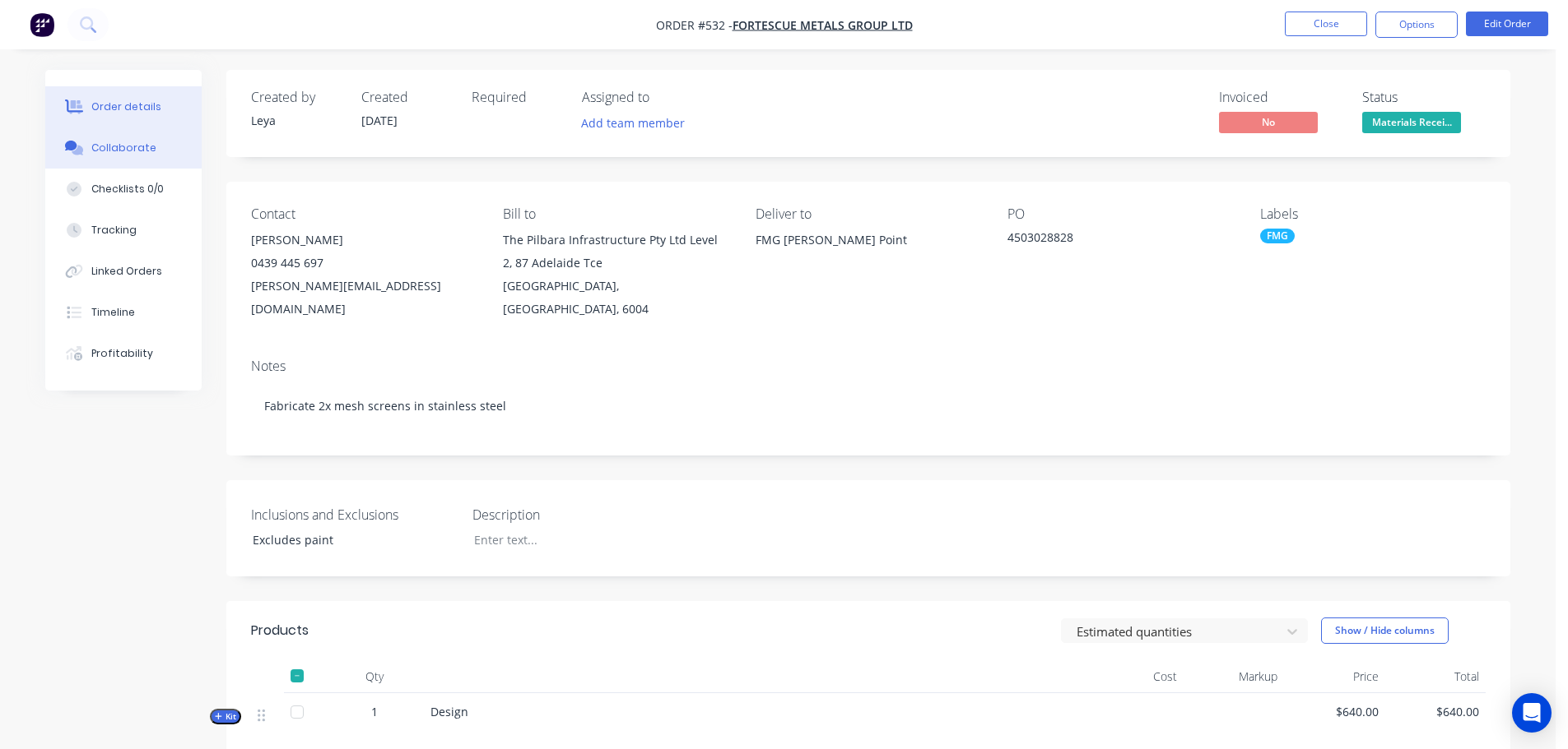
click at [113, 144] on div "Collaborate" at bounding box center [124, 148] width 65 height 14
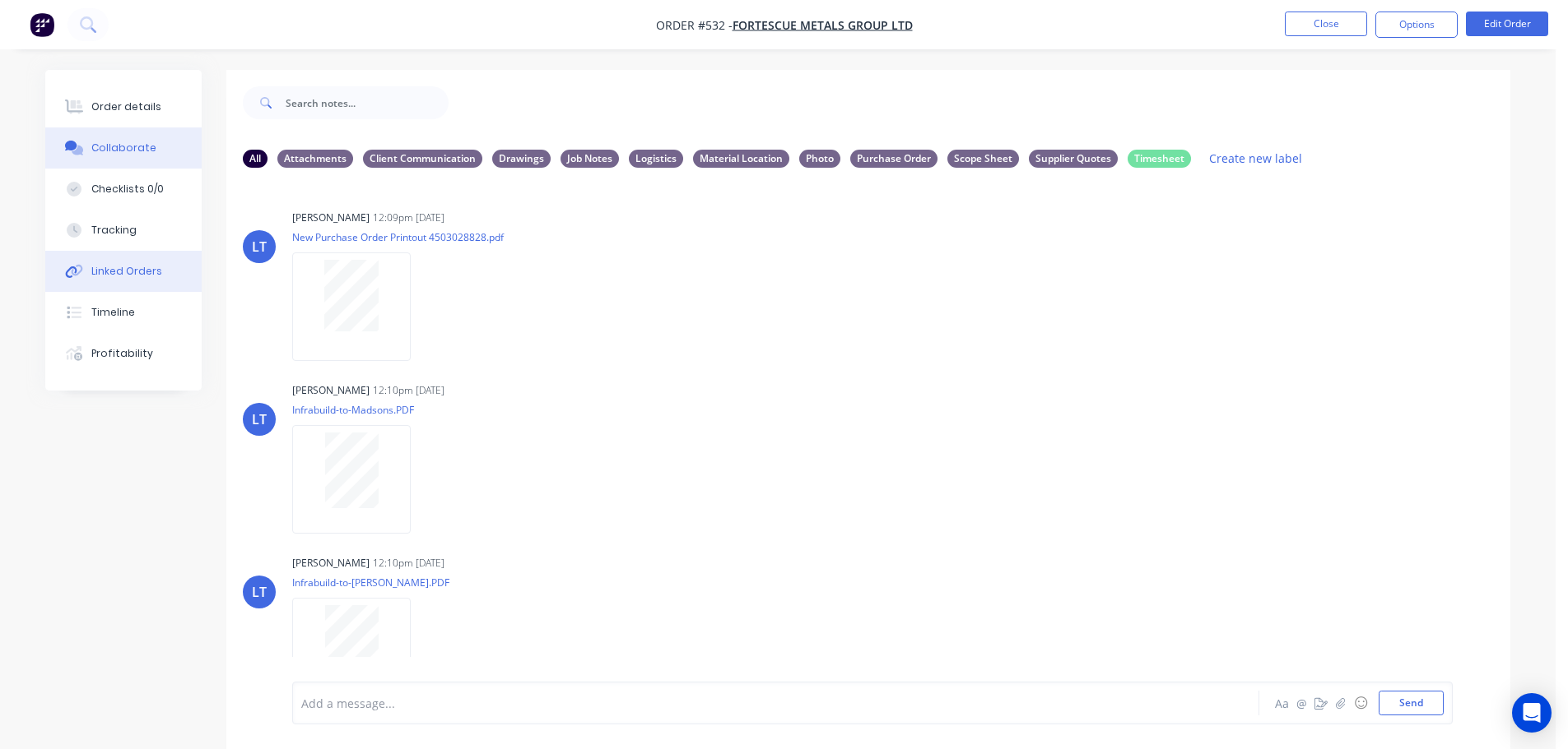
click at [125, 268] on div "Linked Orders" at bounding box center [127, 270] width 71 height 14
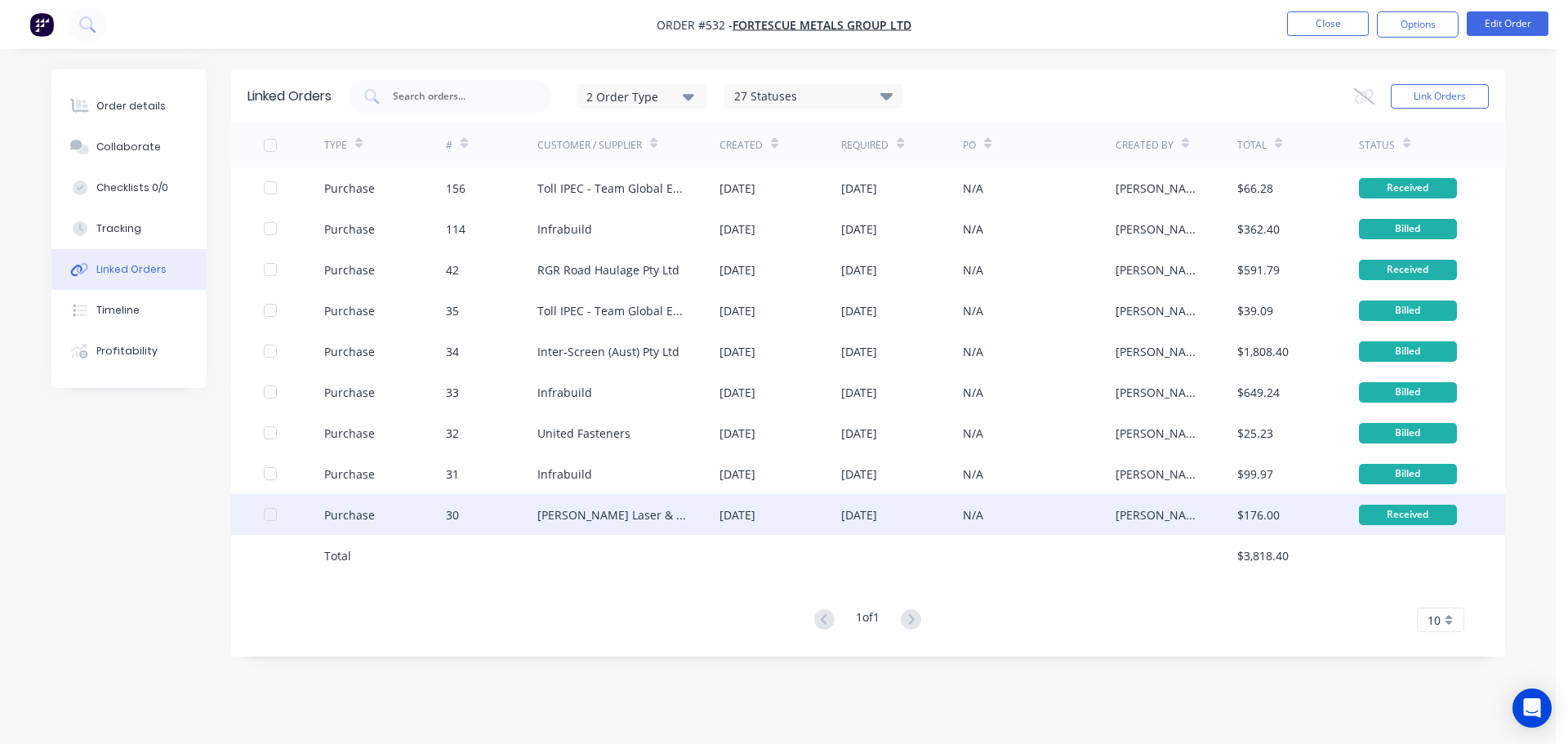
click at [560, 519] on div "[PERSON_NAME] Laser & Tube Cutting" at bounding box center [612, 515] width 150 height 17
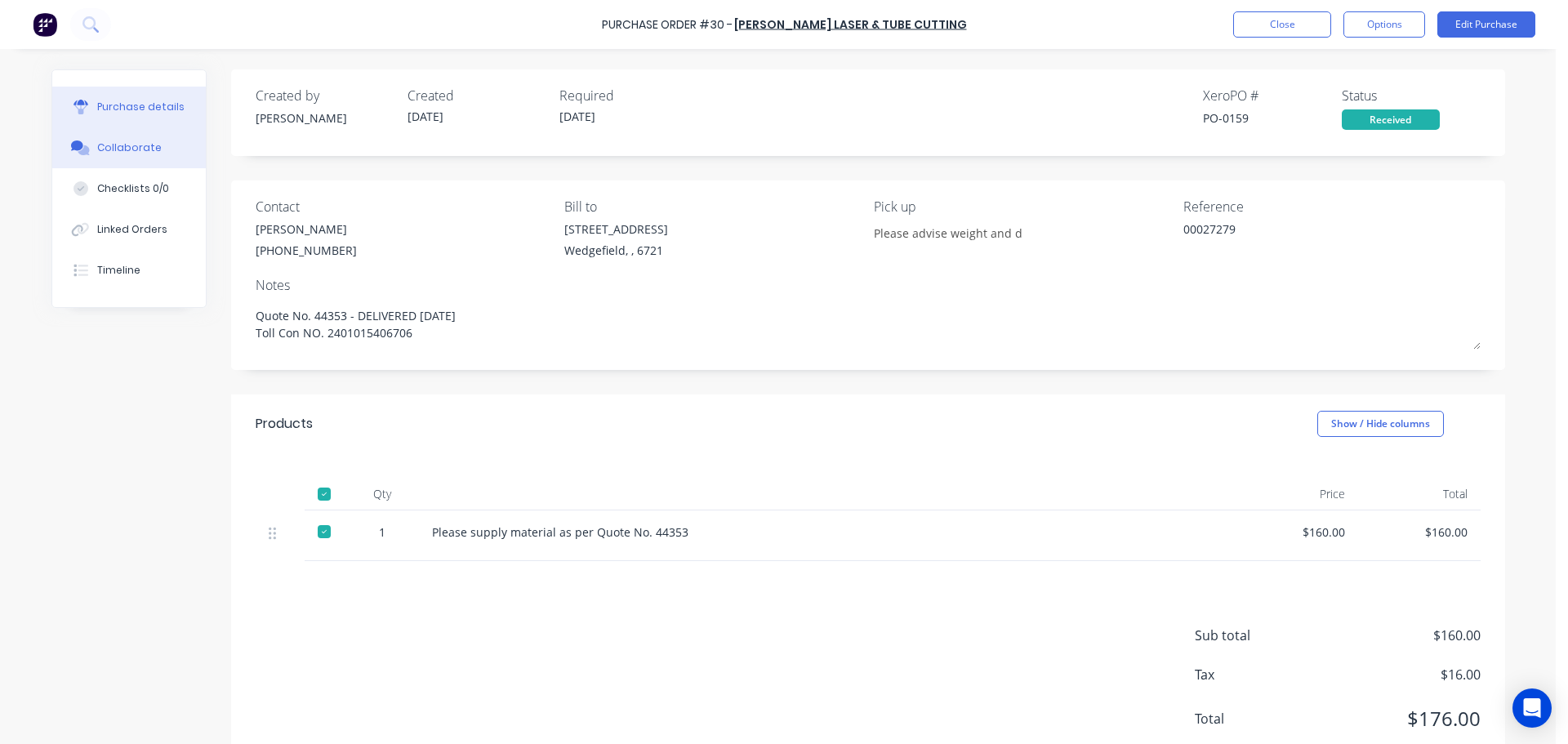
click at [141, 145] on div "Collaborate" at bounding box center [129, 148] width 65 height 14
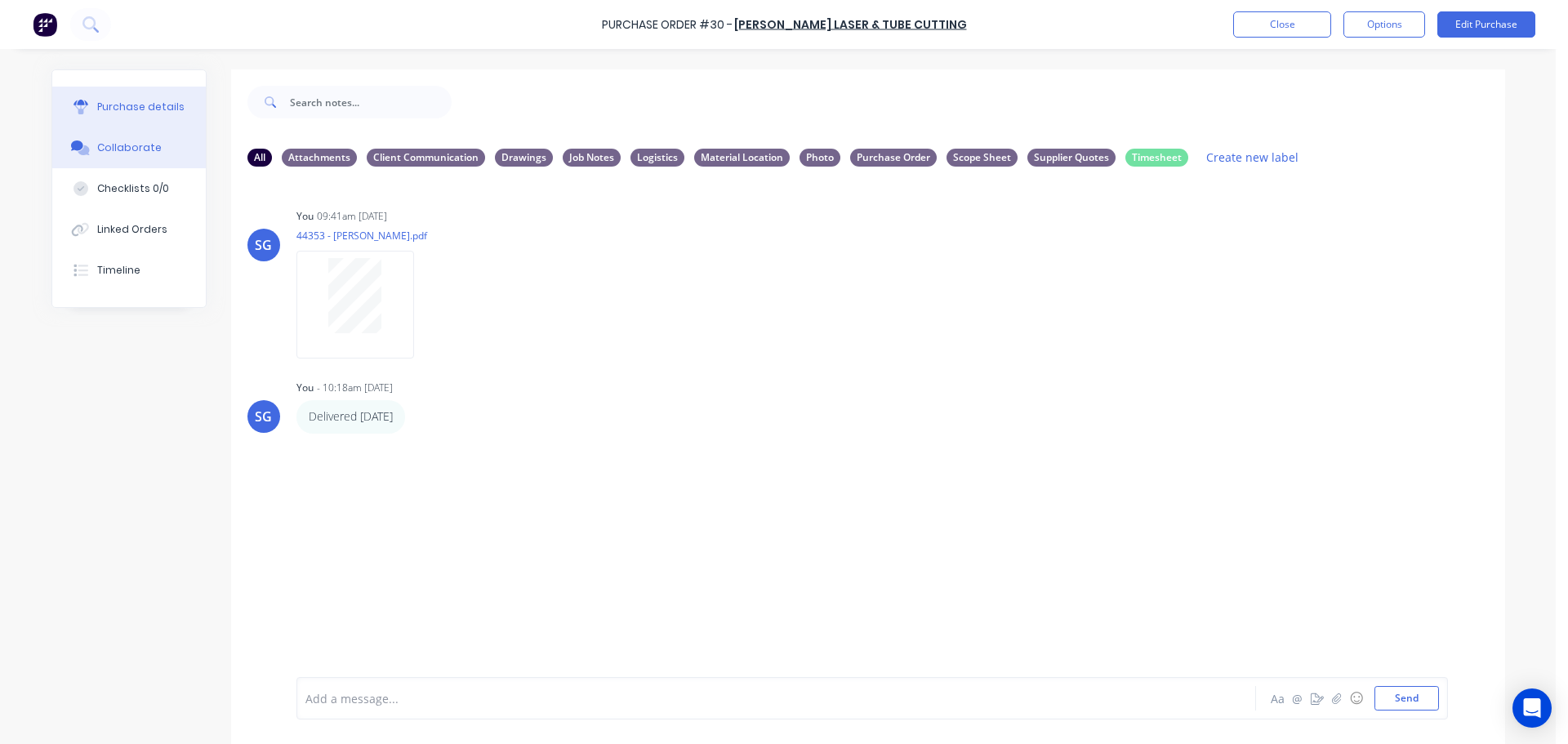
click at [112, 94] on button "Purchase details" at bounding box center [129, 107] width 153 height 41
type textarea "x"
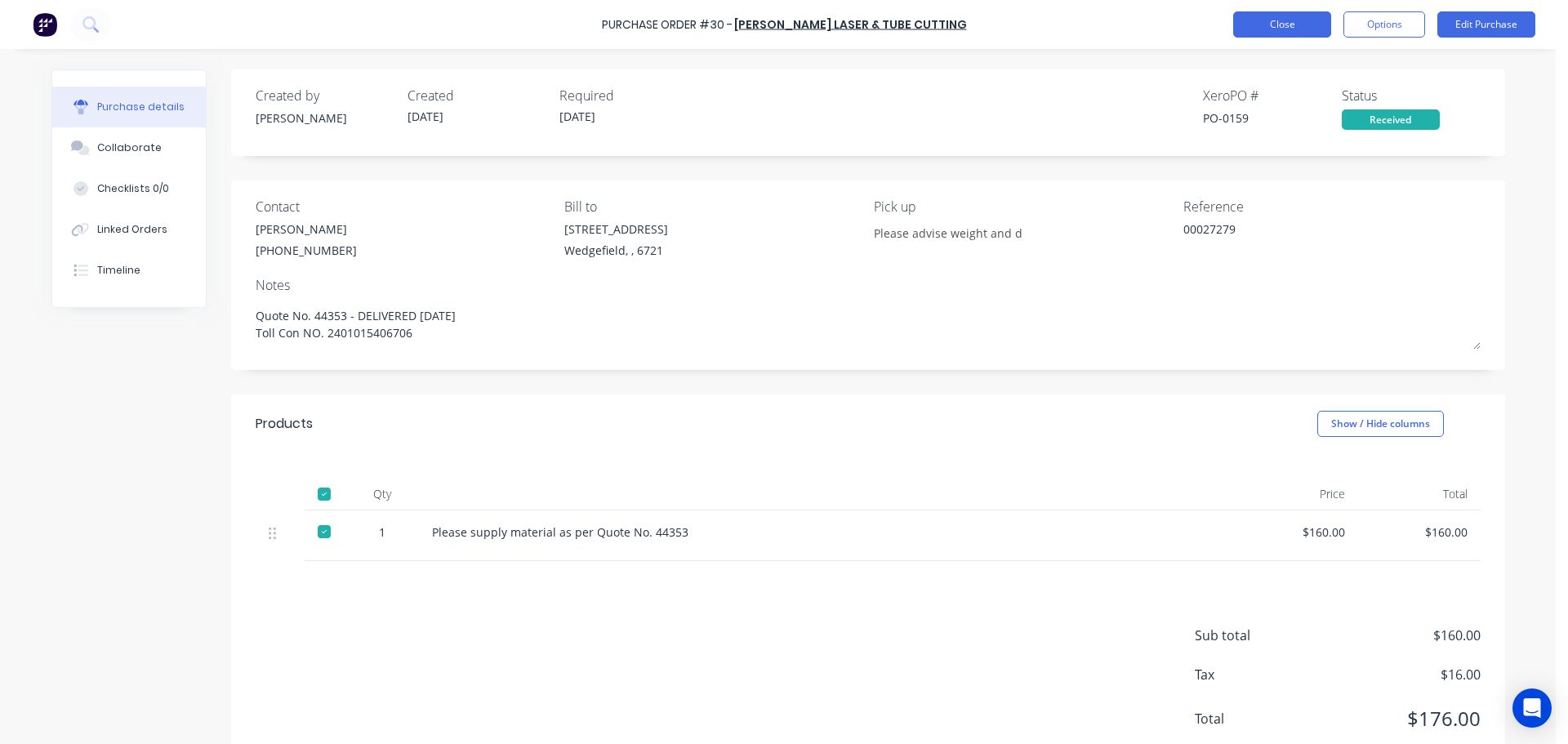
click at [1258, 26] on button "Close" at bounding box center [1281, 24] width 98 height 26
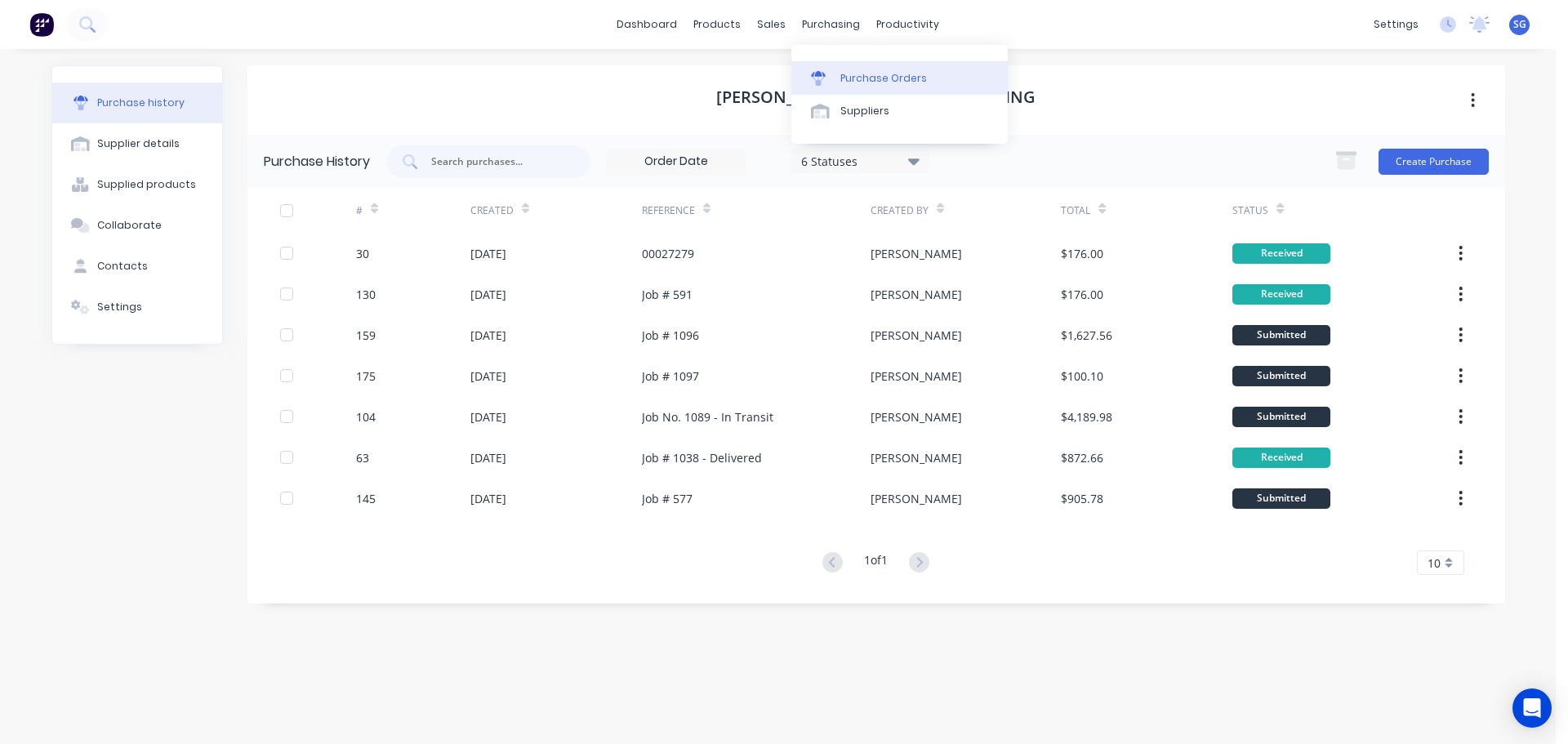
click at [863, 84] on div "Purchase Orders" at bounding box center [883, 78] width 87 height 14
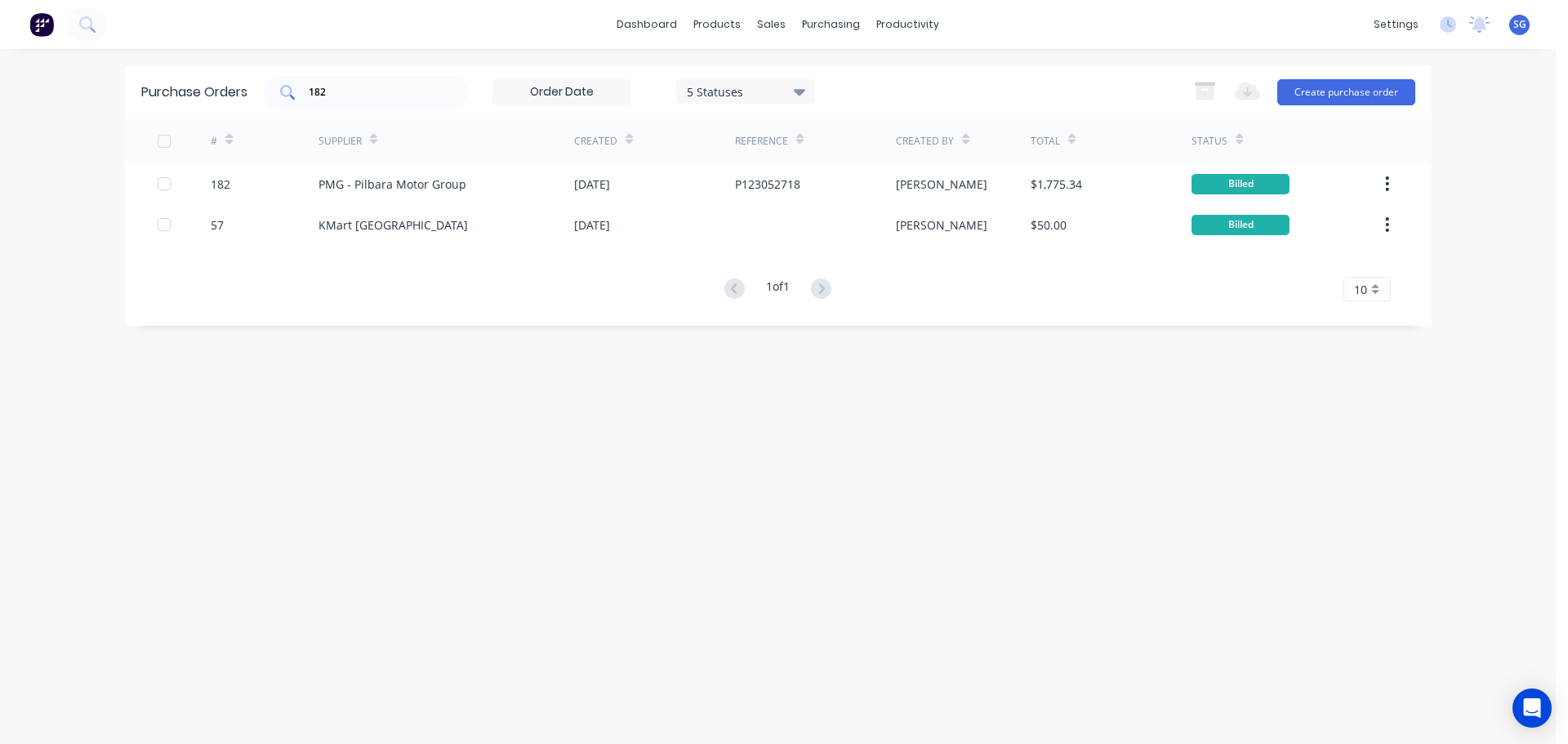
click at [372, 95] on input "182" at bounding box center [375, 91] width 135 height 16
type input "1"
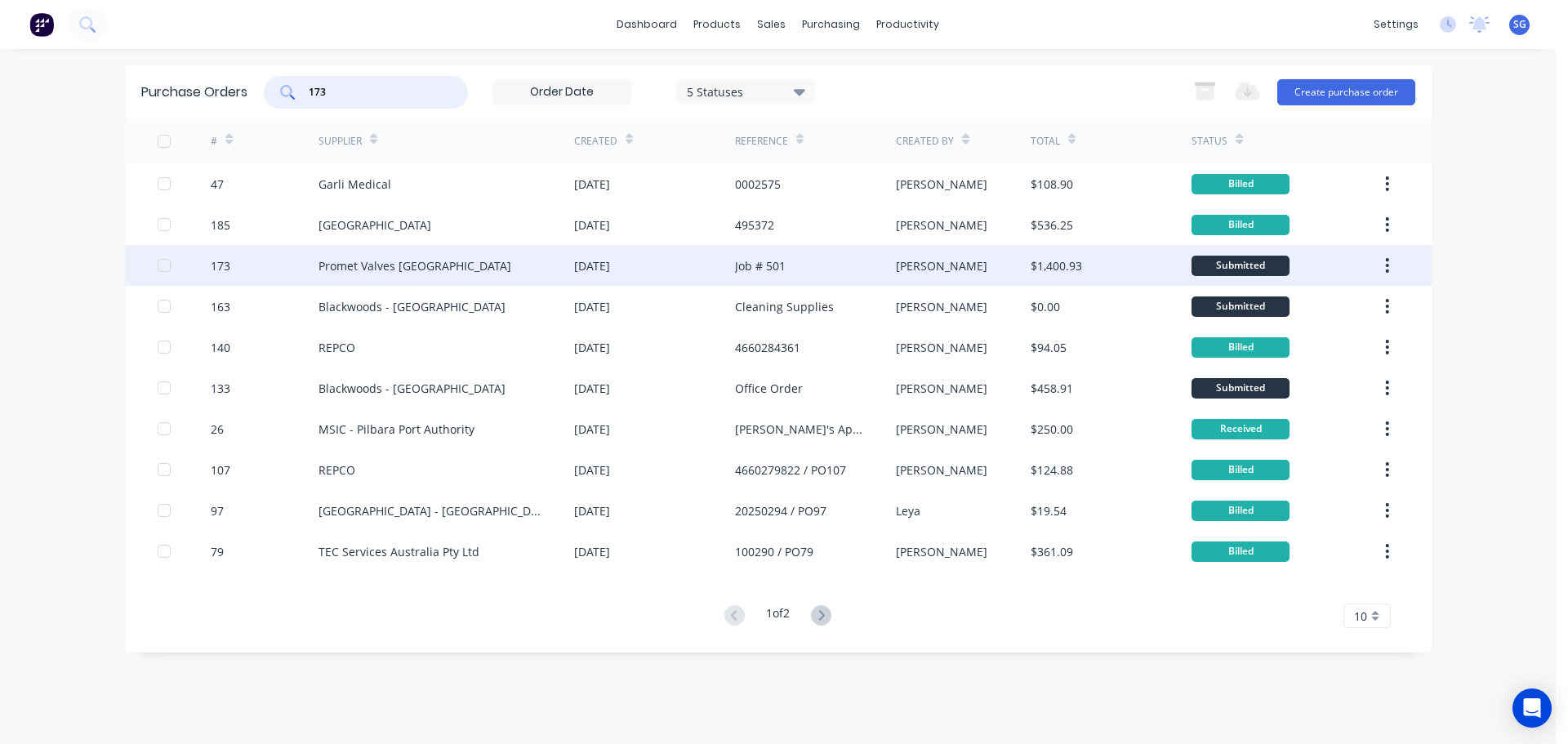
type input "173"
click at [397, 265] on div "Promet Valves [GEOGRAPHIC_DATA]" at bounding box center [415, 266] width 192 height 17
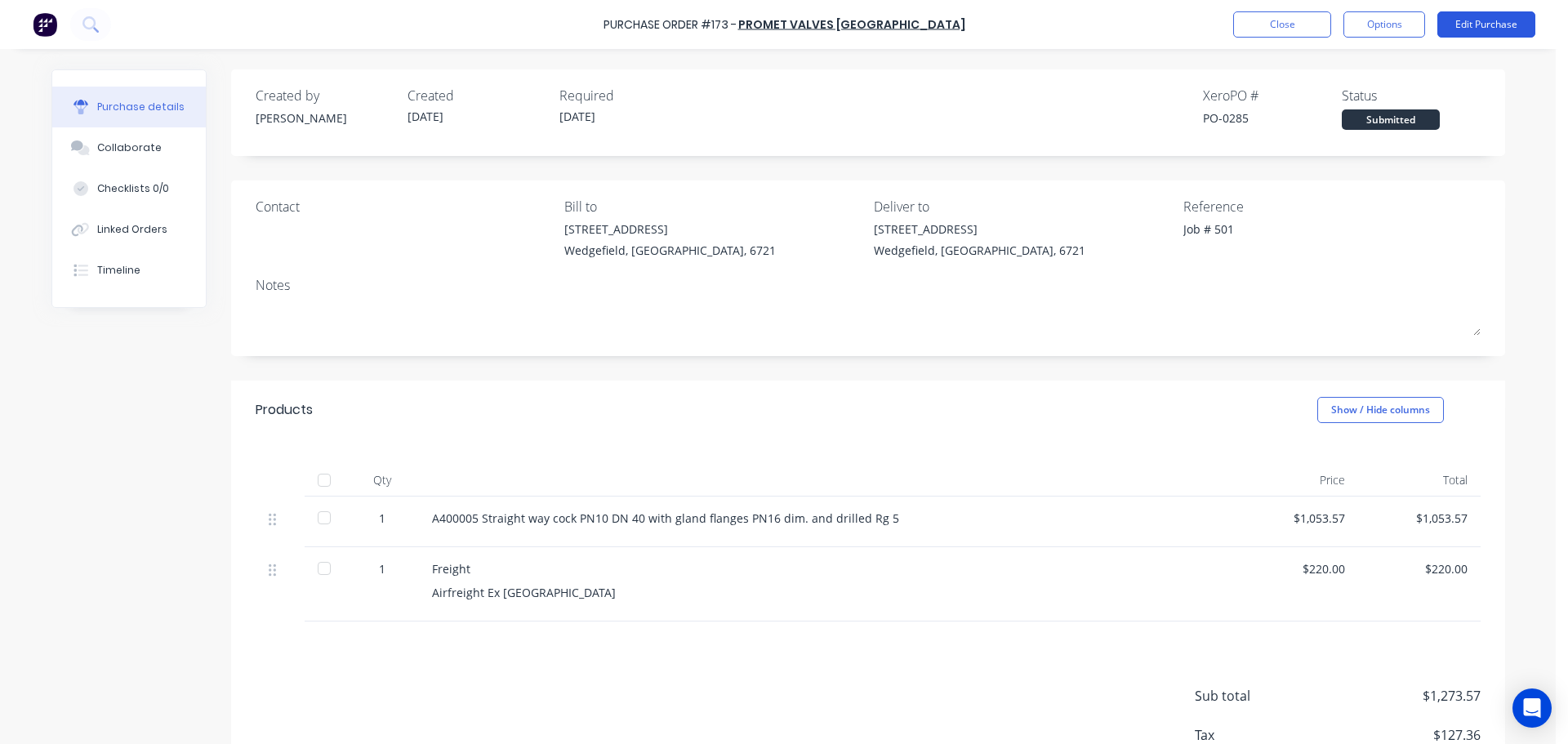
click at [1464, 24] on button "Edit Purchase" at bounding box center [1486, 24] width 98 height 26
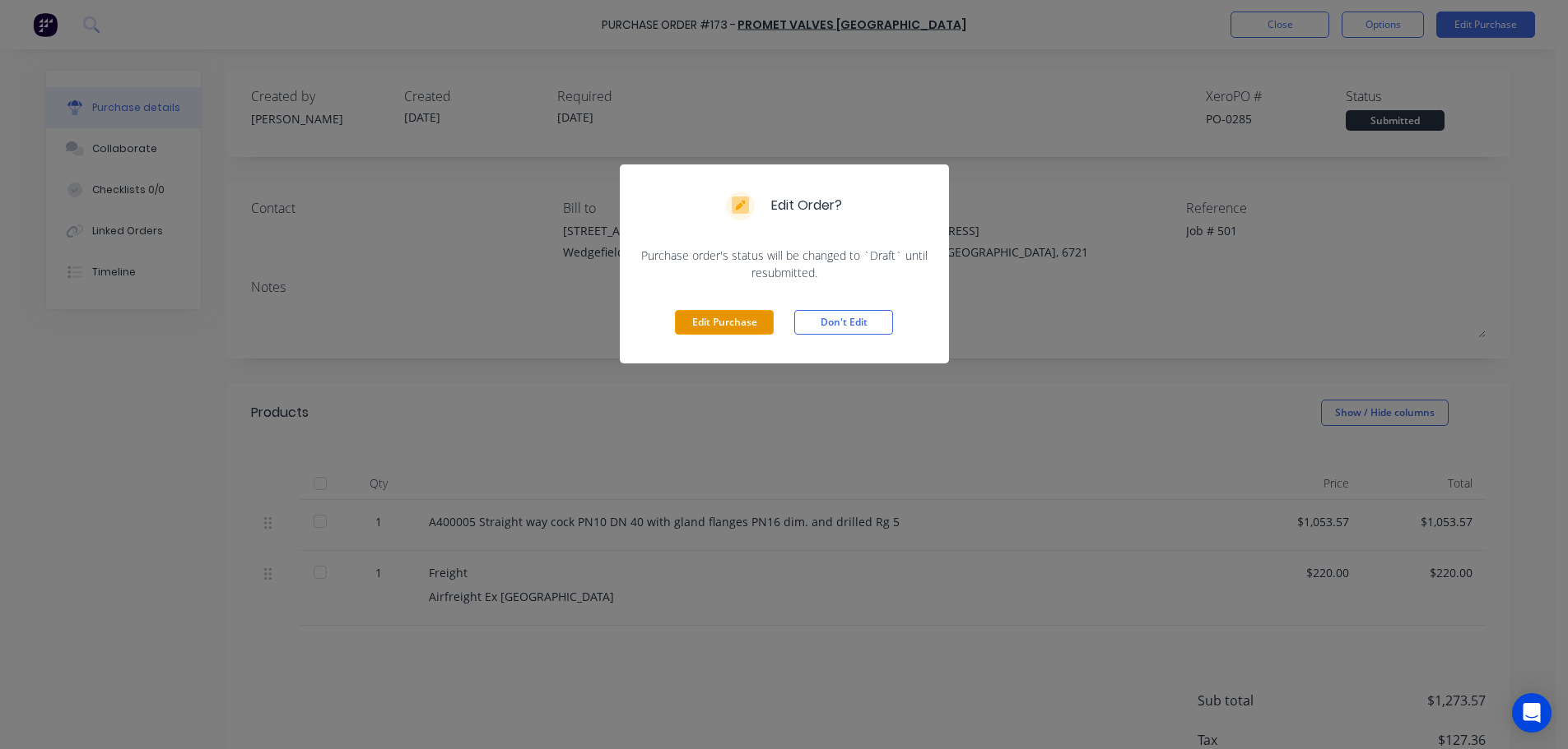
click at [708, 316] on button "Edit Purchase" at bounding box center [724, 322] width 99 height 25
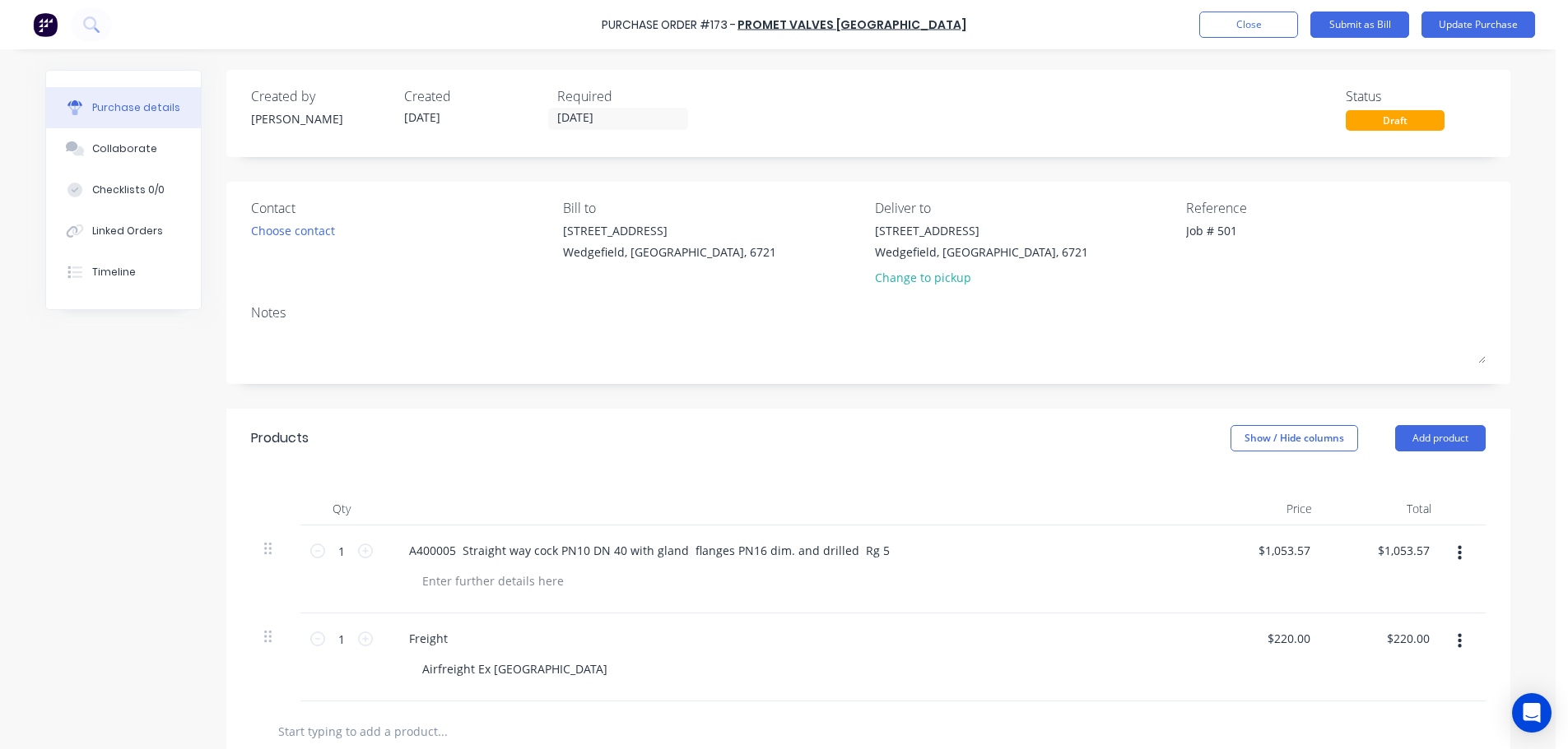
type textarea "x"
drag, startPoint x: 1247, startPoint y: 231, endPoint x: 1039, endPoint y: 237, distance: 208.1
click at [1047, 236] on div "Contact Choose contact [PERSON_NAME] to [STREET_ADDRESS] Deliver to [STREET_ADD…" at bounding box center [874, 246] width 1235 height 96
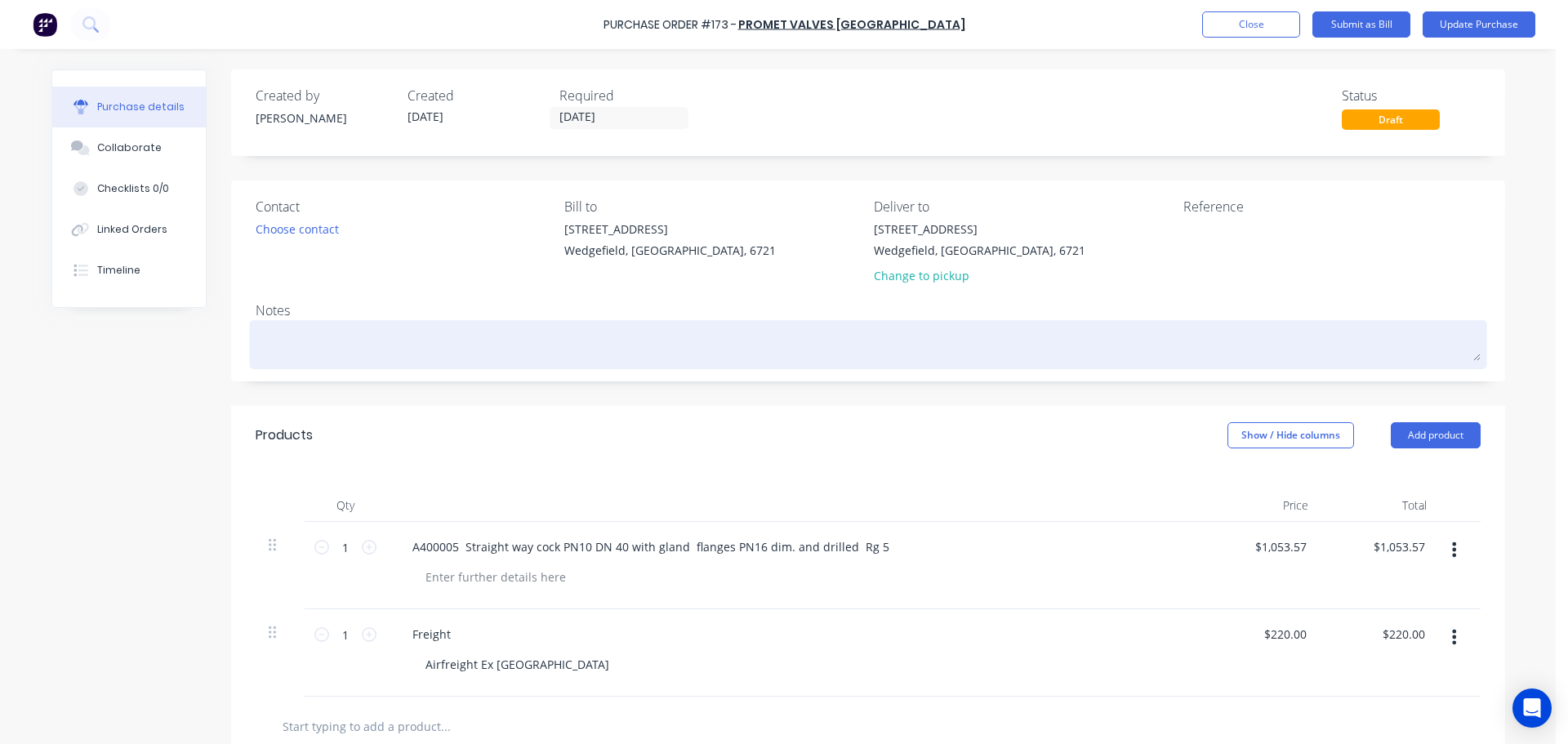
type textarea "x"
click at [255, 336] on textarea at bounding box center [867, 343] width 1225 height 37
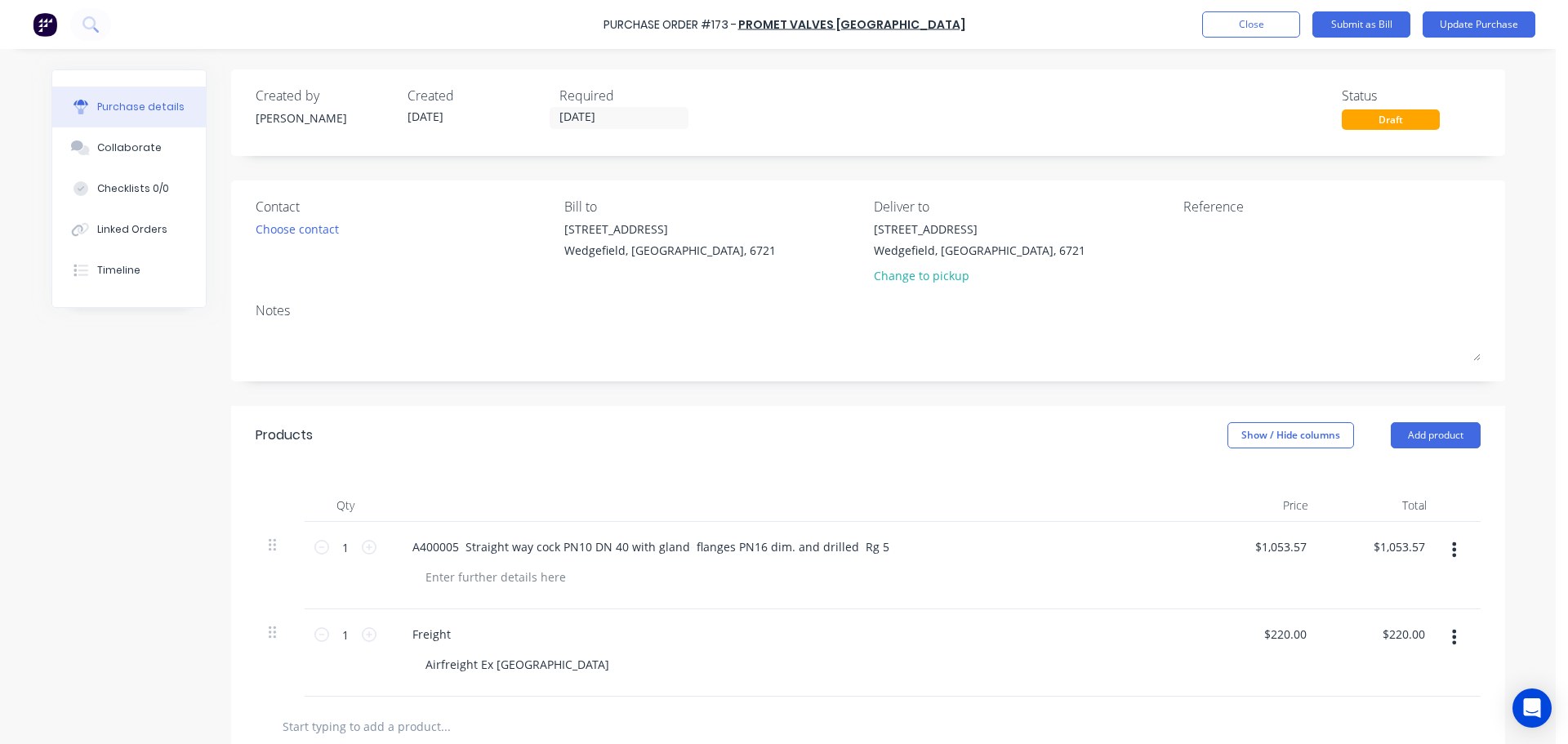
paste textarea "Job # 501"
type textarea "x"
type textarea "Job # 501"
type textarea "x"
type textarea "Job # 501"
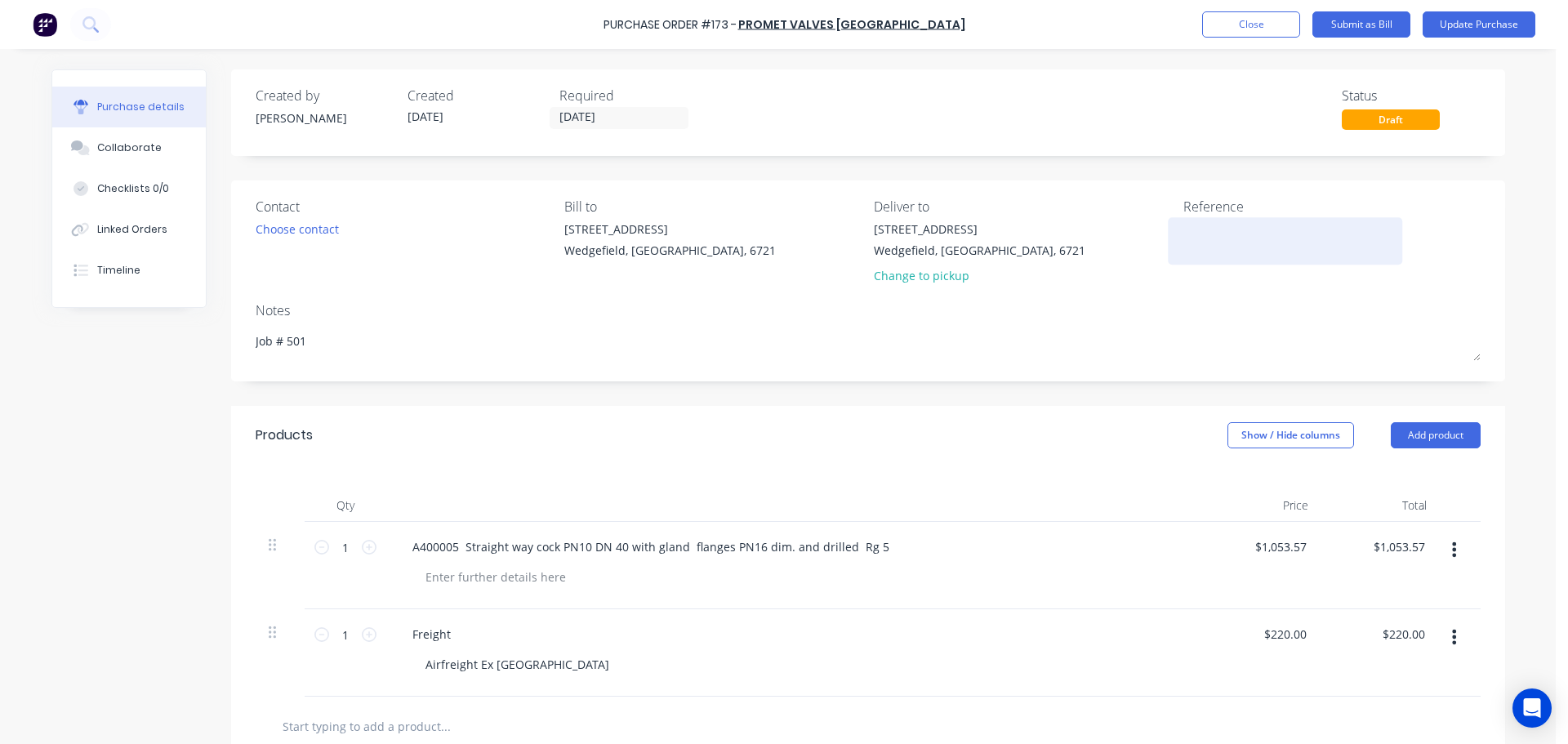
click at [1236, 232] on textarea at bounding box center [1285, 239] width 204 height 37
paste textarea "00025717"
type textarea "00025717"
type textarea "x"
type textarea "00025717"
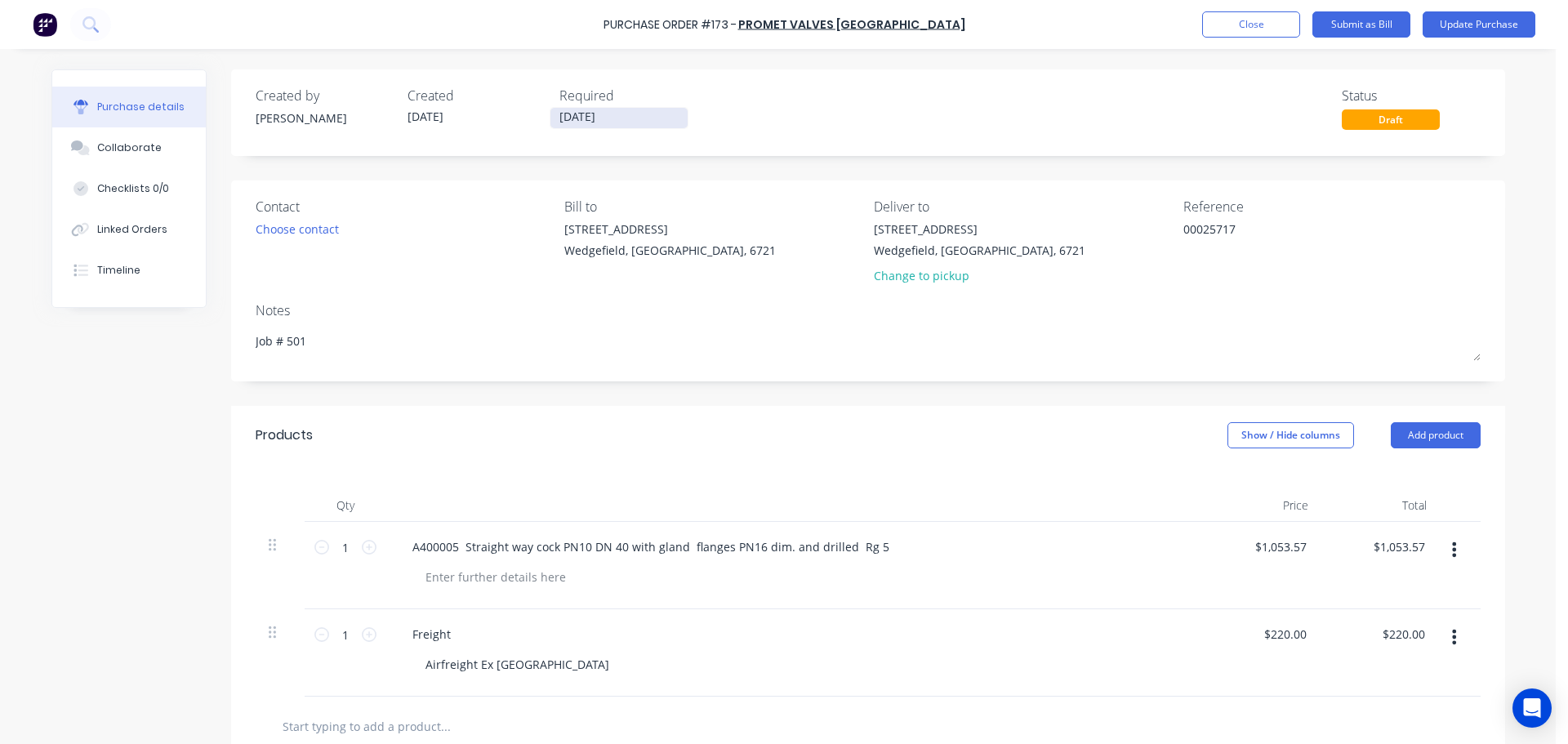
click at [614, 111] on input "[DATE]" at bounding box center [619, 117] width 137 height 20
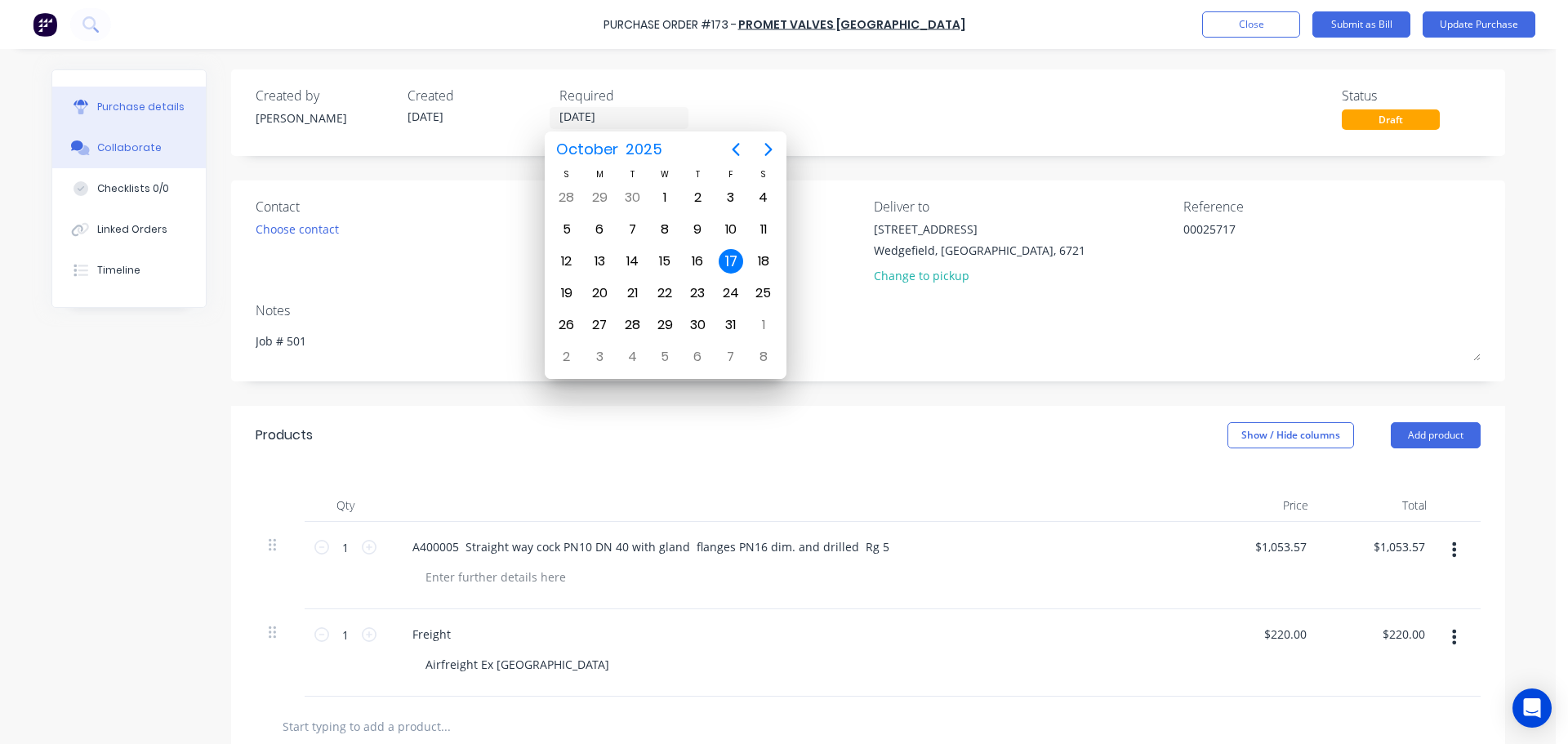
type textarea "x"
click at [128, 147] on div "Collaborate" at bounding box center [129, 148] width 65 height 14
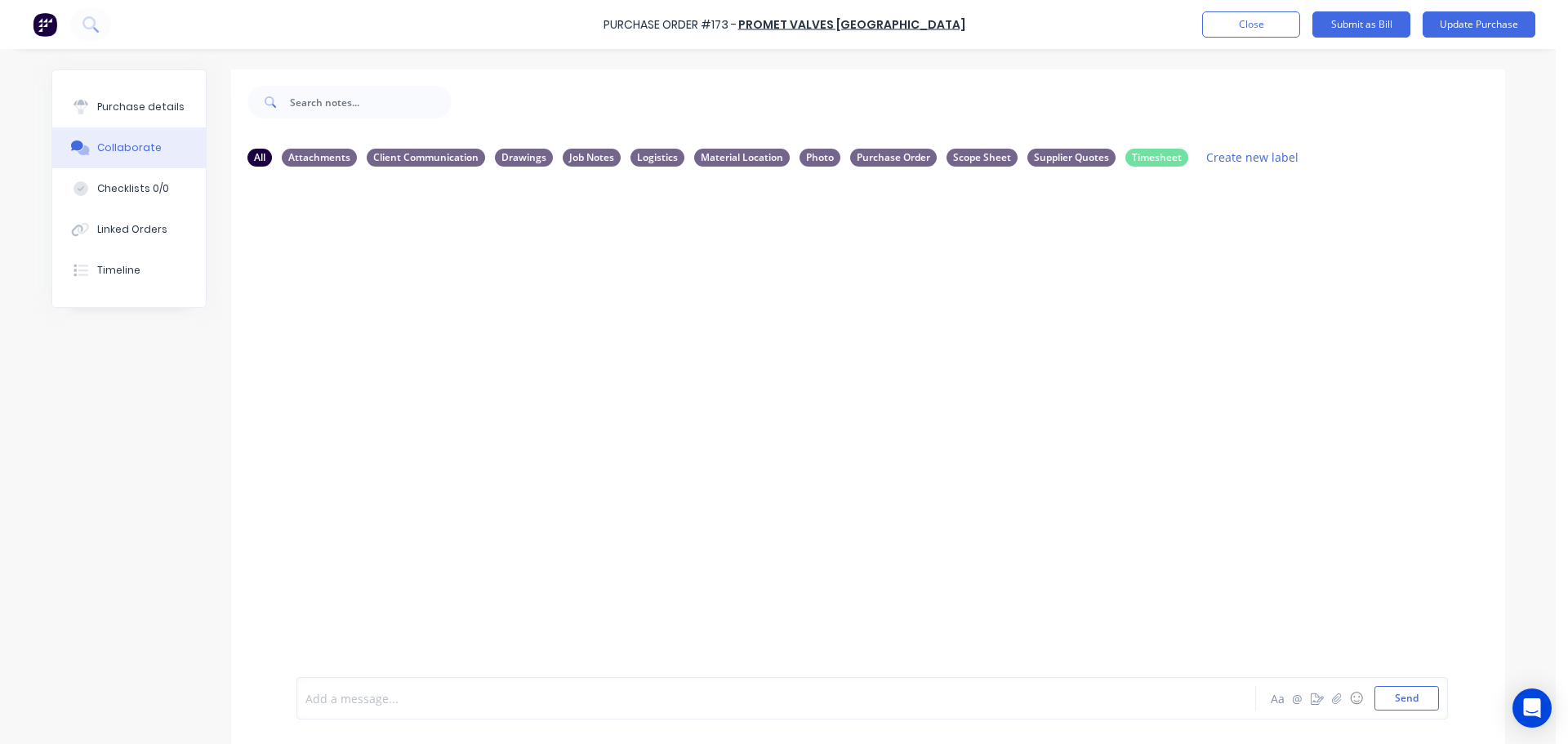
click at [349, 705] on div at bounding box center [731, 699] width 849 height 17
click at [129, 111] on div "Purchase details" at bounding box center [141, 107] width 88 height 14
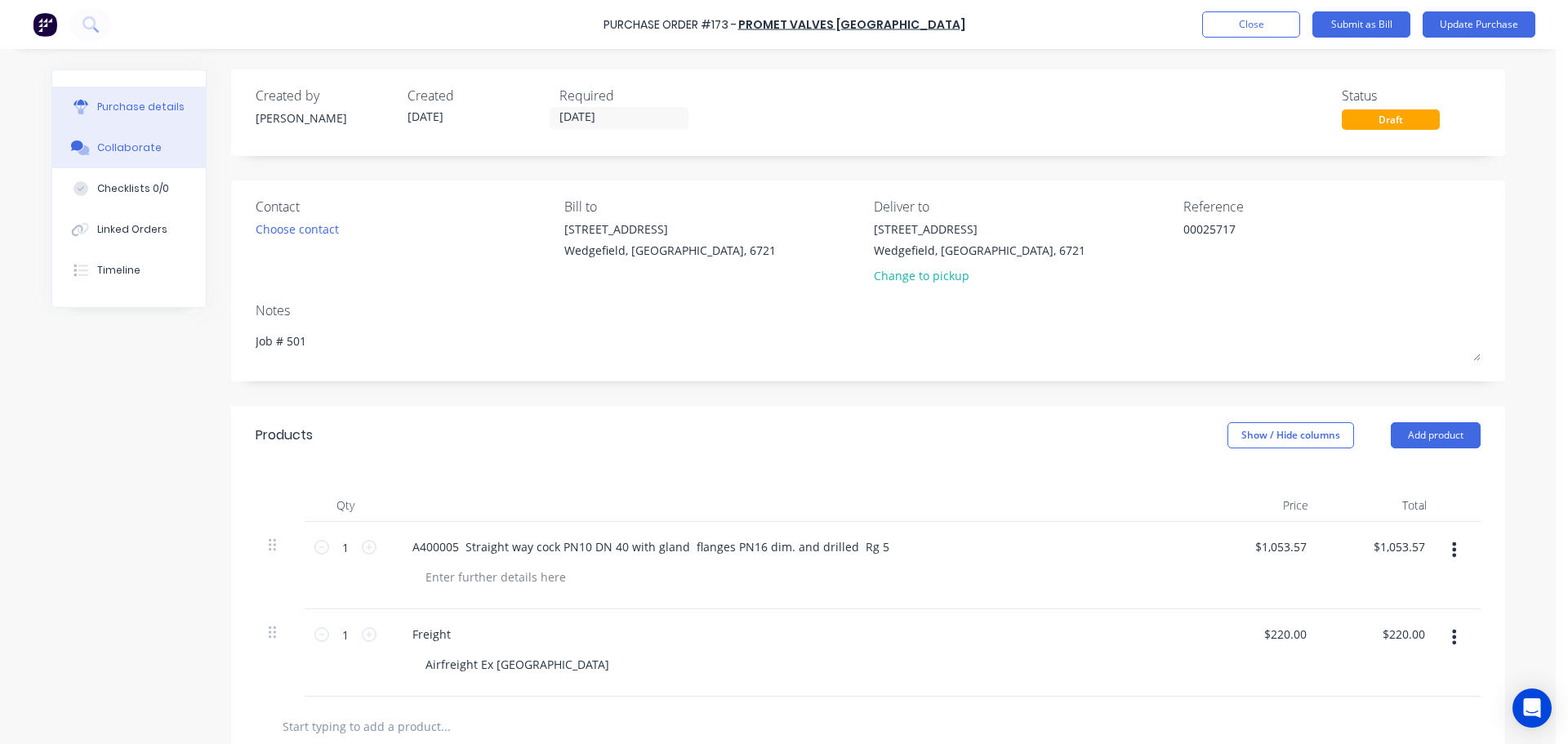
type textarea "x"
click at [116, 158] on button "Collaborate" at bounding box center [129, 148] width 153 height 41
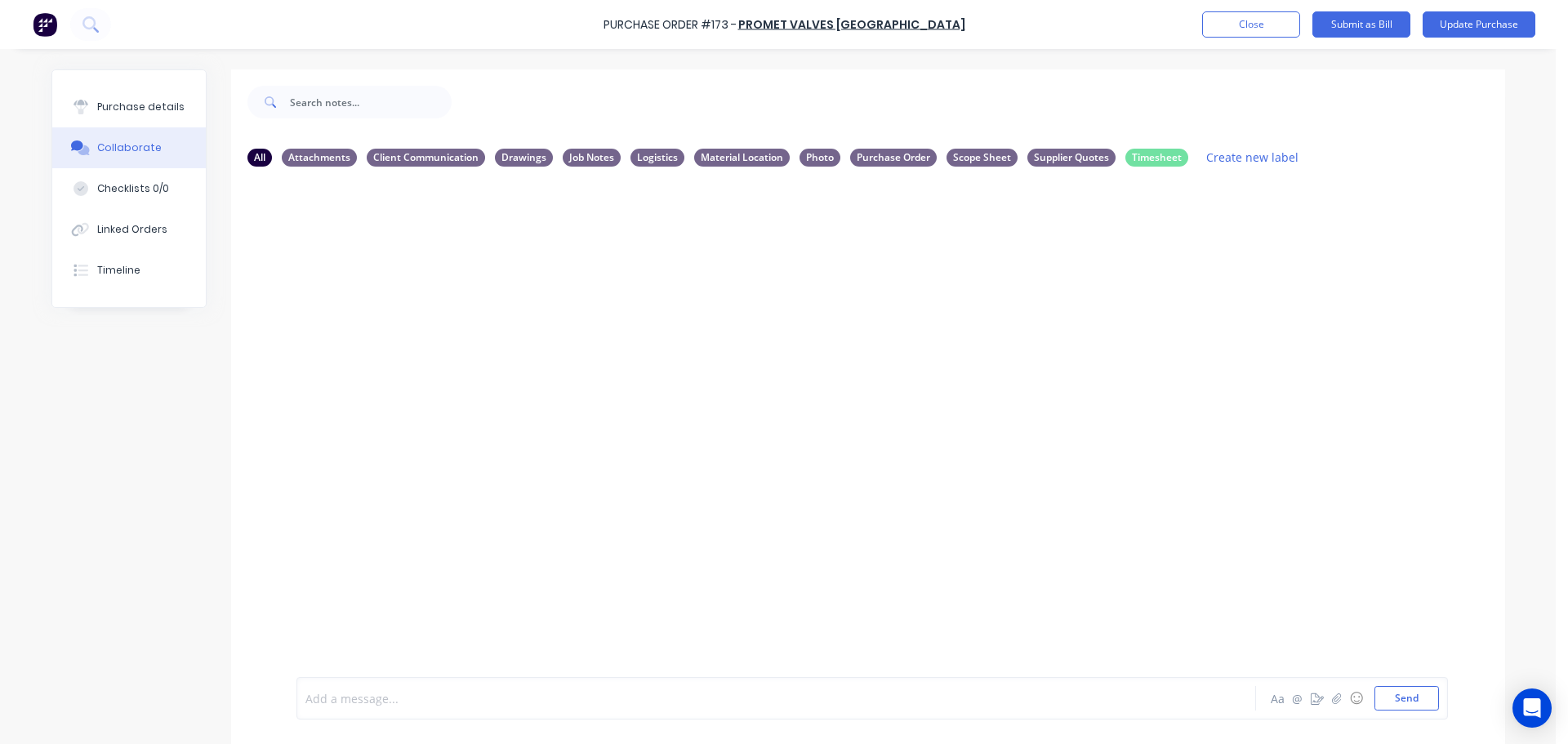
click at [421, 693] on div at bounding box center [731, 699] width 849 height 17
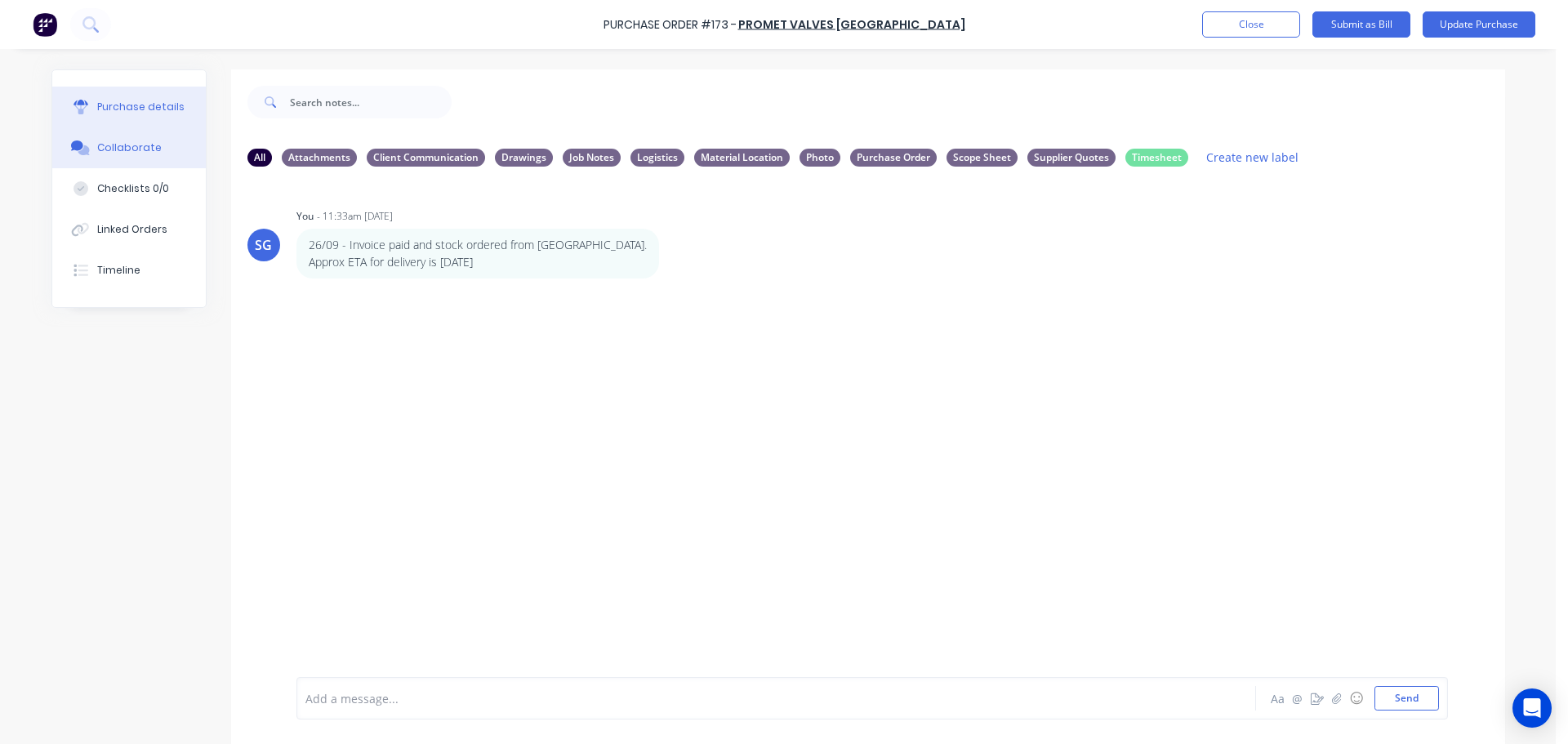
click at [124, 121] on button "Purchase details" at bounding box center [129, 107] width 153 height 41
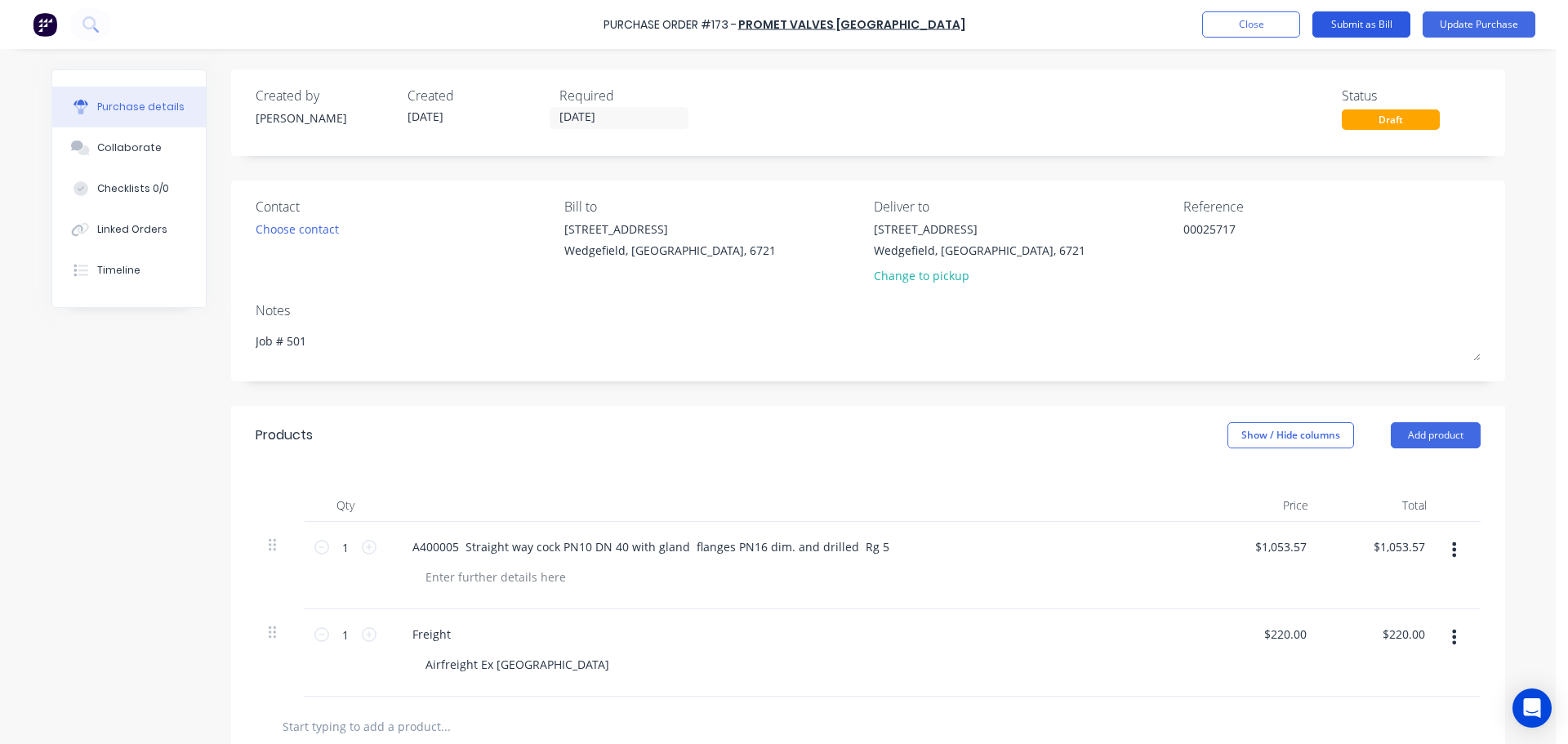
click at [1359, 19] on button "Submit as Bill" at bounding box center [1361, 24] width 98 height 26
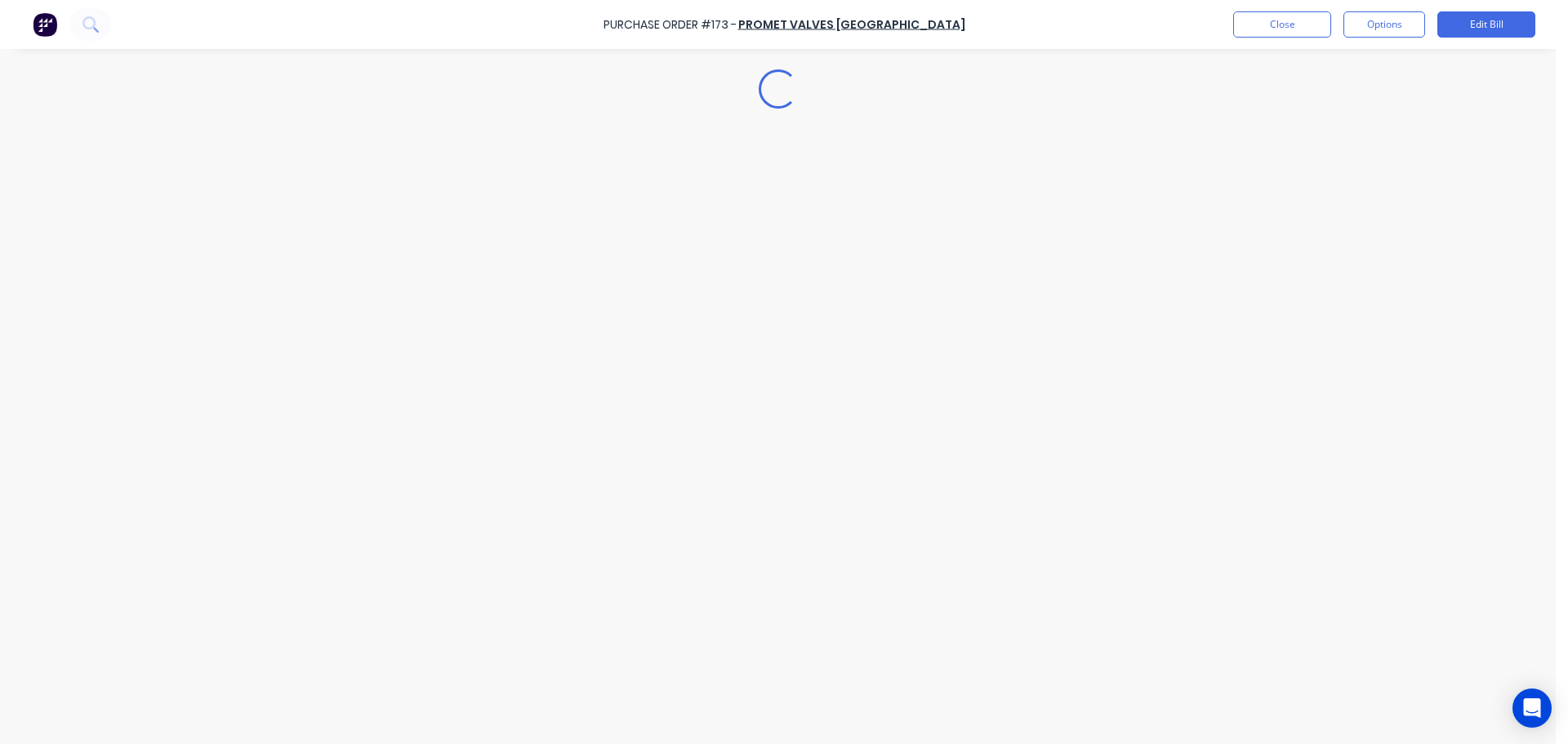
type textarea "x"
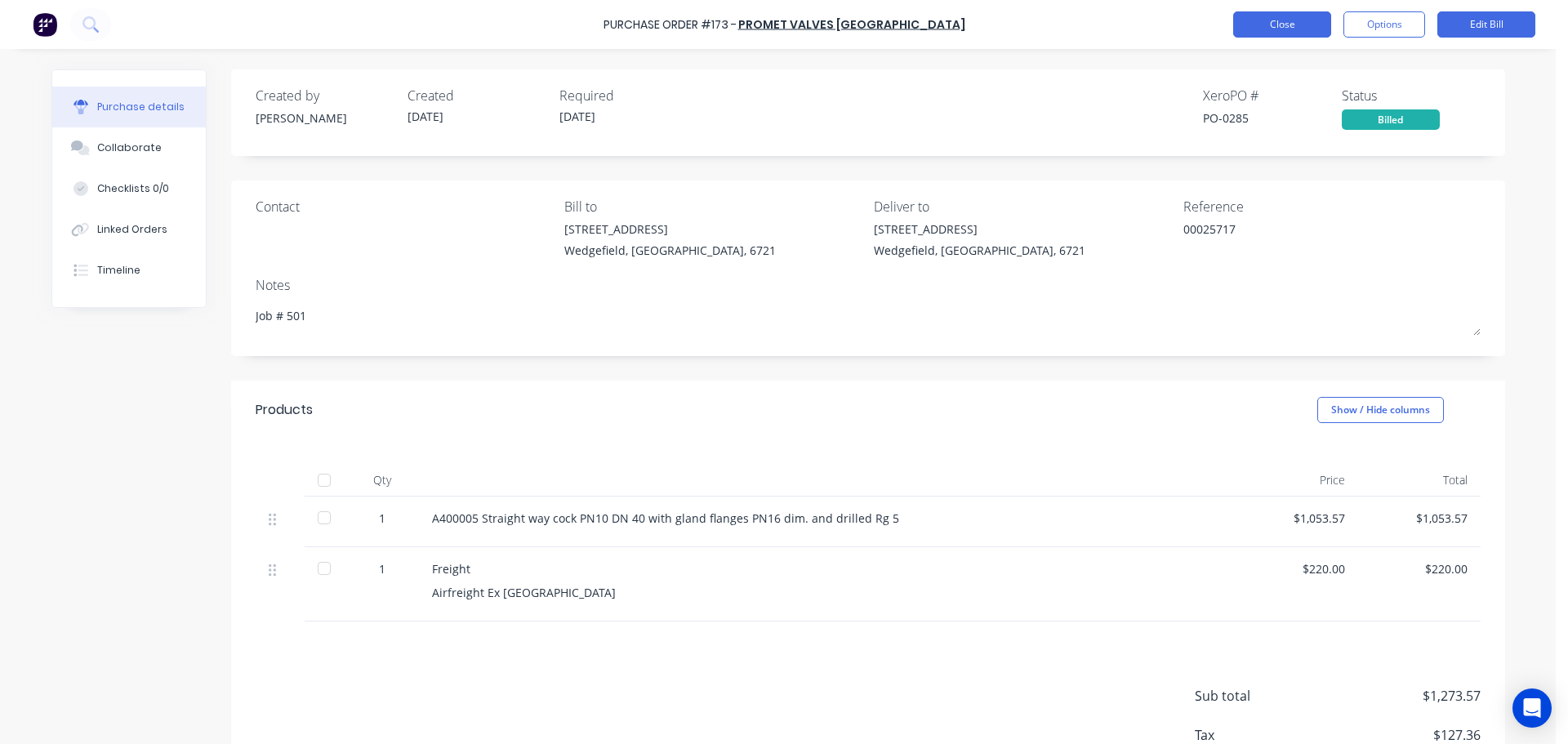
click at [1283, 14] on button "Close" at bounding box center [1281, 24] width 98 height 26
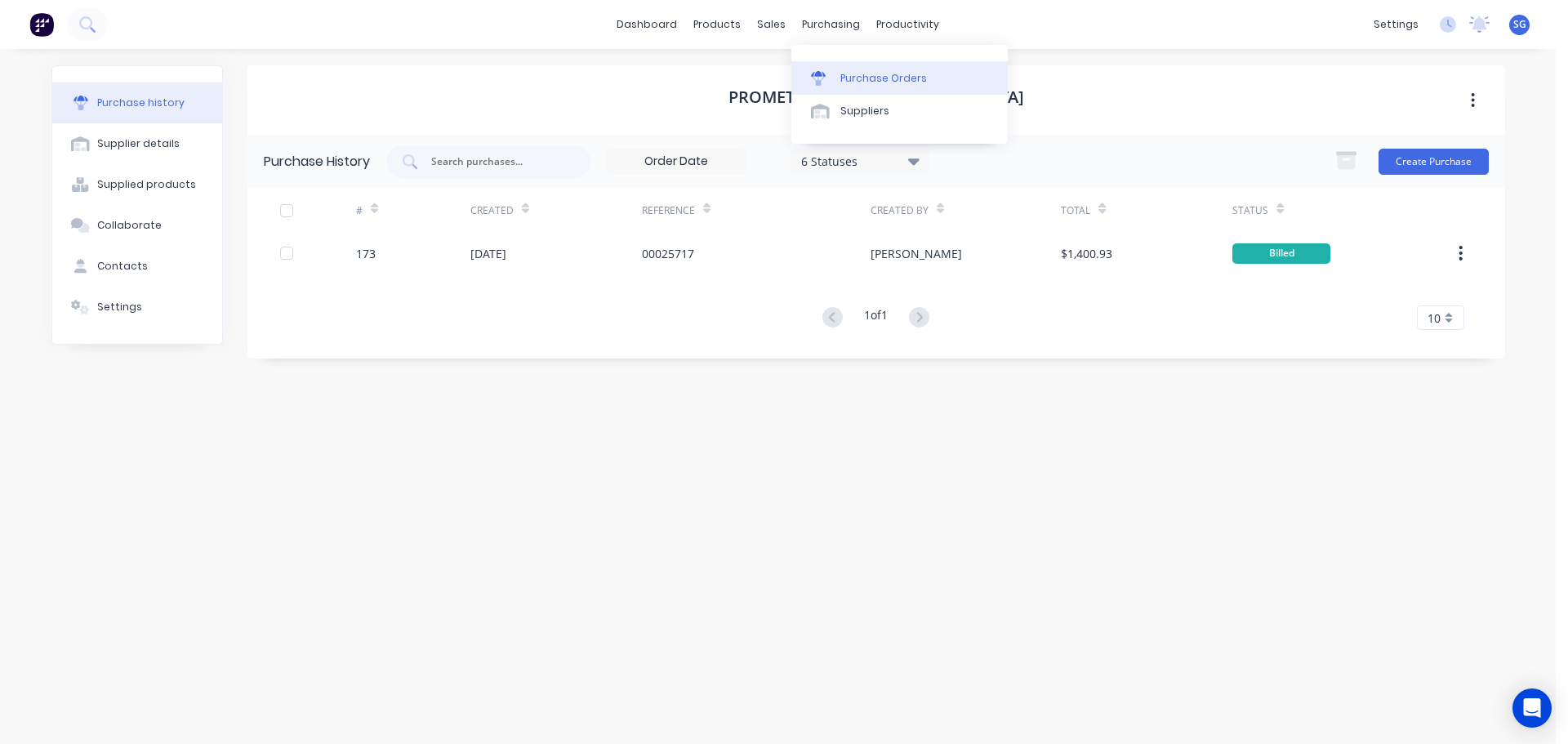
click at [862, 71] on div "Purchase Orders" at bounding box center [883, 78] width 87 height 14
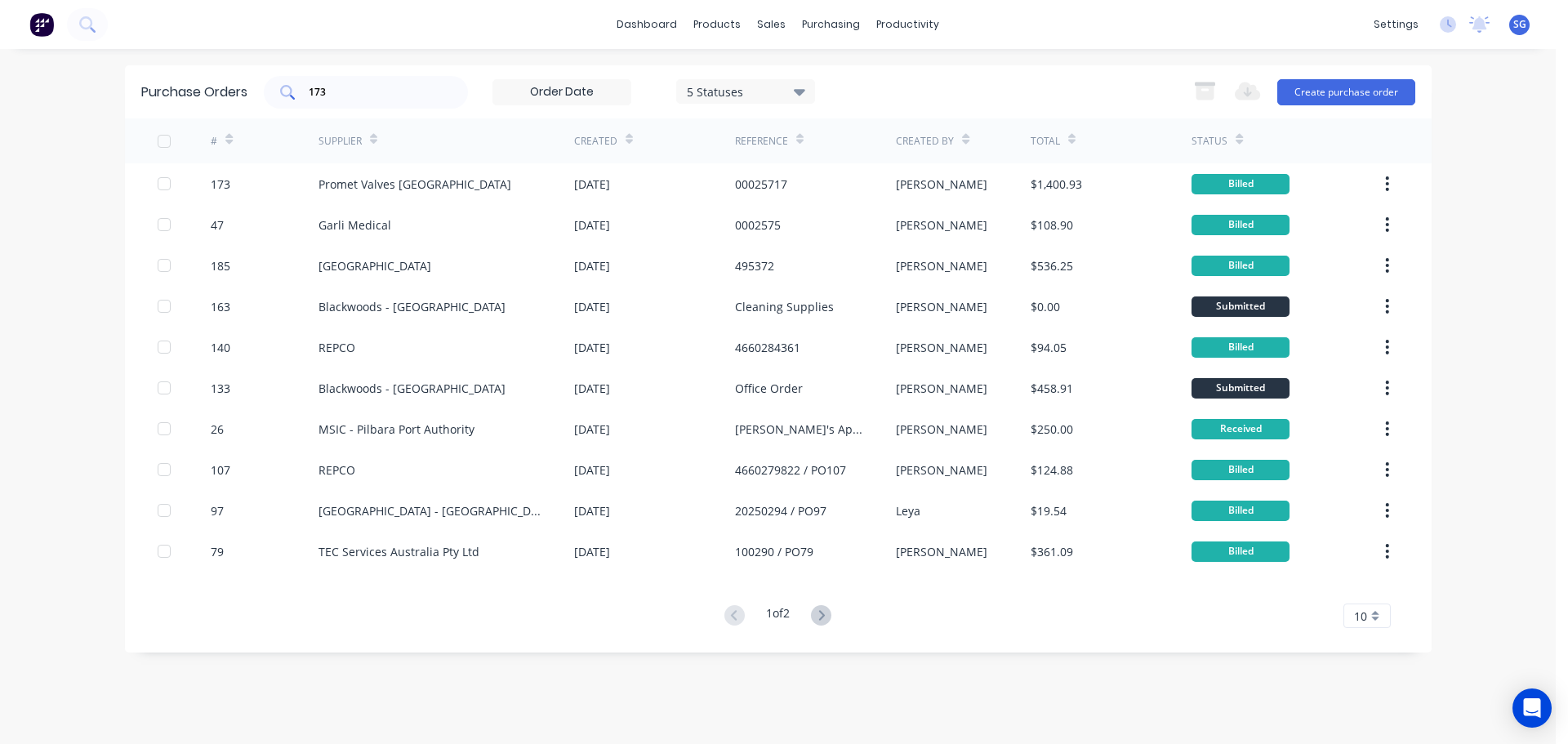
click at [333, 88] on input "173" at bounding box center [375, 91] width 135 height 16
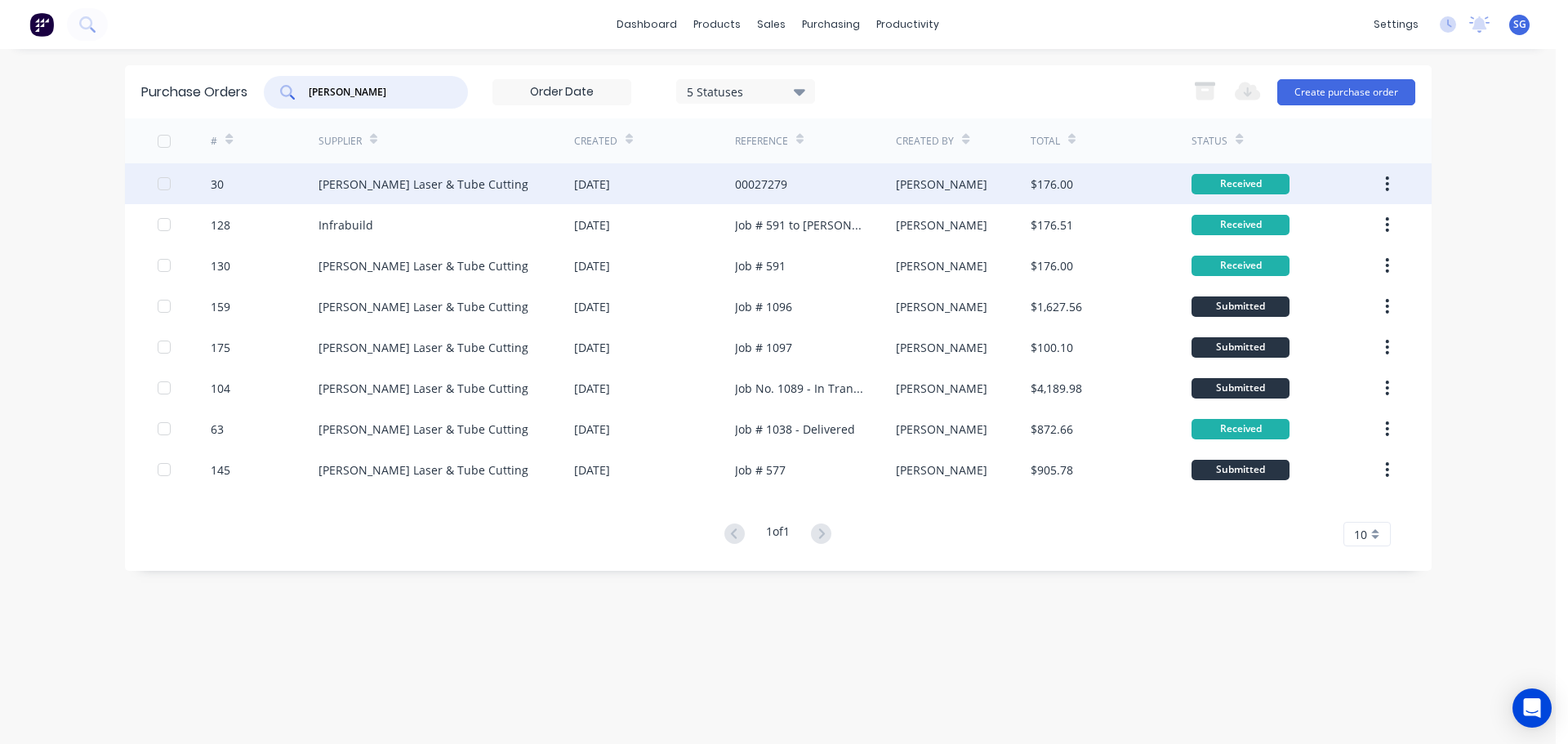
type input "[PERSON_NAME]"
click at [433, 187] on div "[PERSON_NAME] Laser & Tube Cutting" at bounding box center [424, 184] width 209 height 17
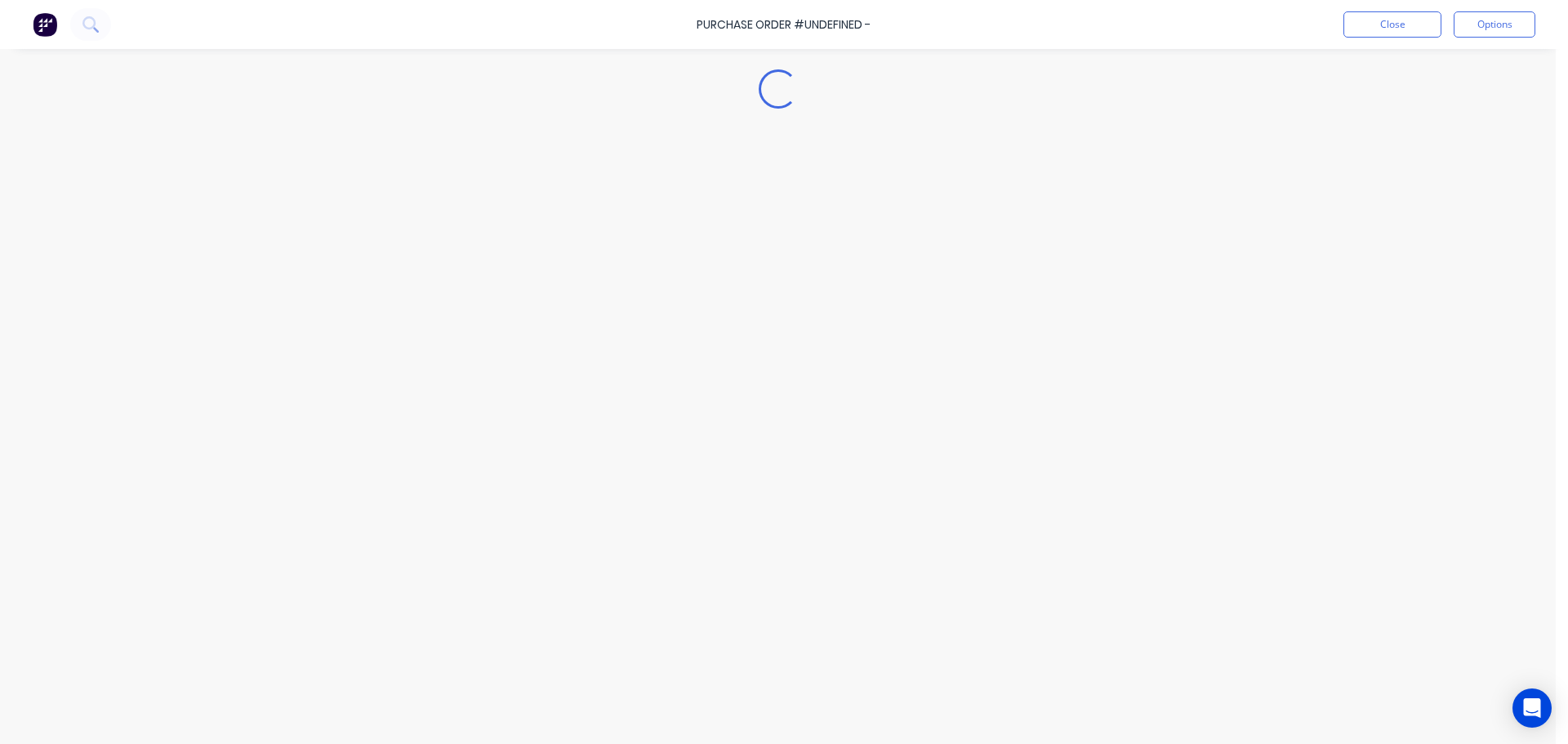
type textarea "x"
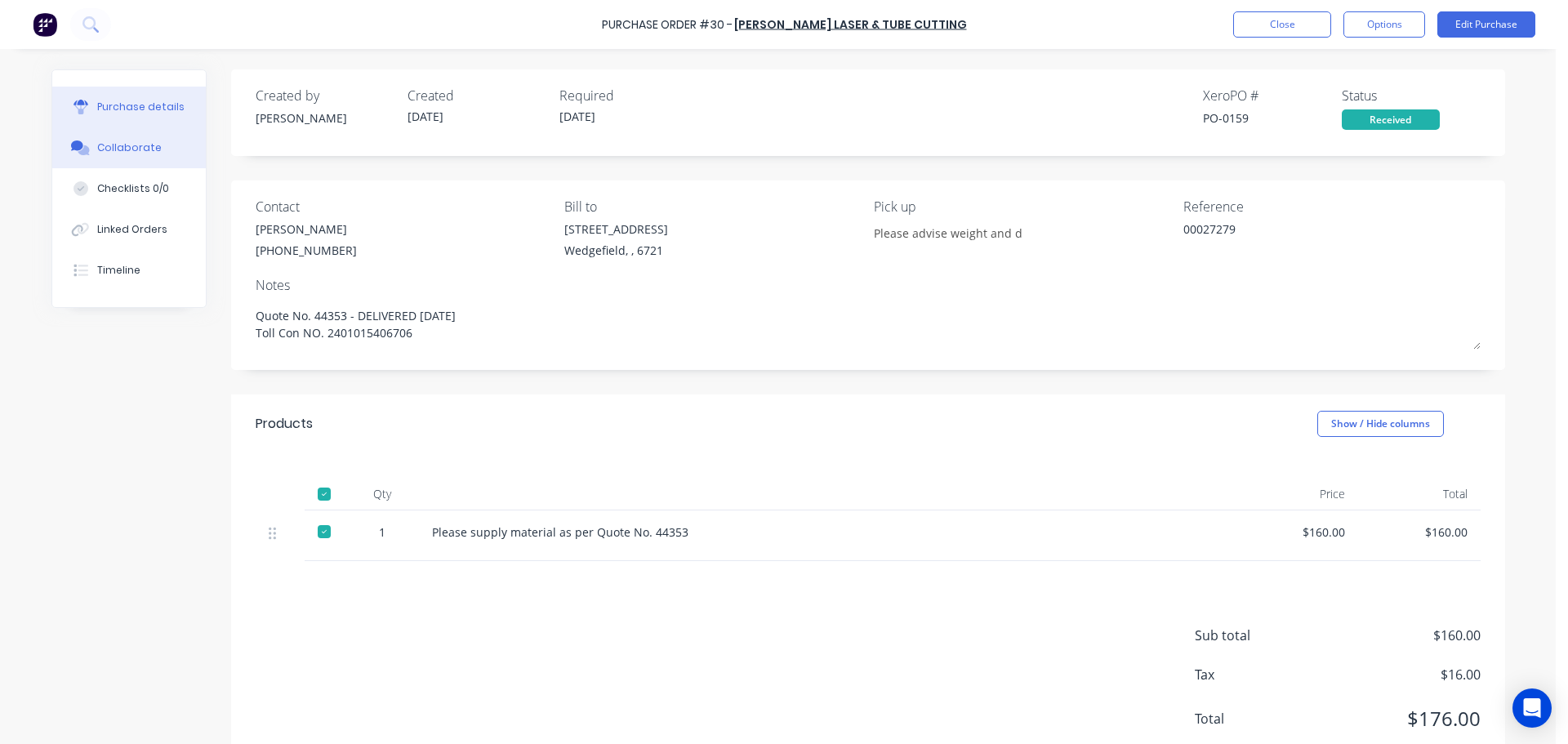
click at [81, 147] on icon at bounding box center [83, 151] width 11 height 10
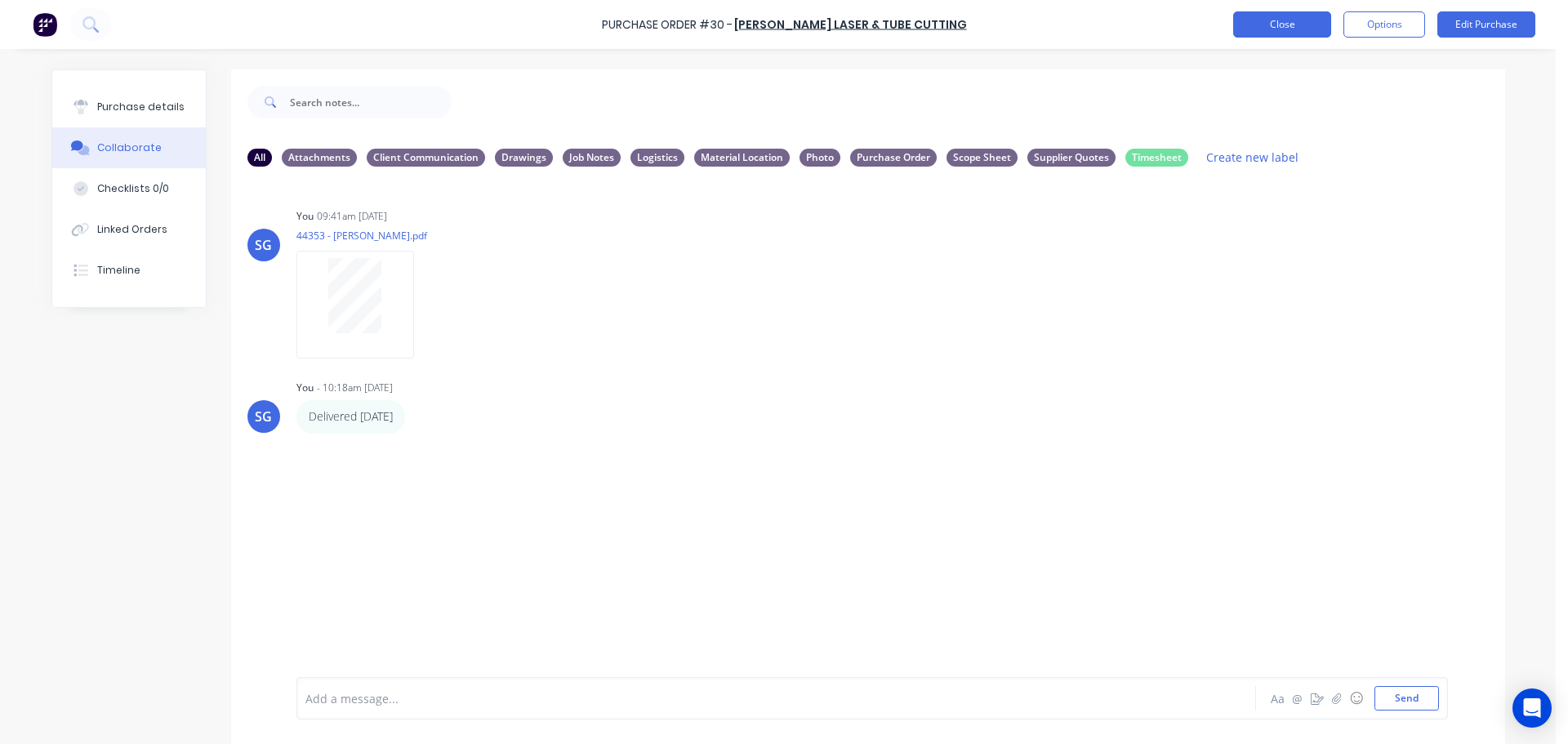
click at [1291, 25] on button "Close" at bounding box center [1281, 24] width 98 height 26
